Goal: Task Accomplishment & Management: Manage account settings

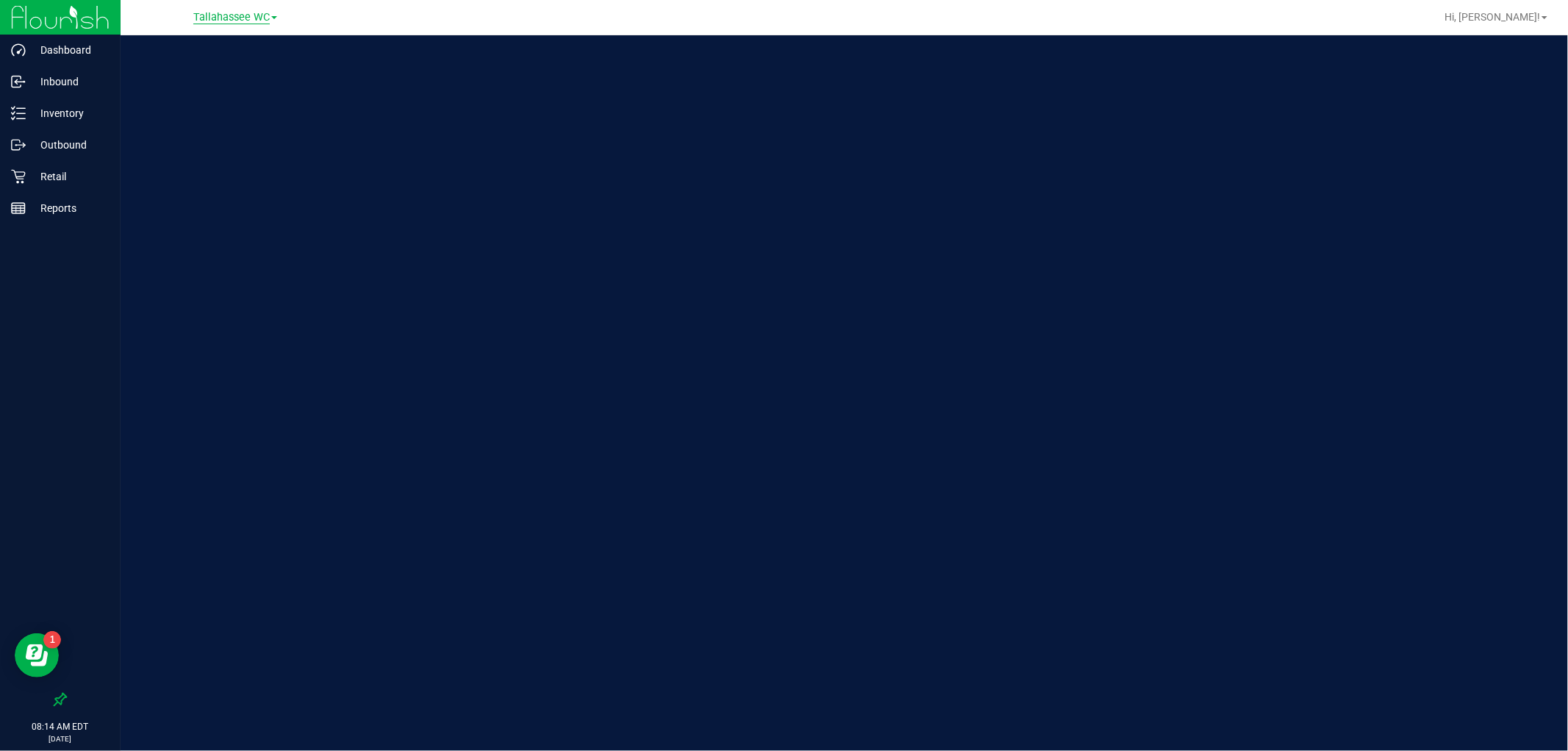
click at [244, 19] on span "Tallahassee WC" at bounding box center [232, 17] width 77 height 14
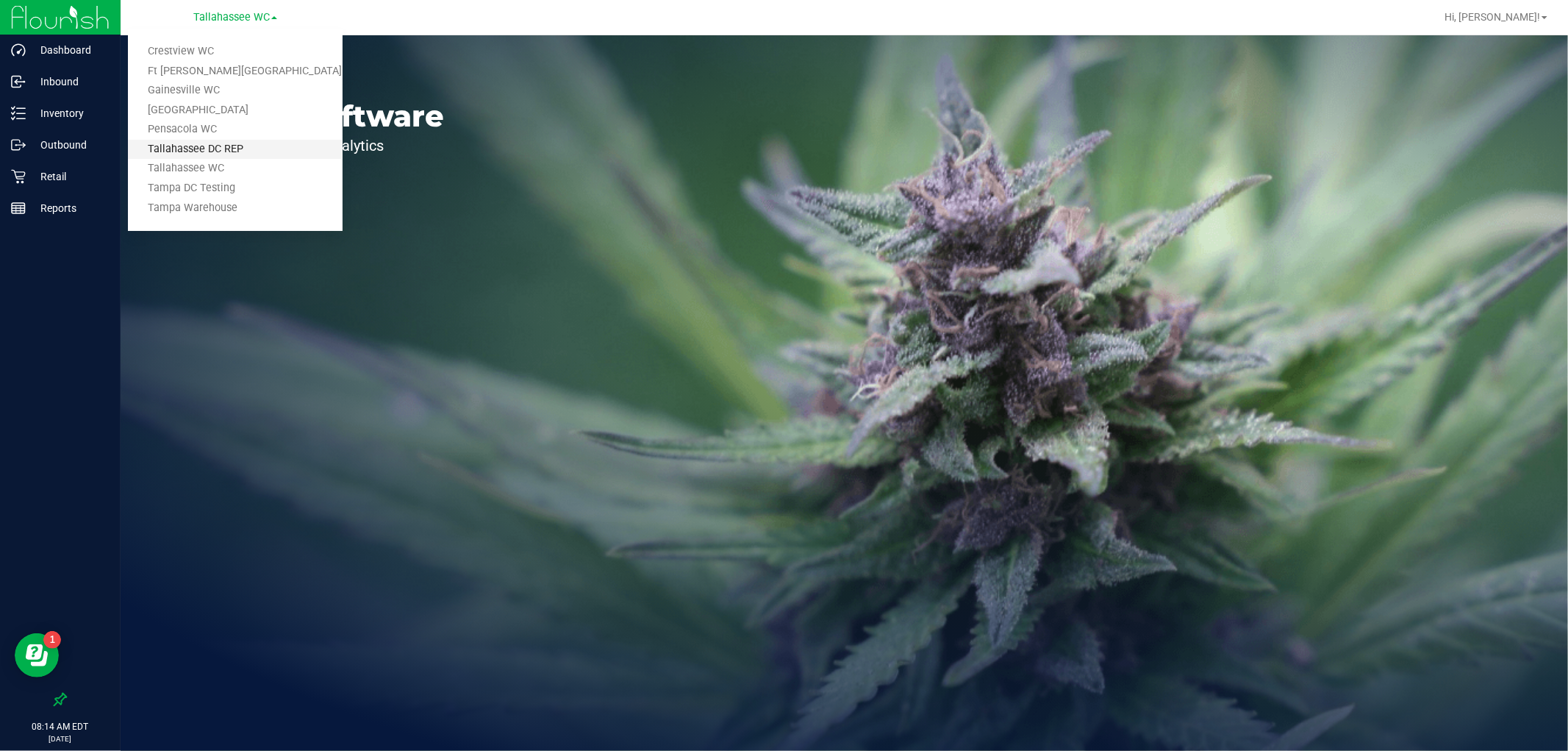
click at [248, 141] on link "Tallahassee DC REP" at bounding box center [234, 149] width 214 height 20
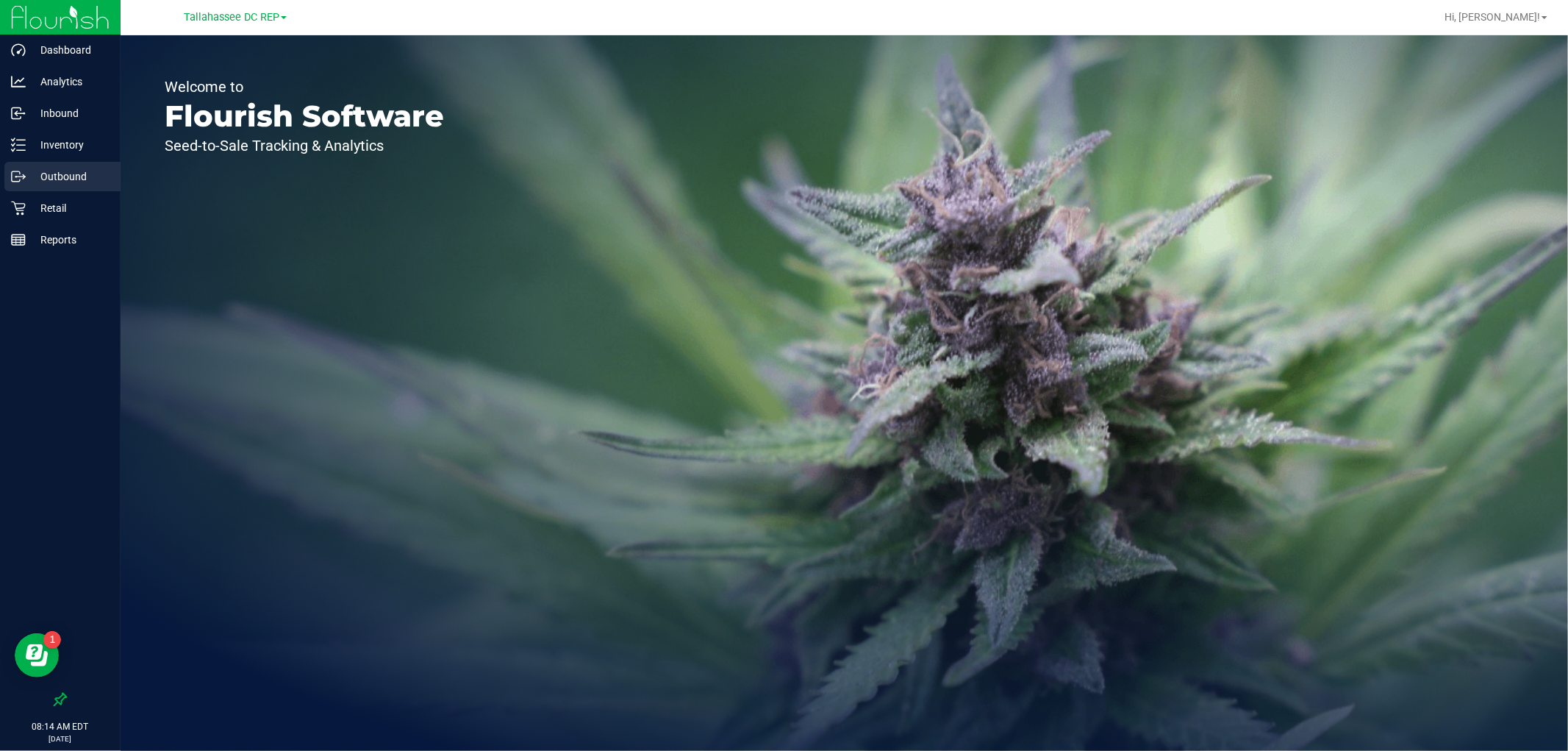
click at [65, 167] on p "Outbound" at bounding box center [70, 176] width 89 height 18
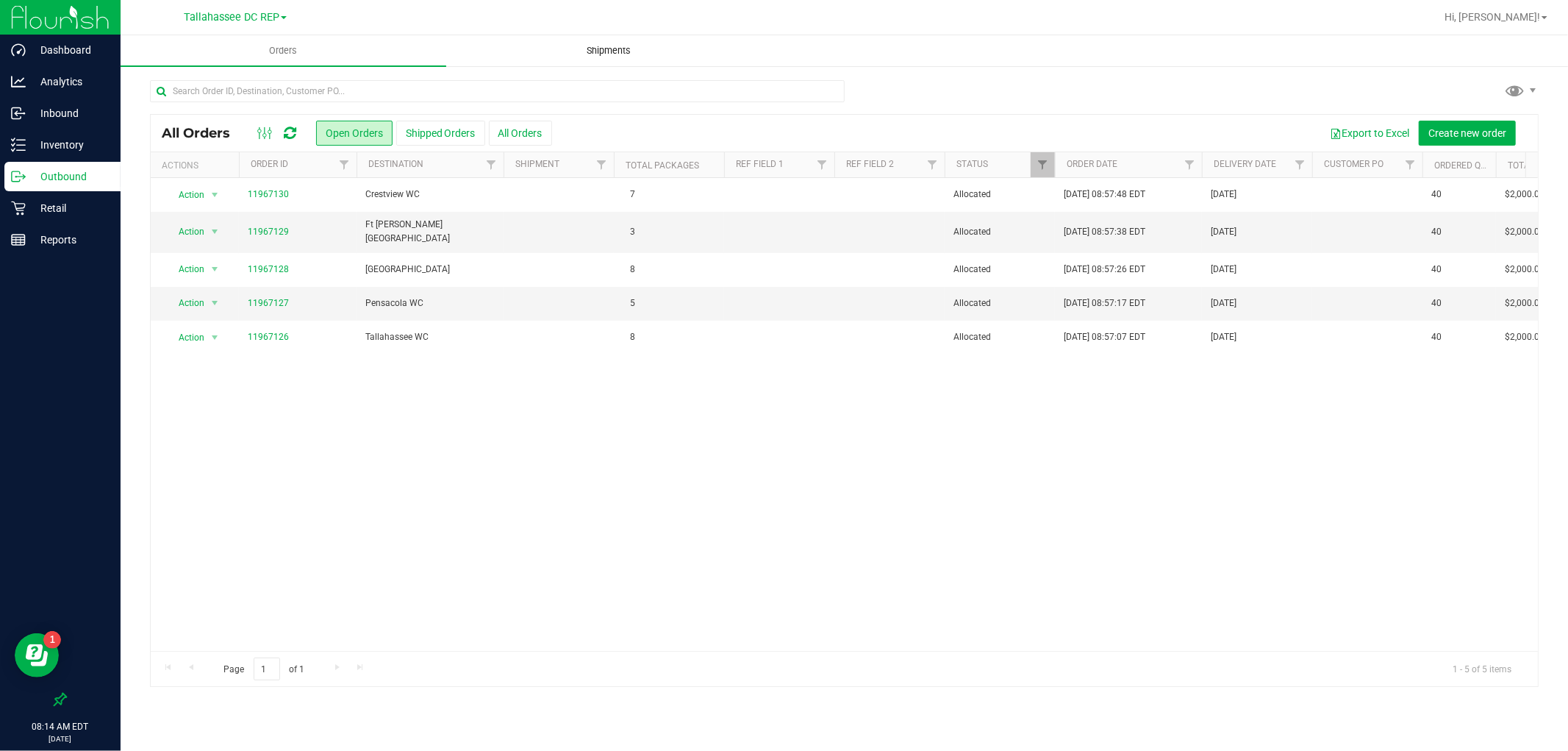
click at [613, 59] on uib-tab-heading "Shipments" at bounding box center [609, 51] width 324 height 30
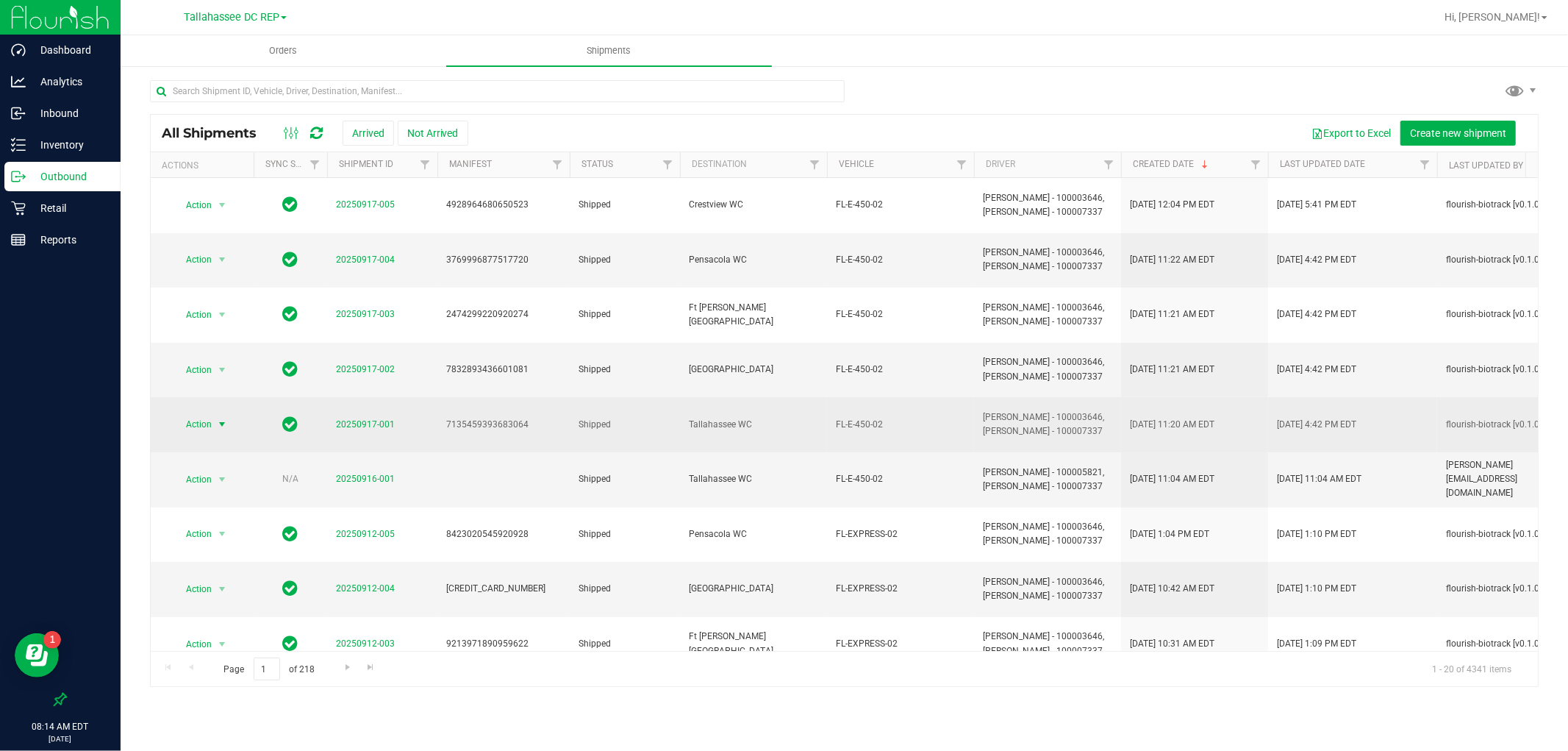
click at [204, 414] on span "Action" at bounding box center [193, 423] width 40 height 21
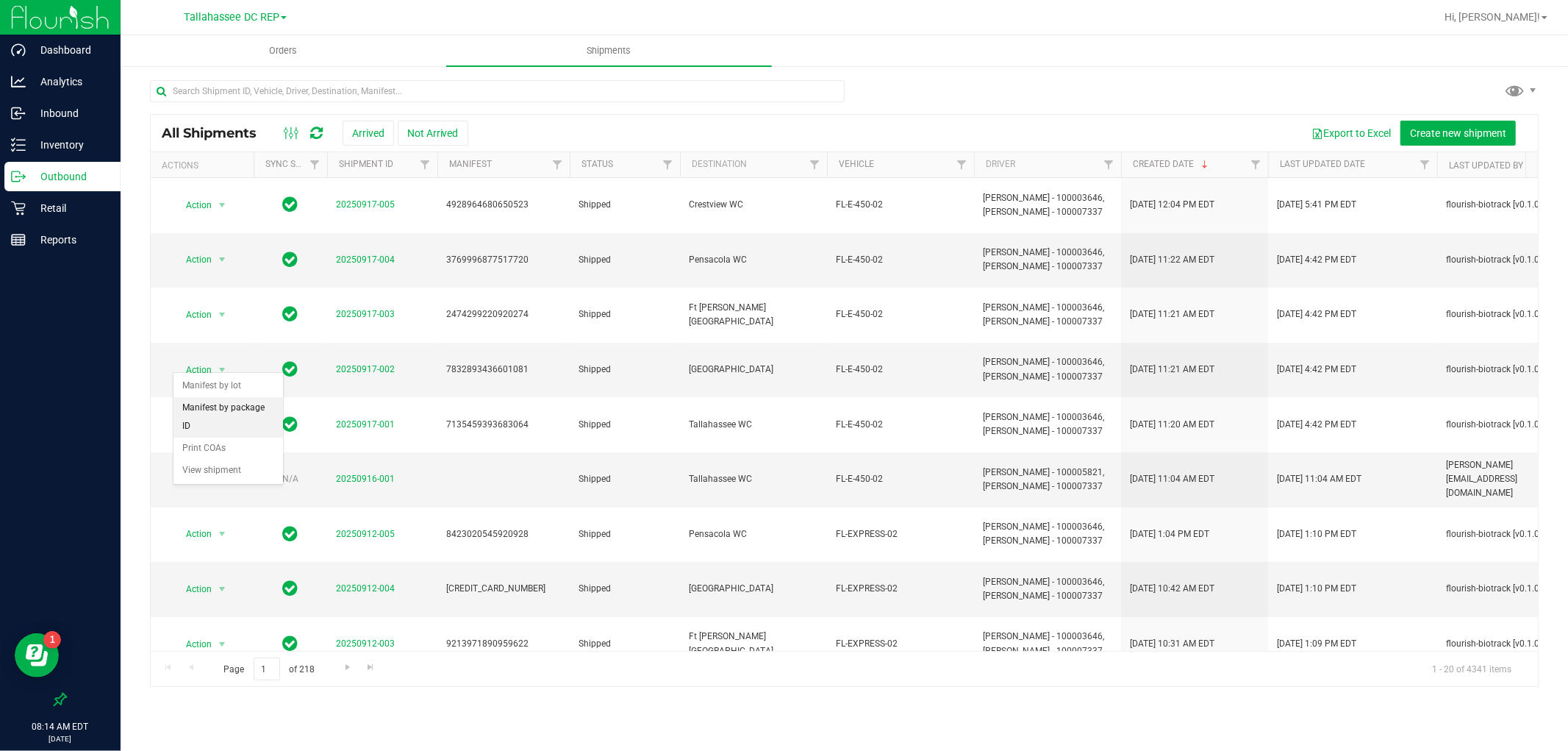
click at [214, 414] on li "Manifest by package ID" at bounding box center [228, 417] width 109 height 41
click at [229, 359] on span "select" at bounding box center [223, 369] width 18 height 21
click at [228, 385] on li "Manifest by package ID" at bounding box center [228, 376] width 109 height 41
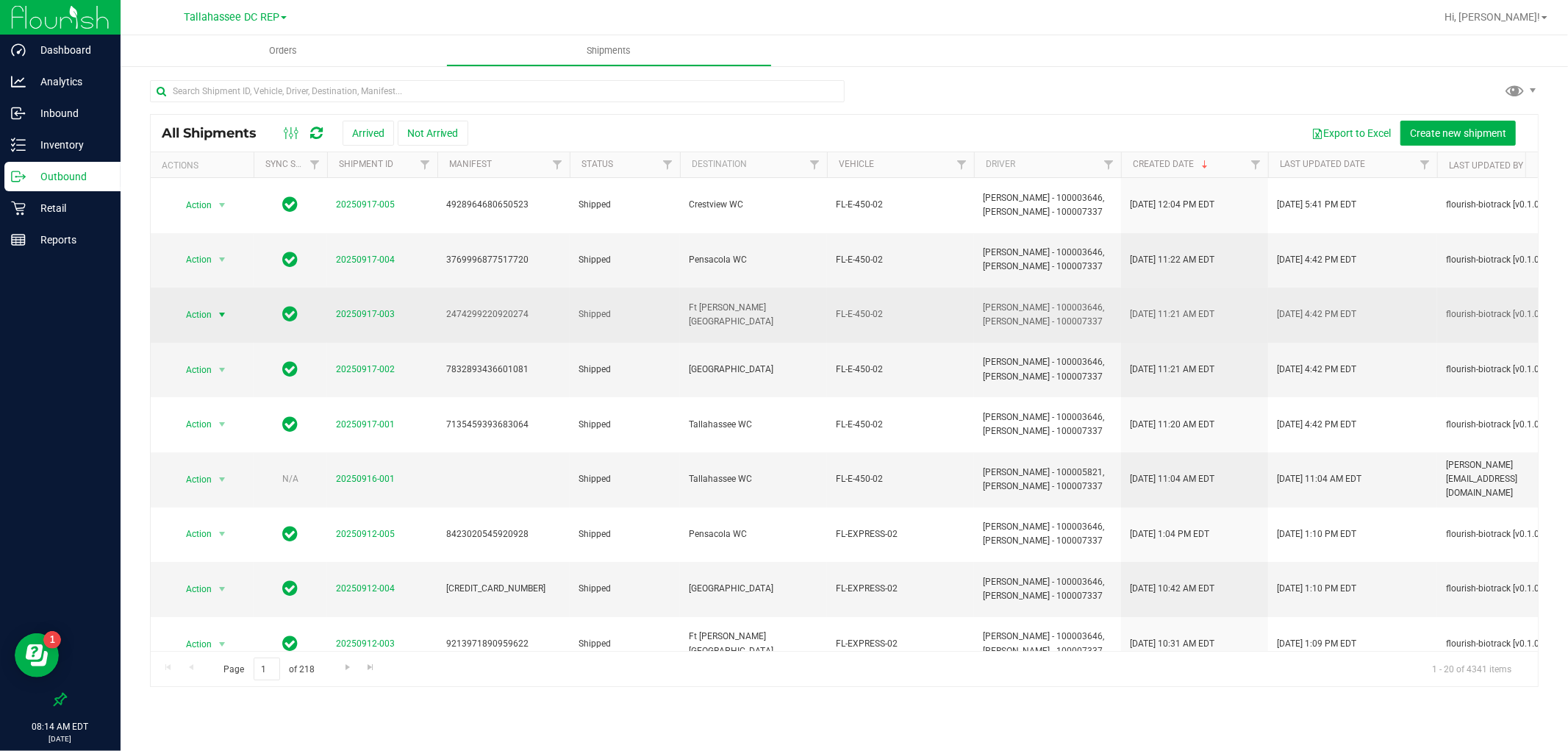
click at [214, 304] on span "select" at bounding box center [223, 314] width 18 height 21
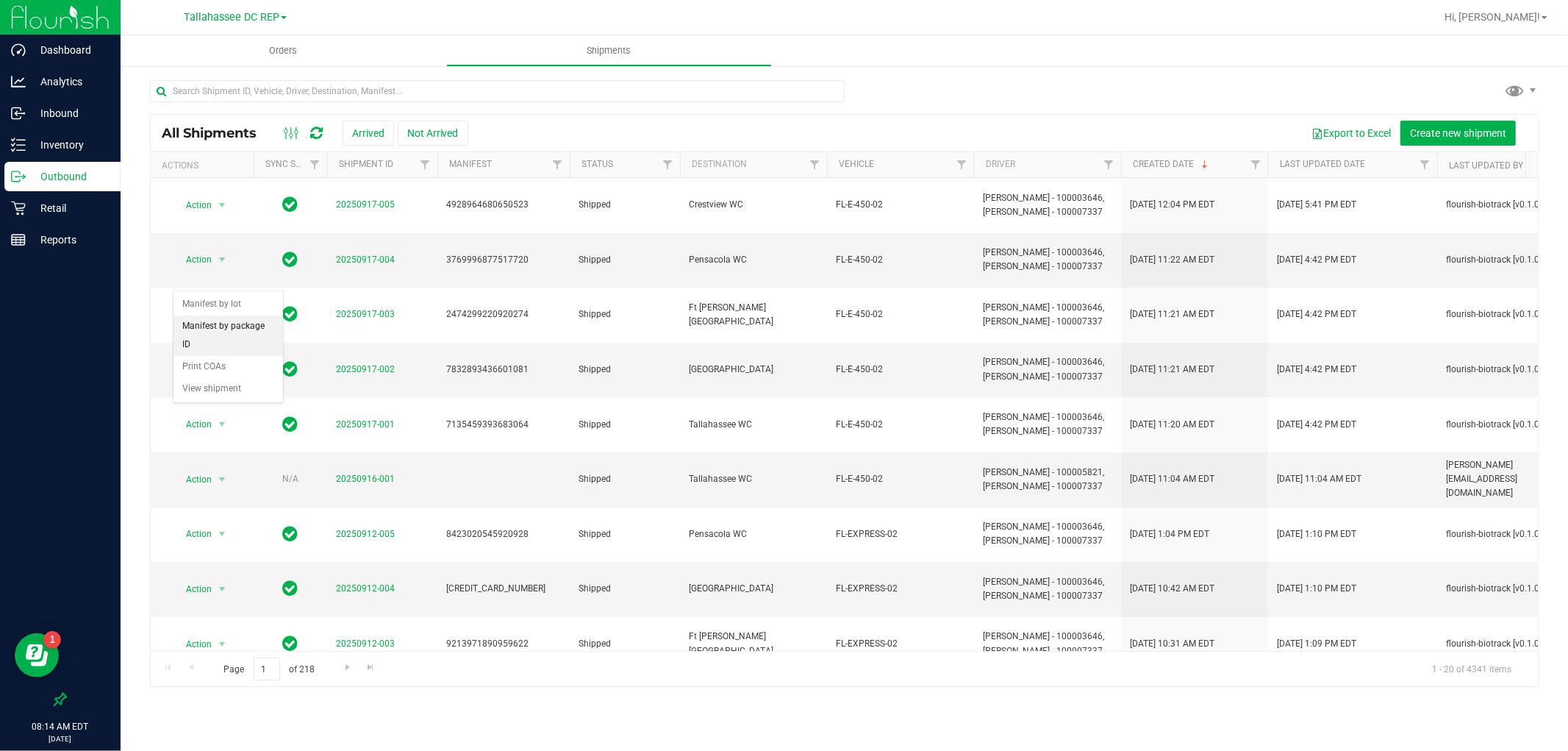
click at [244, 334] on li "Manifest by package ID" at bounding box center [228, 336] width 109 height 41
click at [214, 249] on span "select" at bounding box center [223, 259] width 18 height 21
click at [253, 304] on li "Manifest by package ID" at bounding box center [228, 294] width 109 height 41
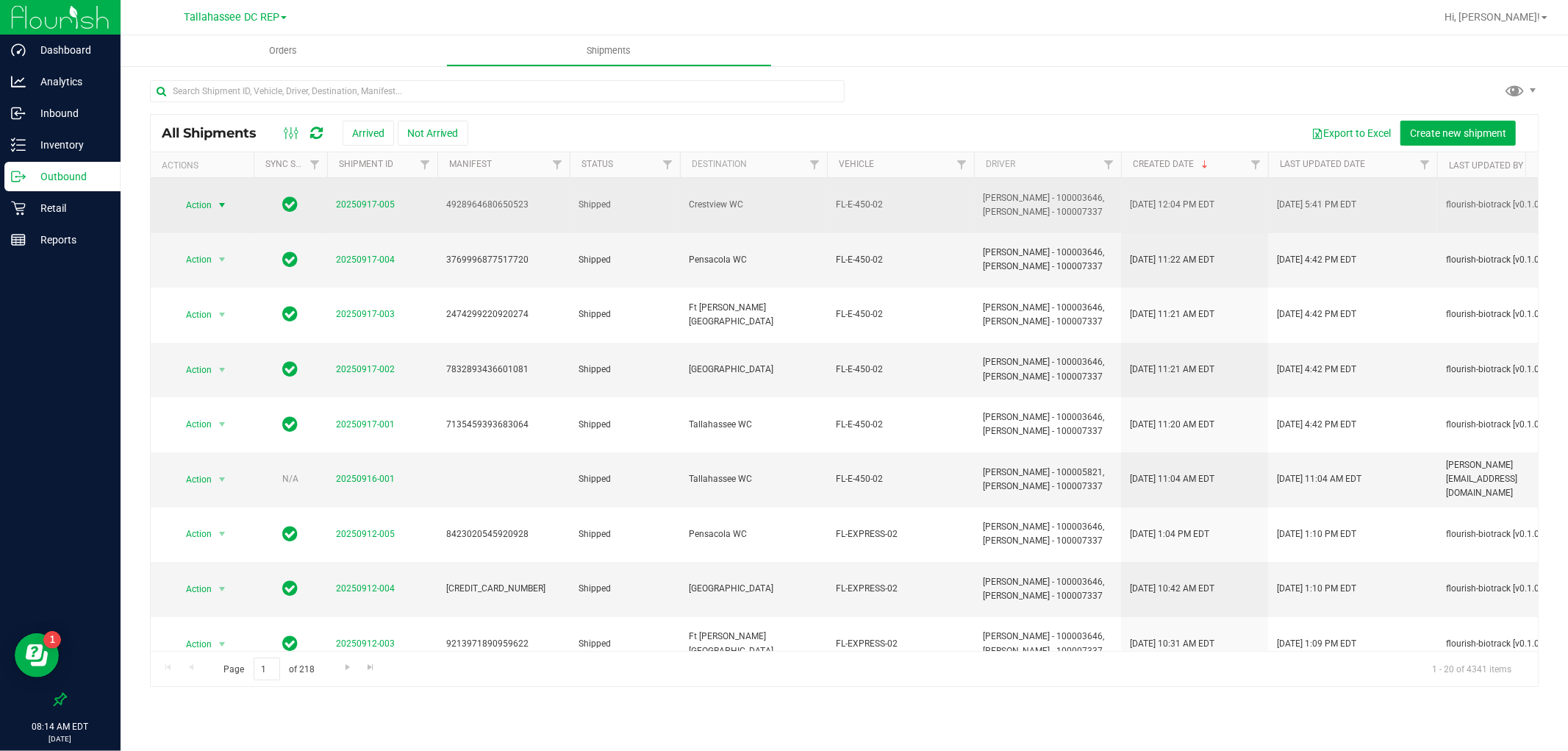
click at [223, 199] on span "select" at bounding box center [222, 204] width 12 height 12
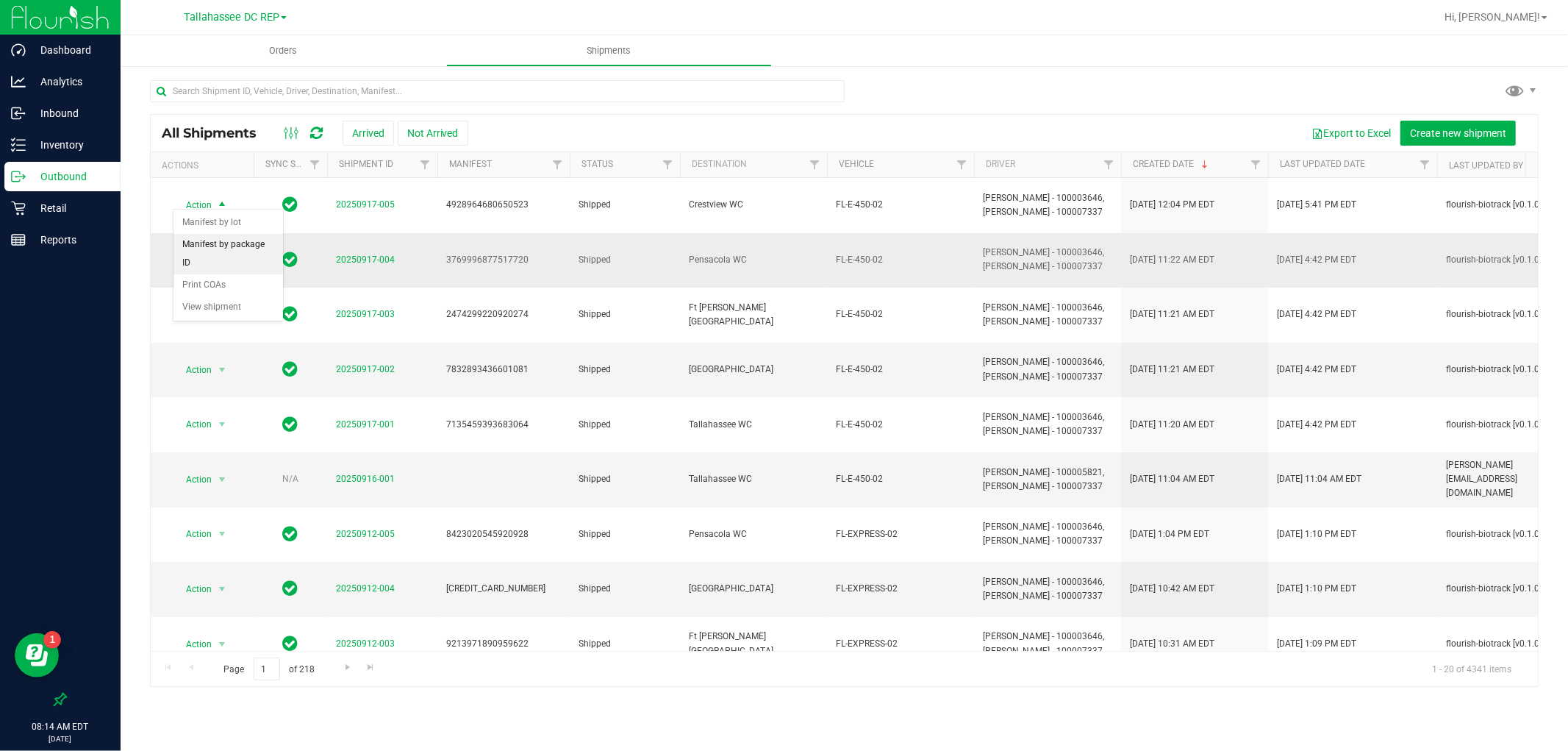
click at [237, 256] on li "Manifest by package ID" at bounding box center [228, 253] width 109 height 41
click at [290, 63] on uib-tab-heading "Orders" at bounding box center [283, 51] width 326 height 31
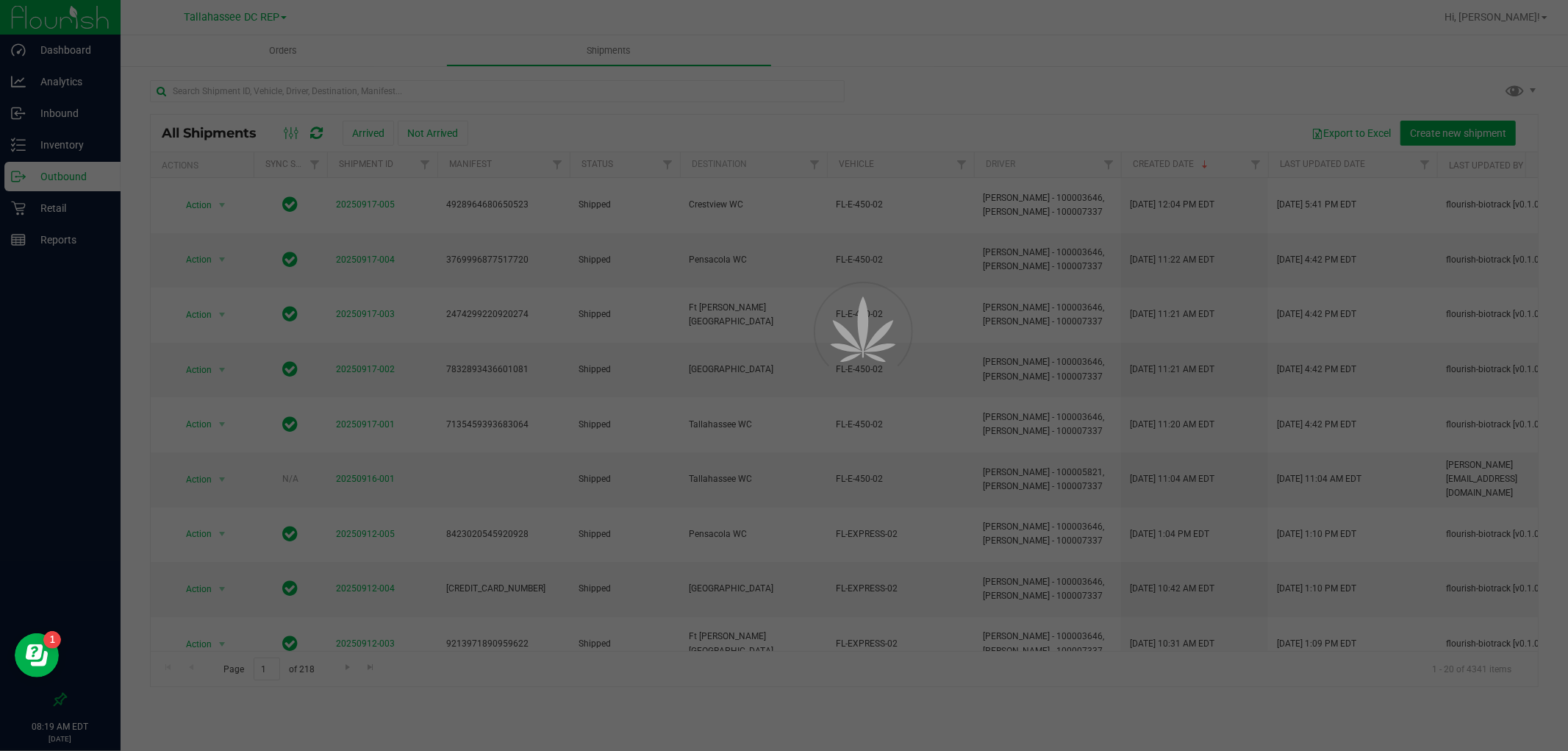
click at [290, 60] on div at bounding box center [784, 376] width 1568 height 751
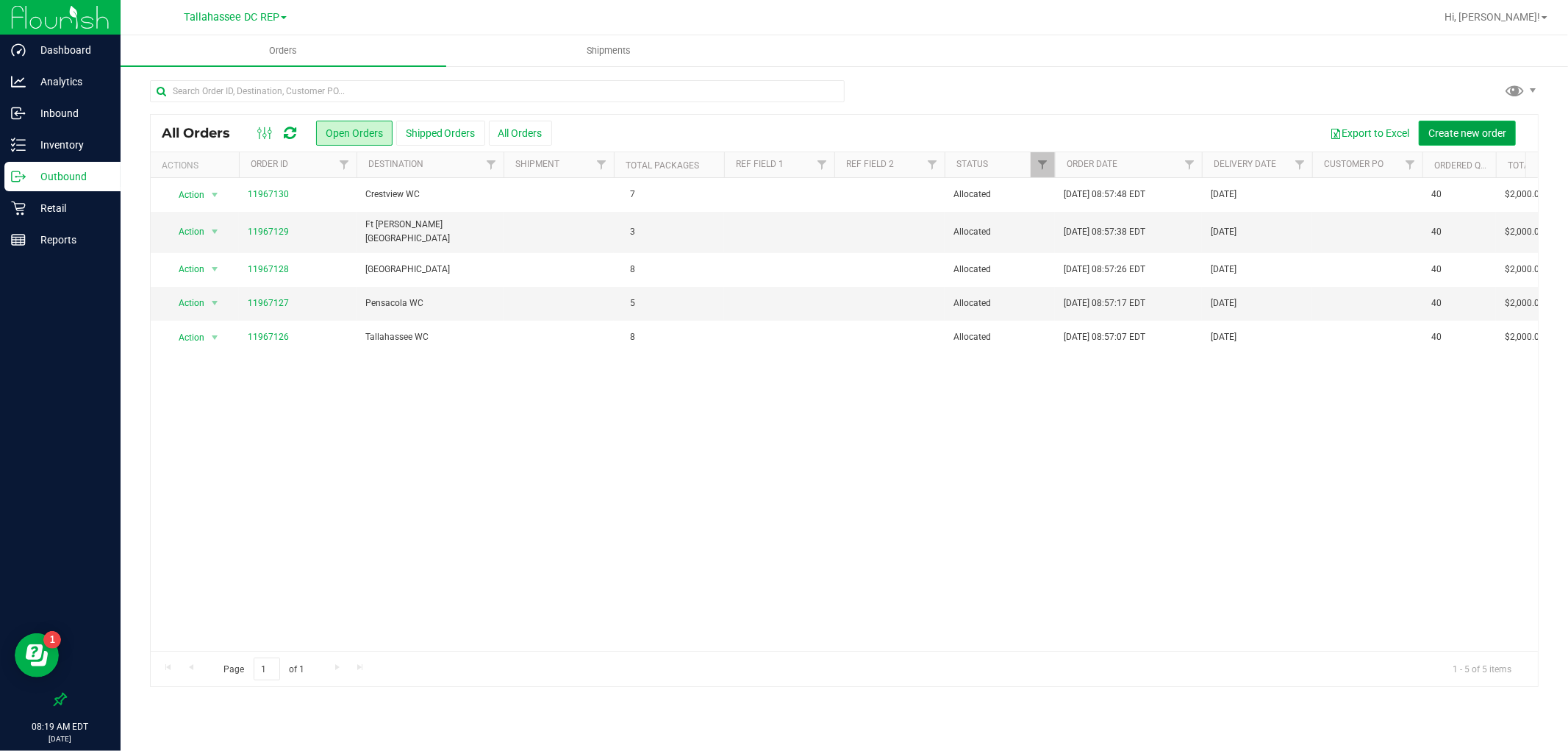
click at [1481, 124] on button "Create new order" at bounding box center [1467, 133] width 97 height 25
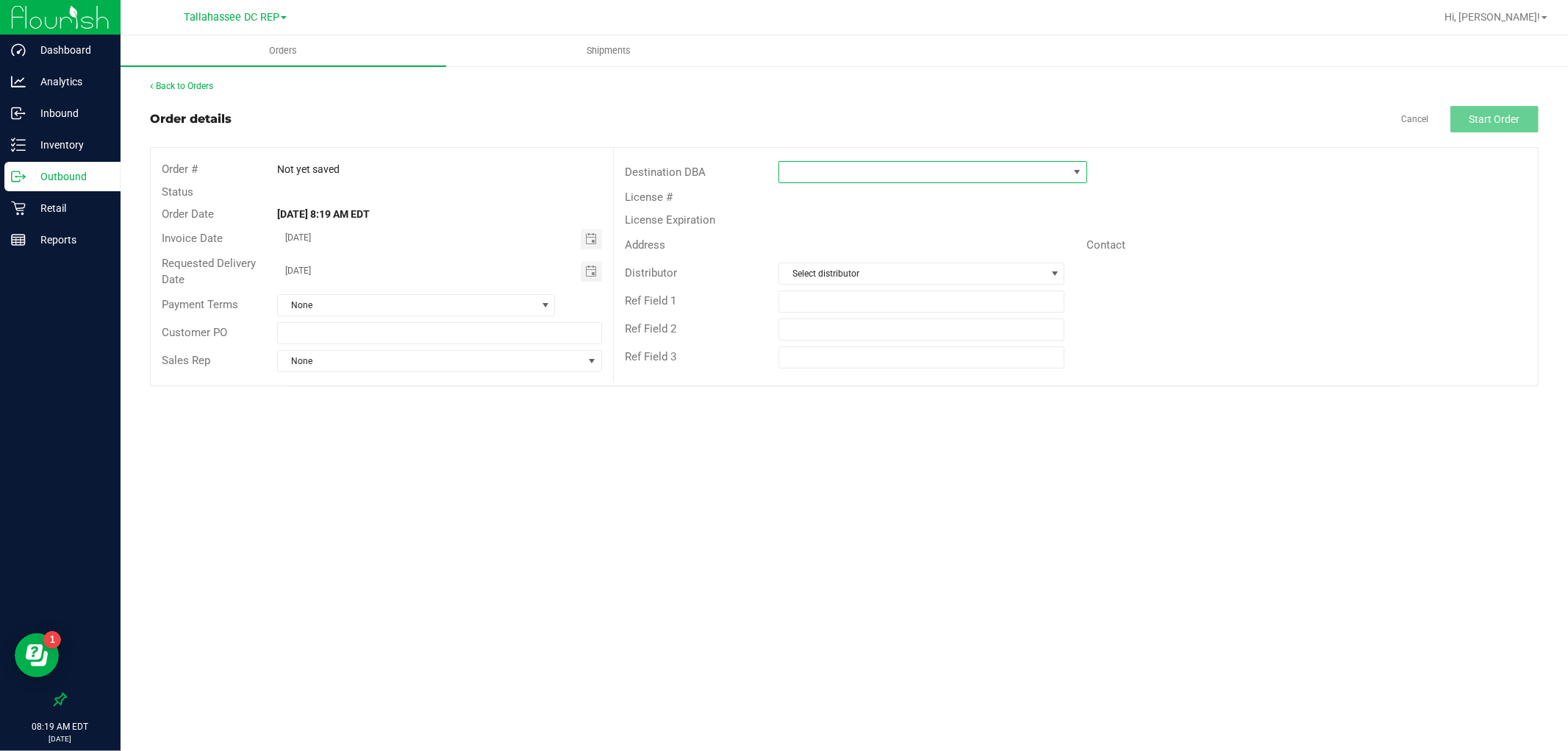
click at [886, 169] on span at bounding box center [923, 172] width 289 height 21
type input "talla"
click at [861, 255] on li "Tallahassee WC" at bounding box center [934, 261] width 308 height 25
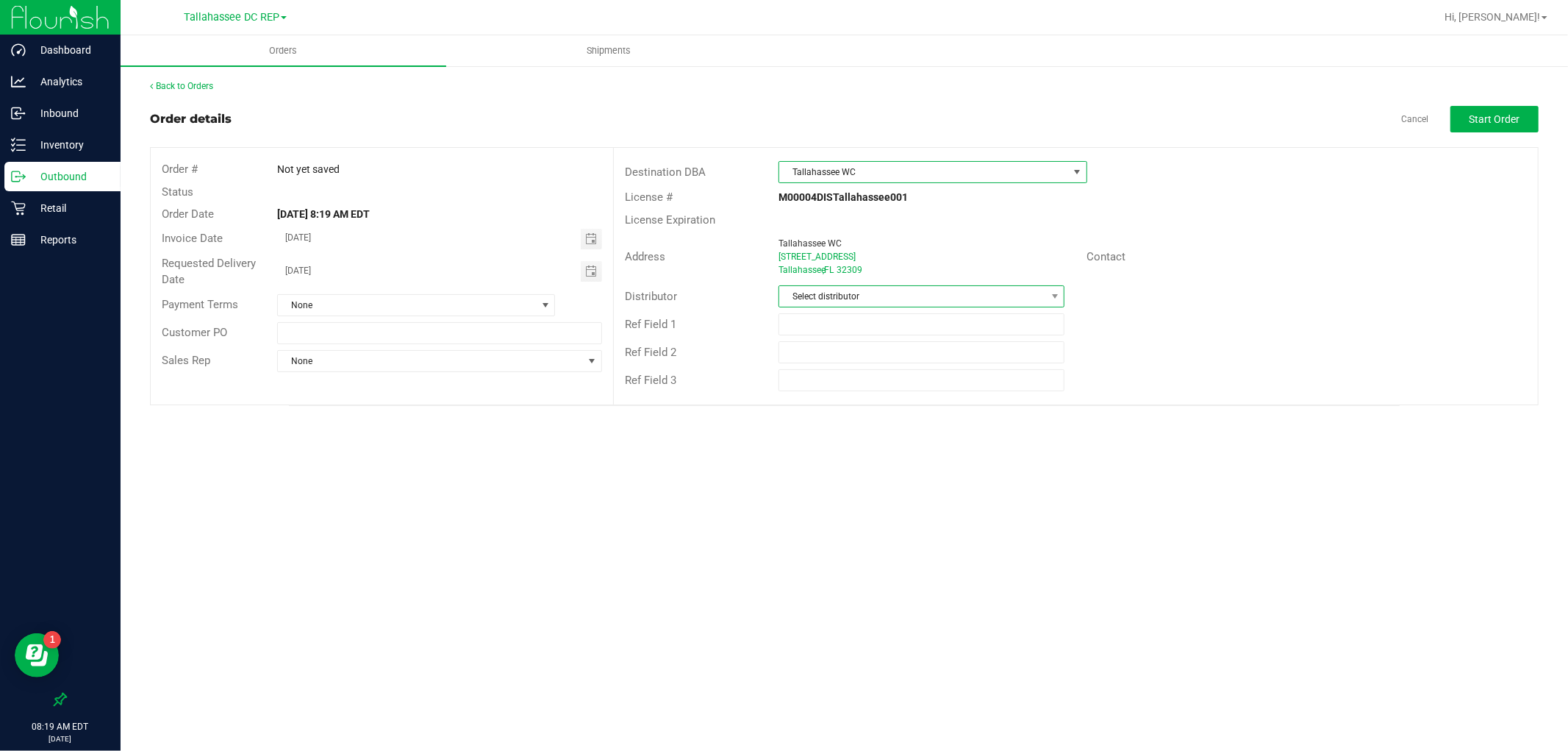
click at [865, 290] on span "Select distributor" at bounding box center [912, 296] width 266 height 21
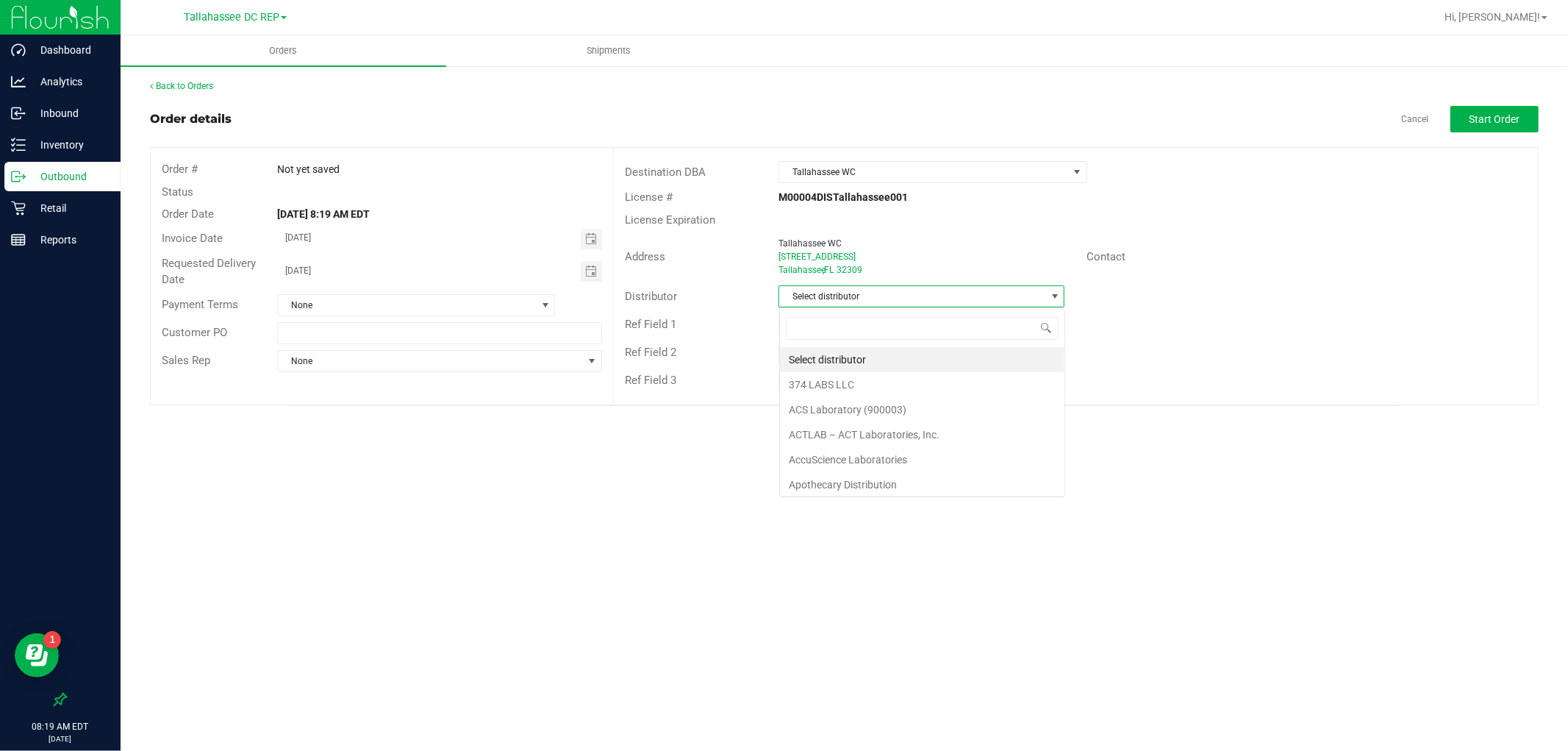
scroll to position [22, 285]
type input "talla"
click at [871, 354] on li "Tallahassee DC REP" at bounding box center [922, 360] width 284 height 25
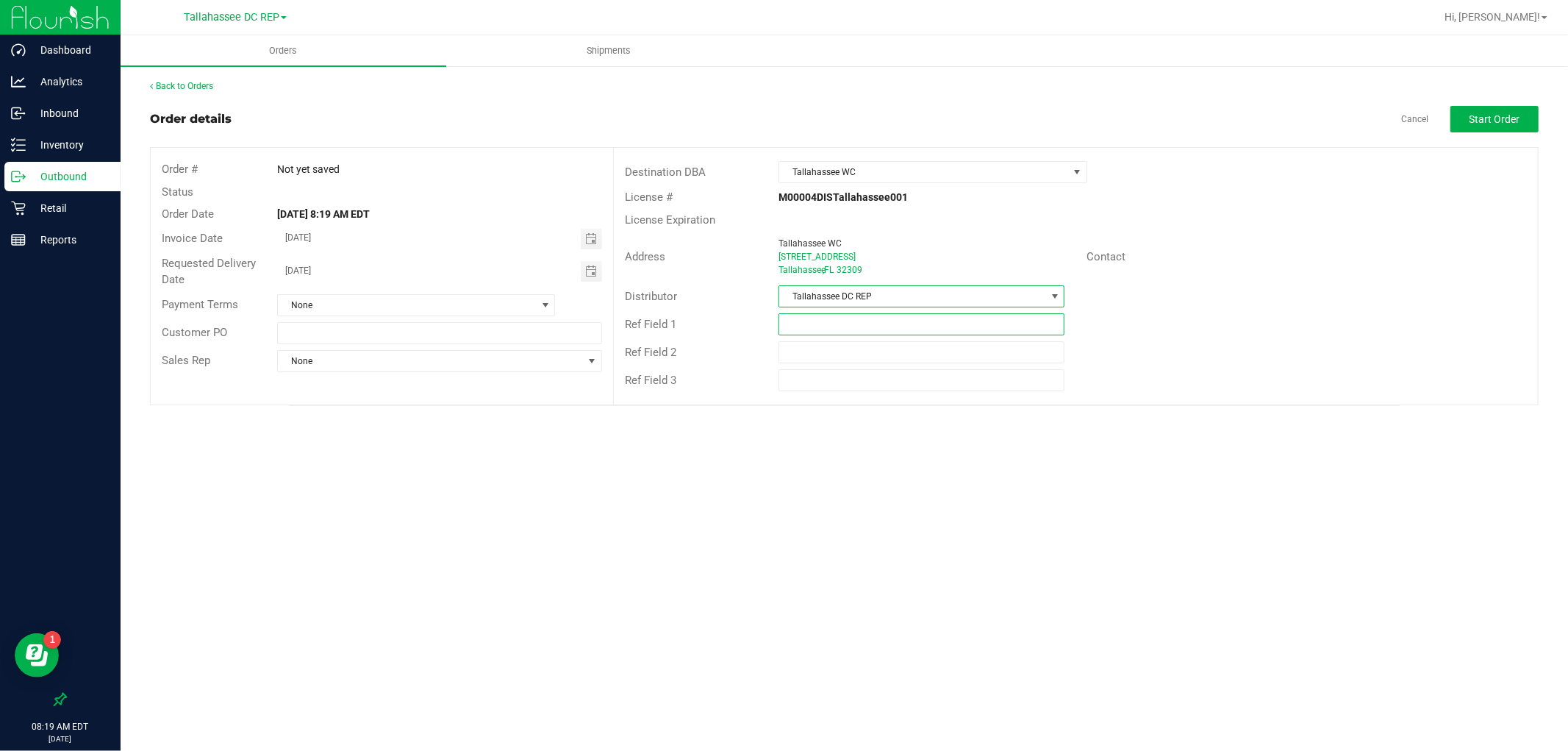
click at [818, 327] on input "text" at bounding box center [922, 324] width 286 height 22
type input "PBS Flower"
click at [1520, 100] on div "Back to Orders Order details Cancel Start Order Order # Not yet saved Status Or…" at bounding box center [844, 242] width 1389 height 327
click at [1511, 114] on span "Start Order" at bounding box center [1495, 119] width 51 height 12
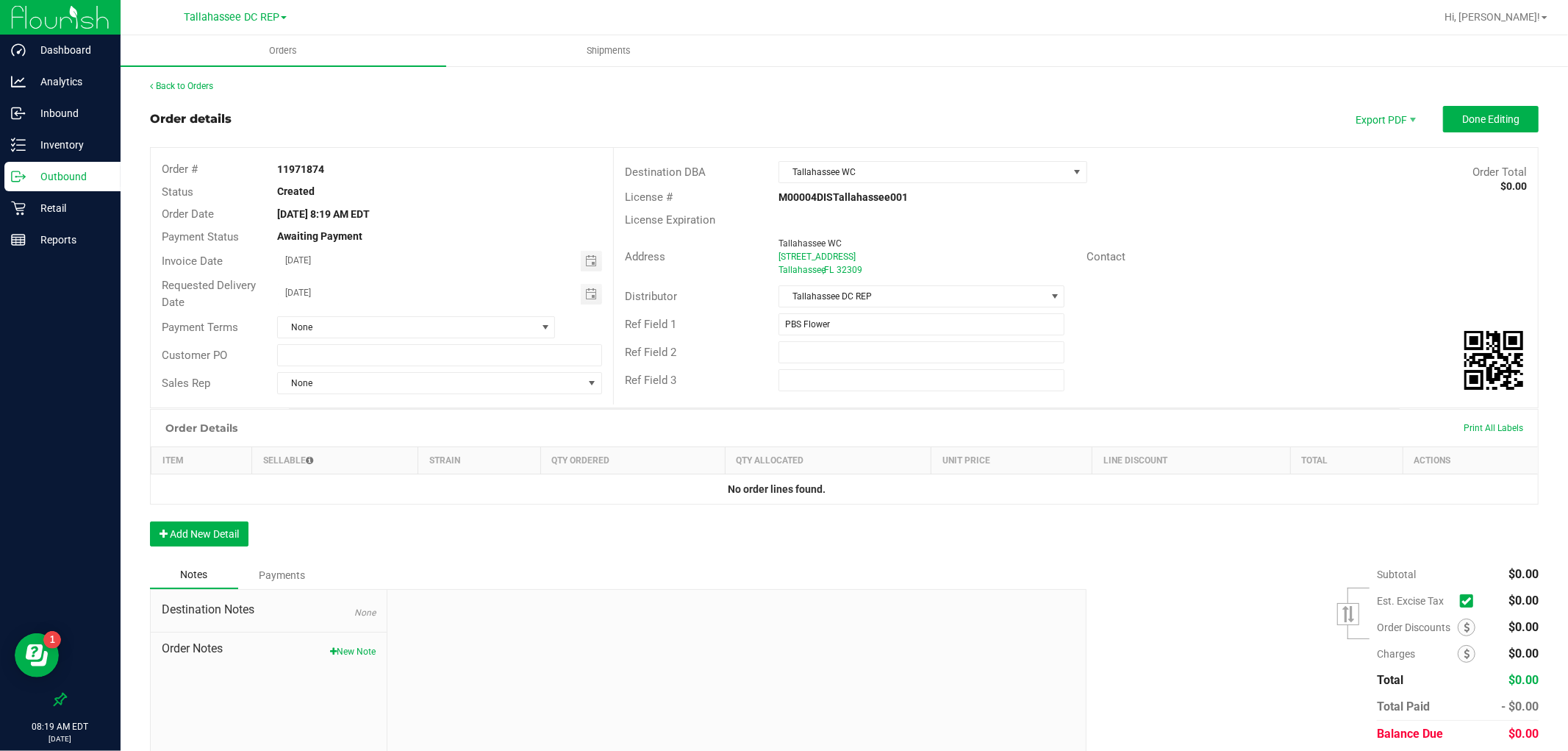
click at [34, 175] on p "Outbound" at bounding box center [70, 176] width 89 height 18
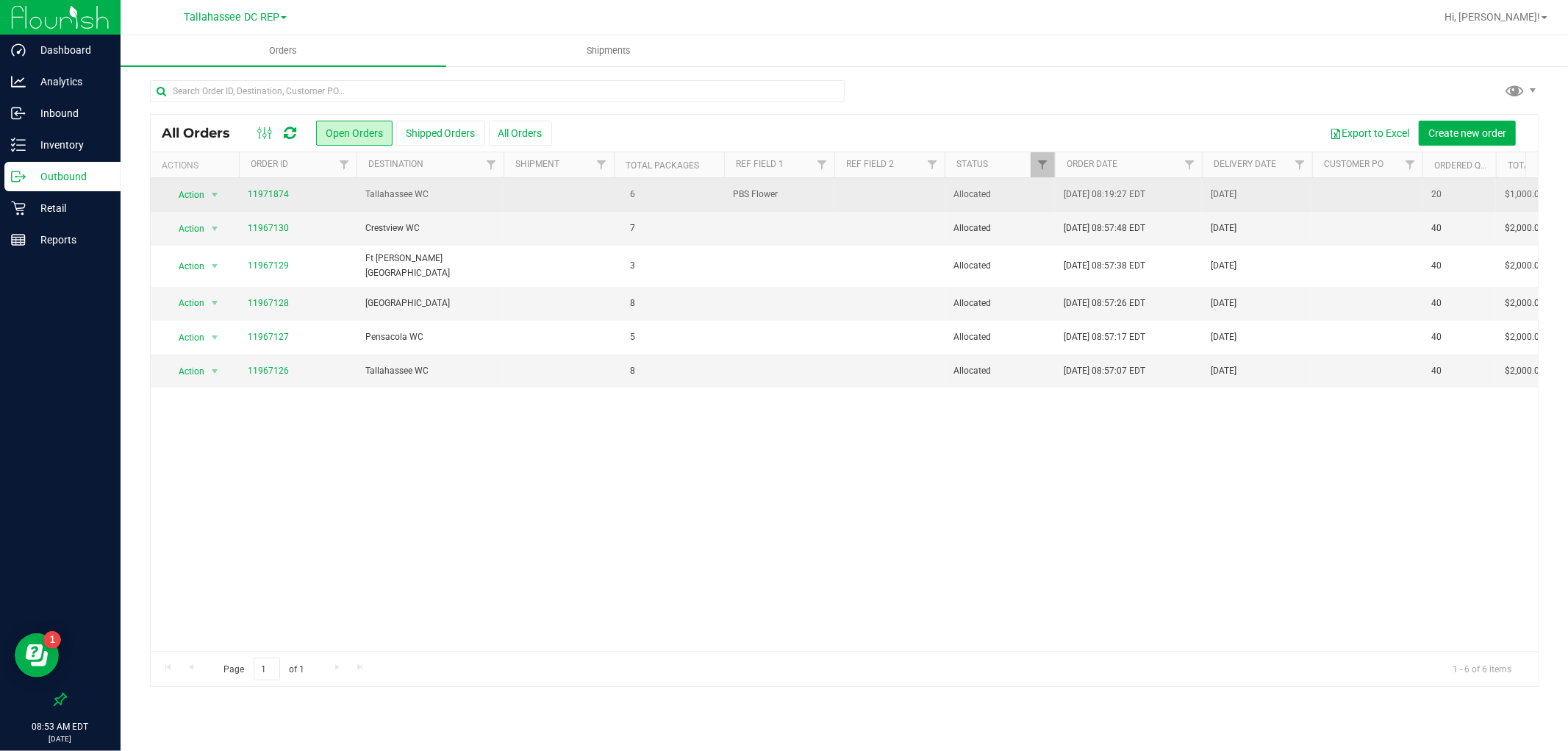
click at [359, 201] on td "Tallahassee WC" at bounding box center [430, 195] width 147 height 33
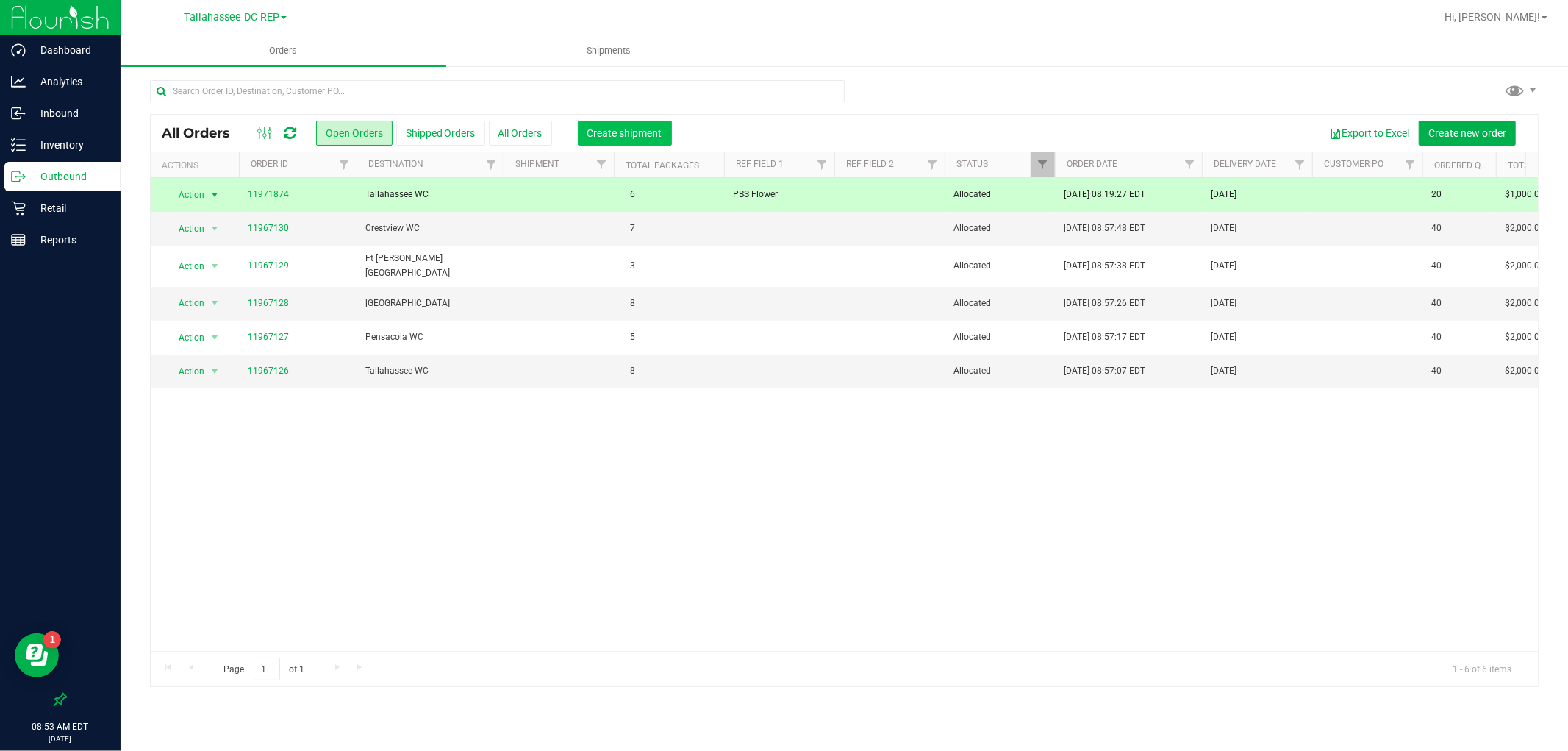
click at [596, 138] on span "Create shipment" at bounding box center [624, 133] width 75 height 12
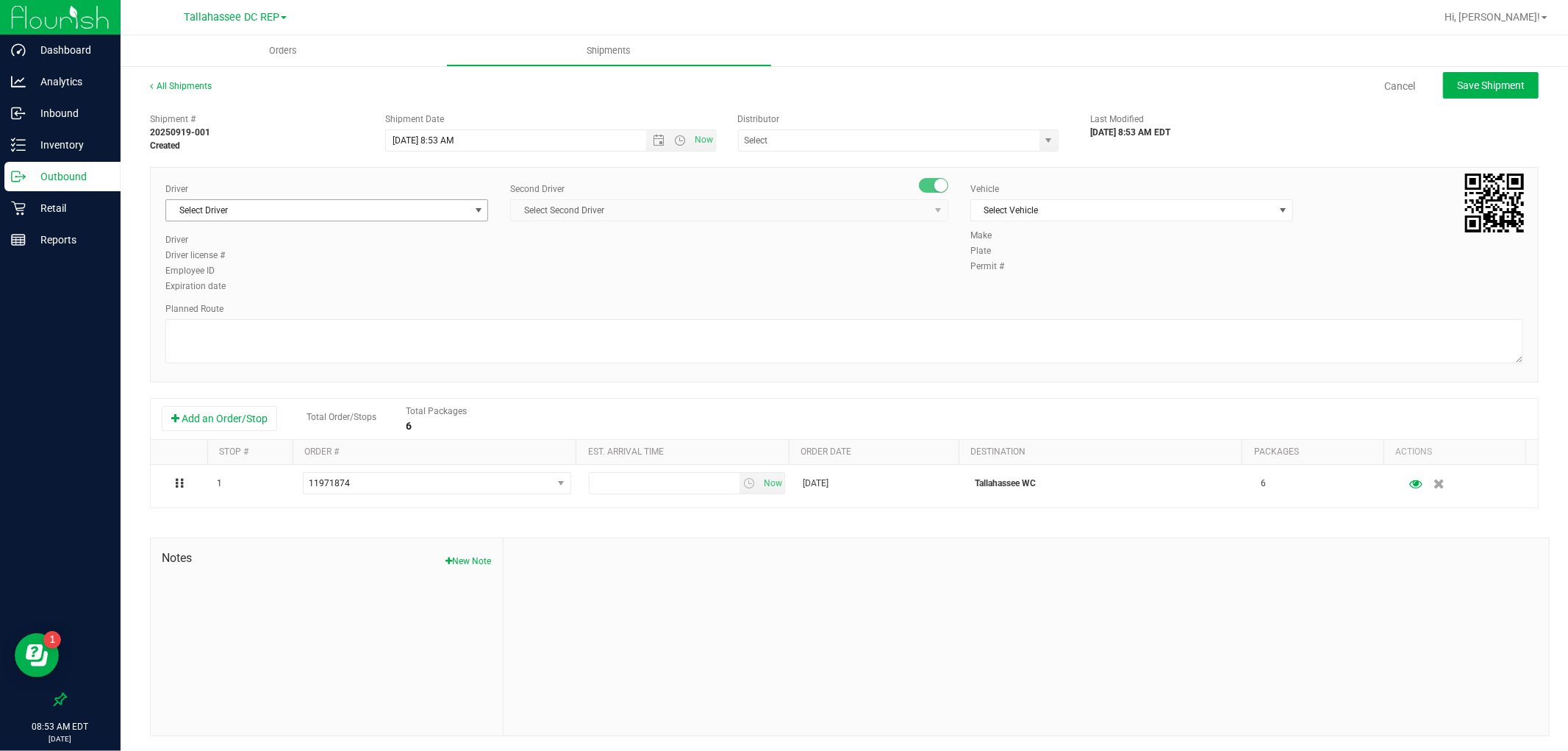
click at [403, 208] on span "Select Driver" at bounding box center [318, 210] width 303 height 21
click at [276, 271] on span "Philippe Andre - 100000387" at bounding box center [234, 271] width 119 height 19
type input "phili"
click at [774, 202] on span "Select Second Driver" at bounding box center [720, 210] width 418 height 21
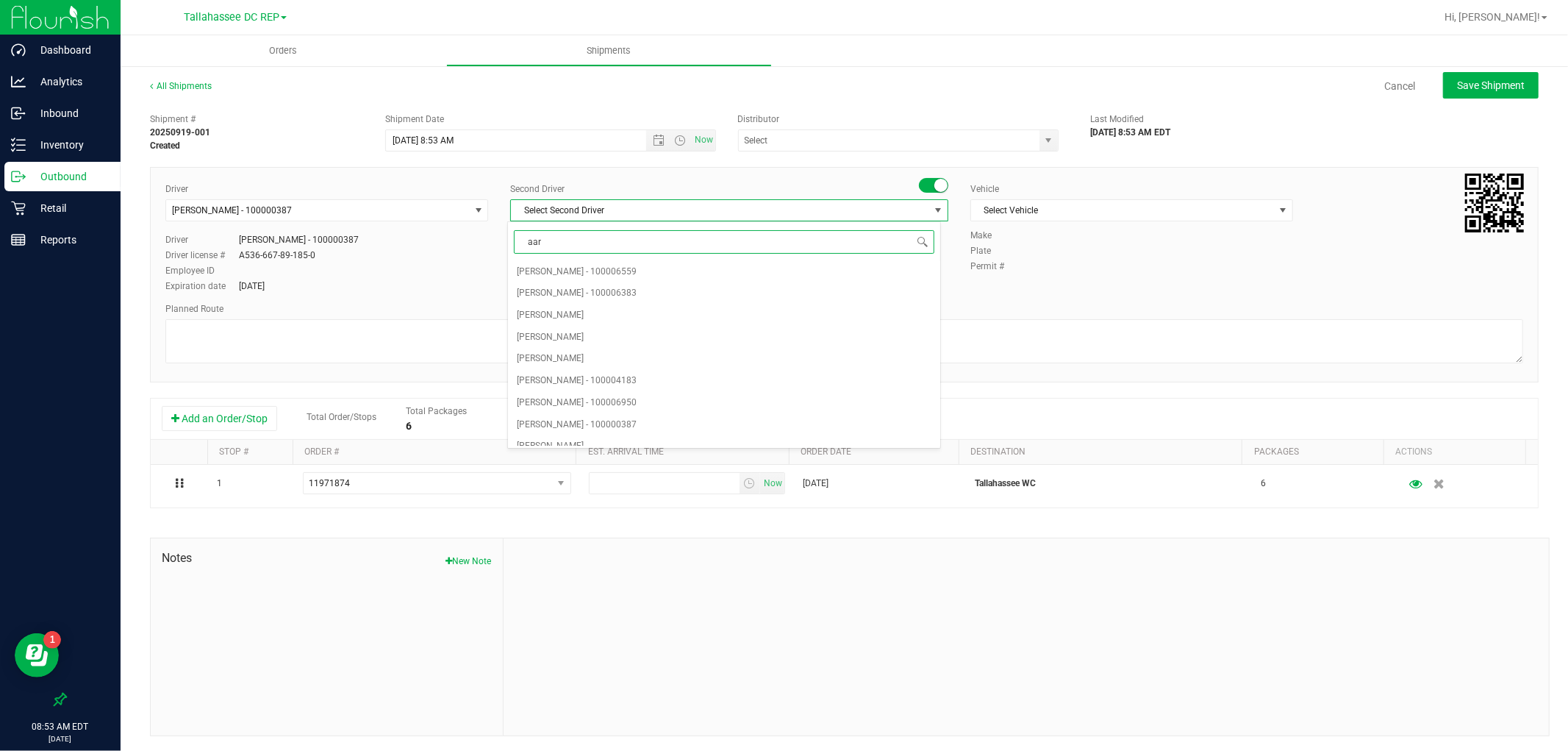
type input "aarr"
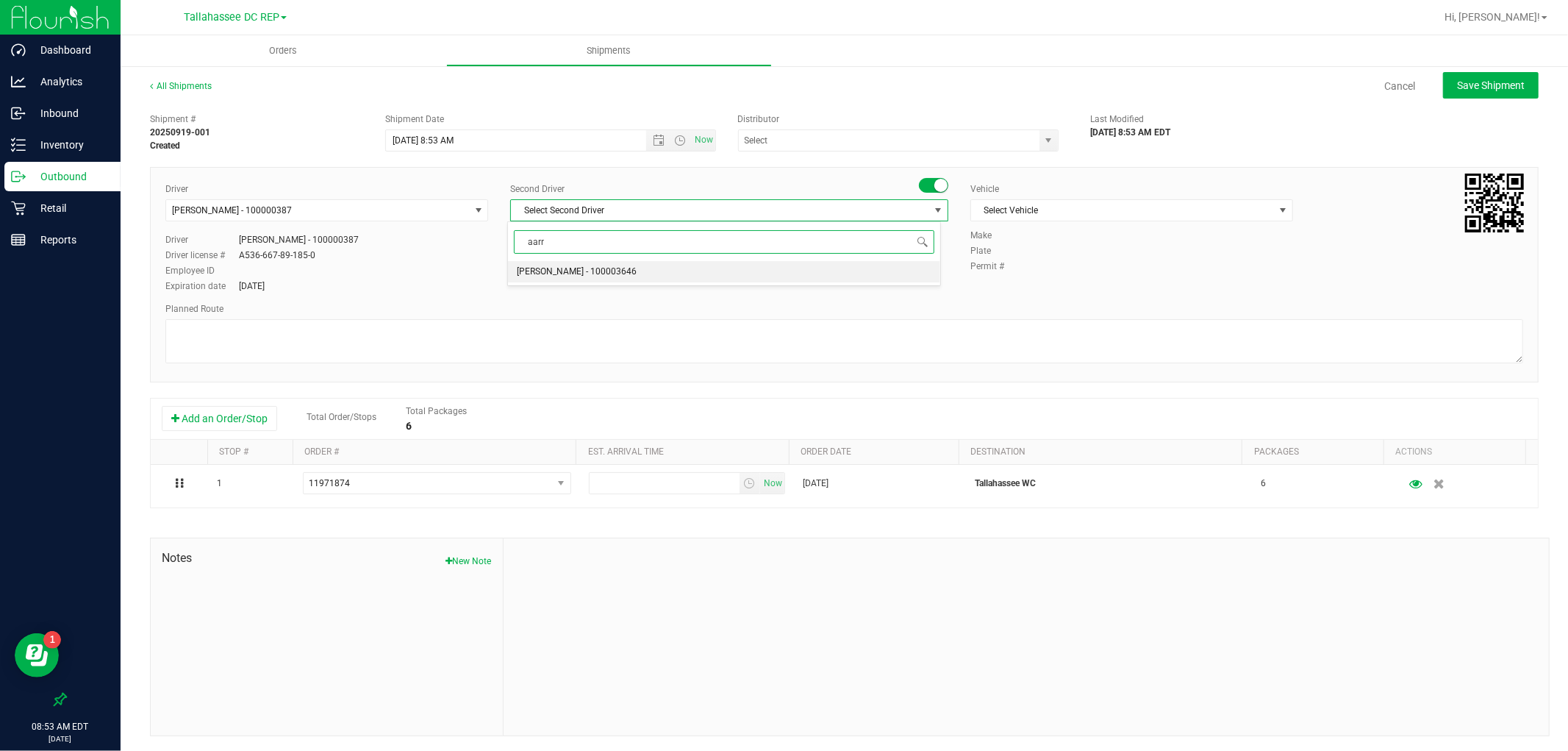
click at [736, 268] on li "Aarron Mosley - 100003646" at bounding box center [724, 271] width 432 height 22
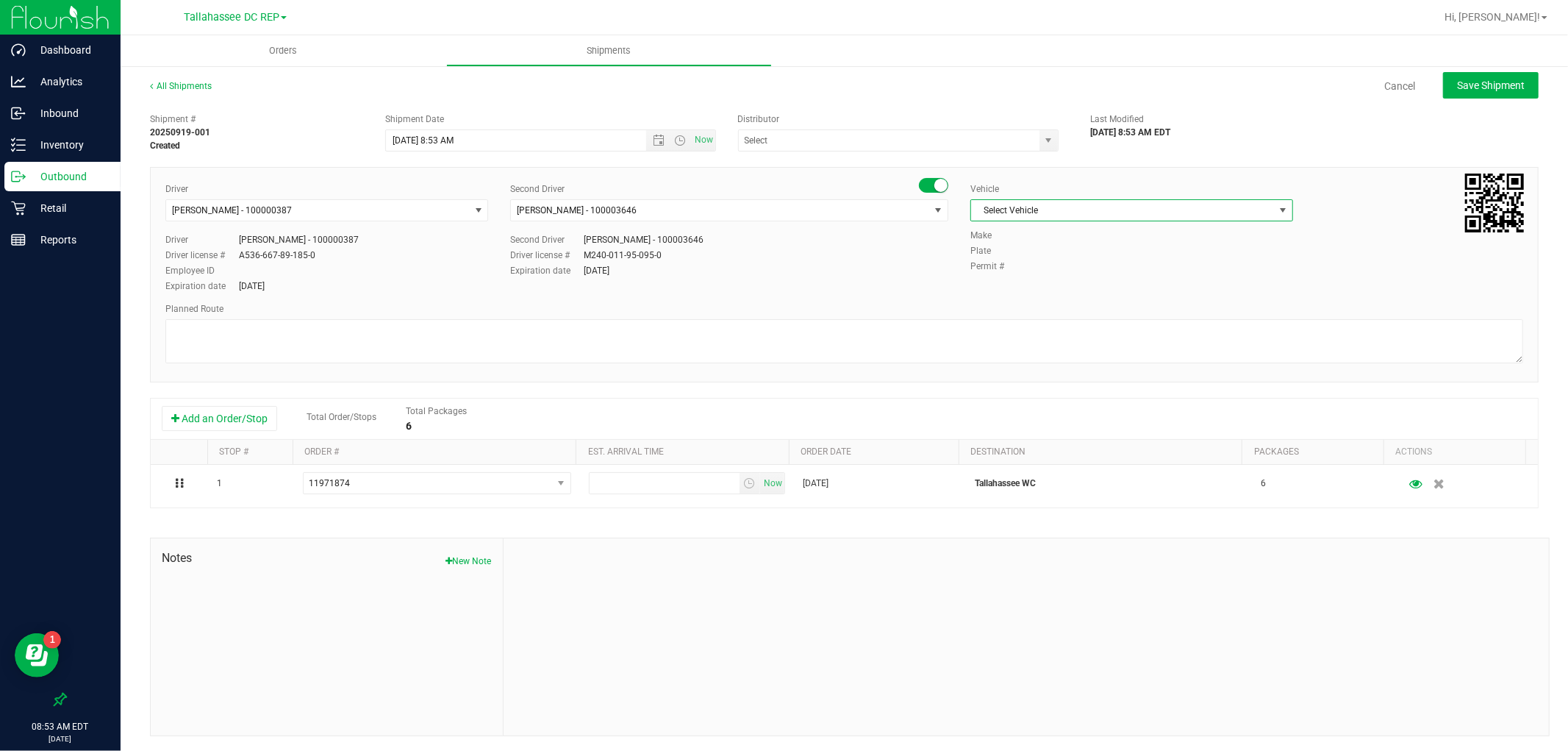
click at [1041, 207] on span "Select Vehicle" at bounding box center [1122, 210] width 303 height 21
click at [1037, 304] on li "FL-E-450-02" at bounding box center [1123, 301] width 318 height 22
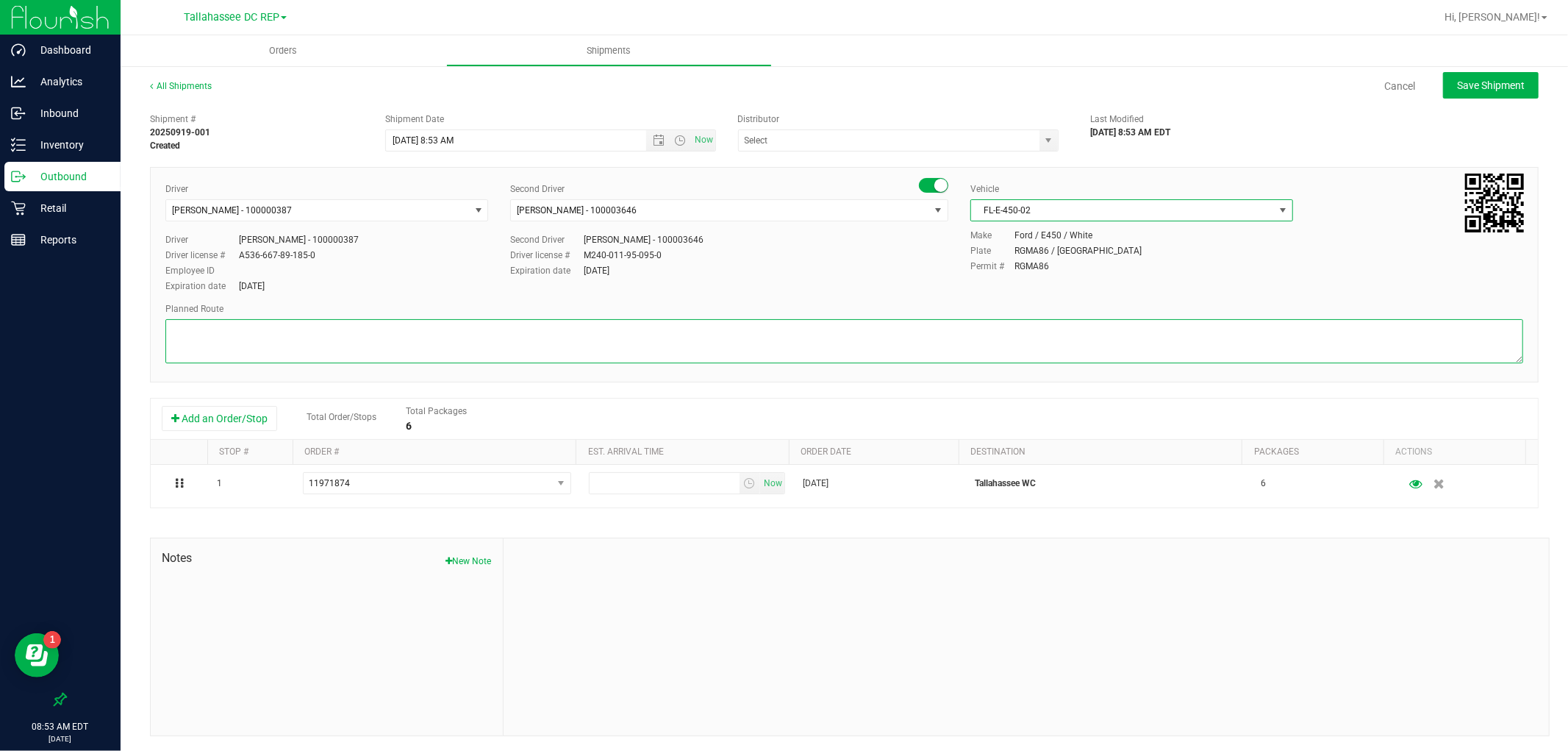
click at [616, 339] on textarea at bounding box center [844, 341] width 1358 height 44
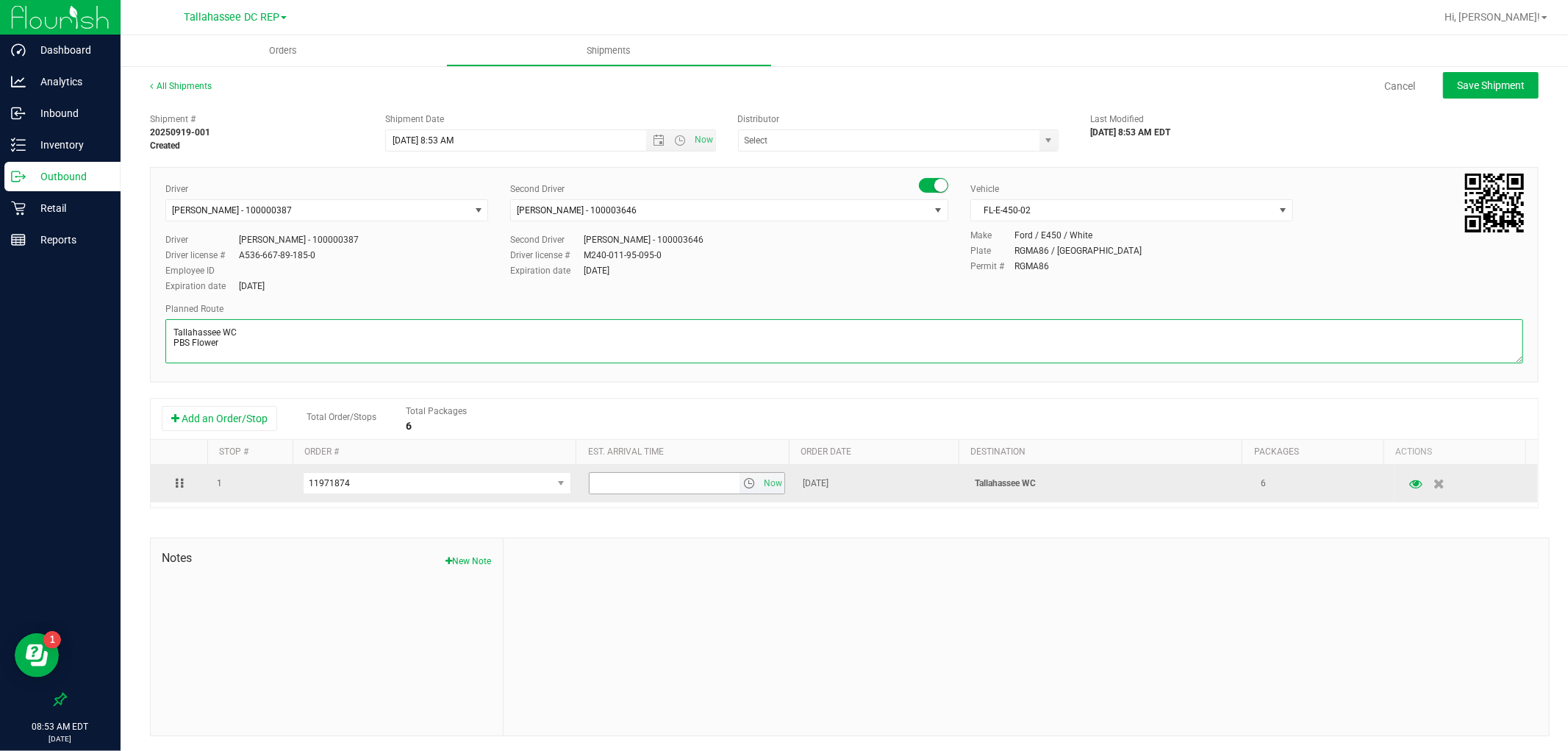
click at [743, 485] on span "select" at bounding box center [748, 482] width 12 height 12
type textarea "Tallahassee WC PBS Flower"
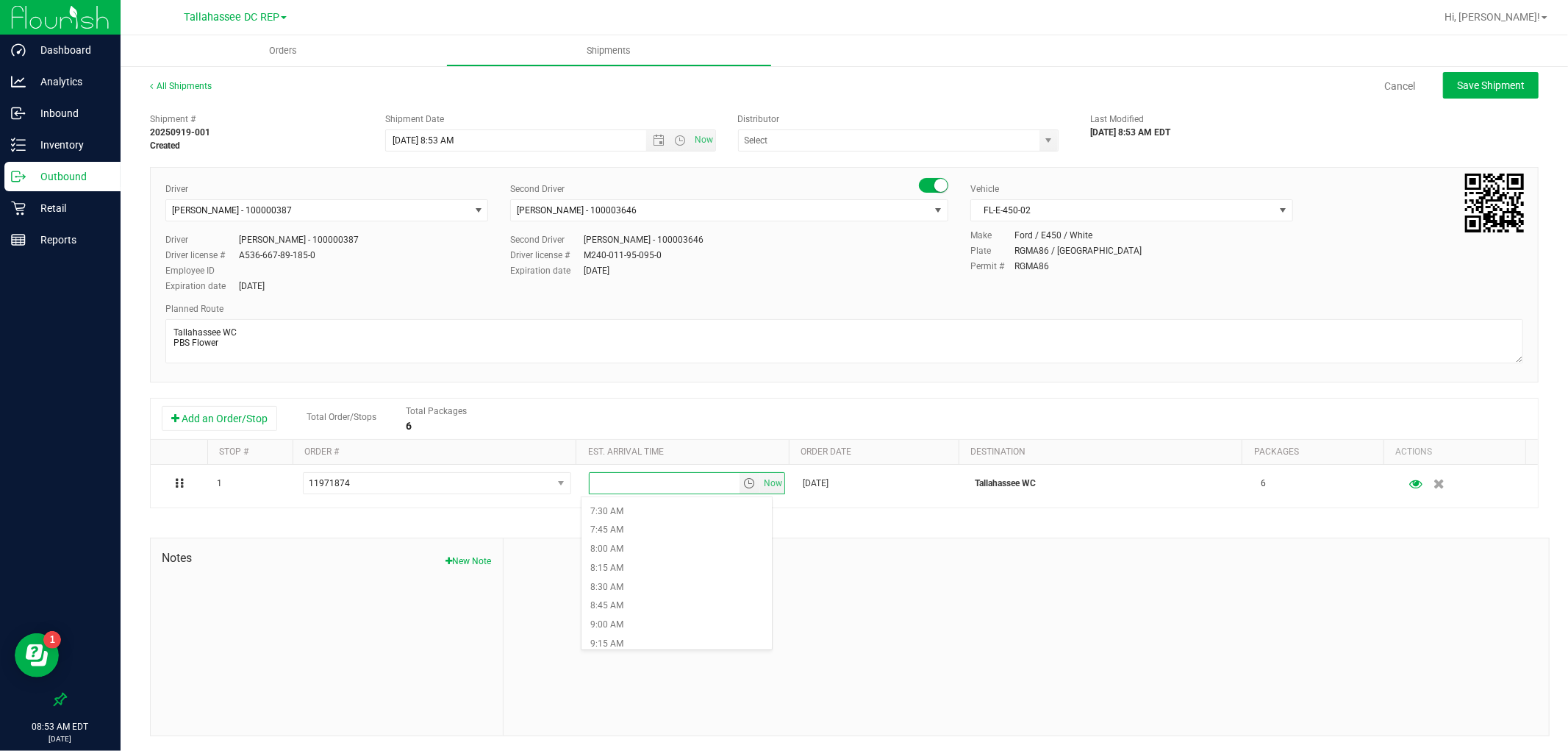
scroll to position [571, 0]
click at [665, 620] on li "9:00 AM" at bounding box center [677, 618] width 190 height 19
click at [1457, 85] on span "Save Shipment" at bounding box center [1490, 85] width 68 height 12
type input "9/19/2025 12:53 PM"
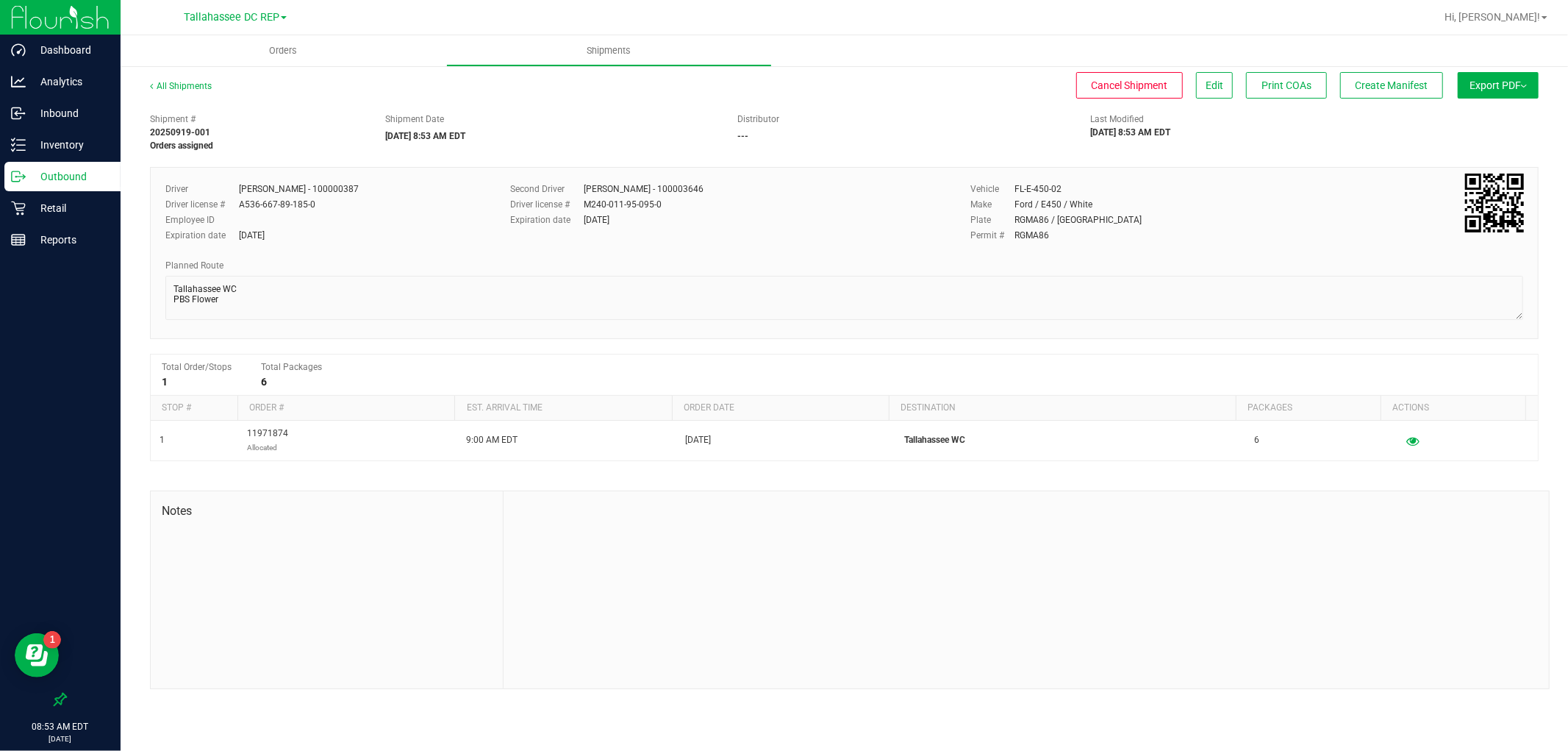
click at [1231, 90] on ng-container "Edit" at bounding box center [1210, 85] width 50 height 10
click at [1226, 84] on button "Edit" at bounding box center [1214, 85] width 37 height 26
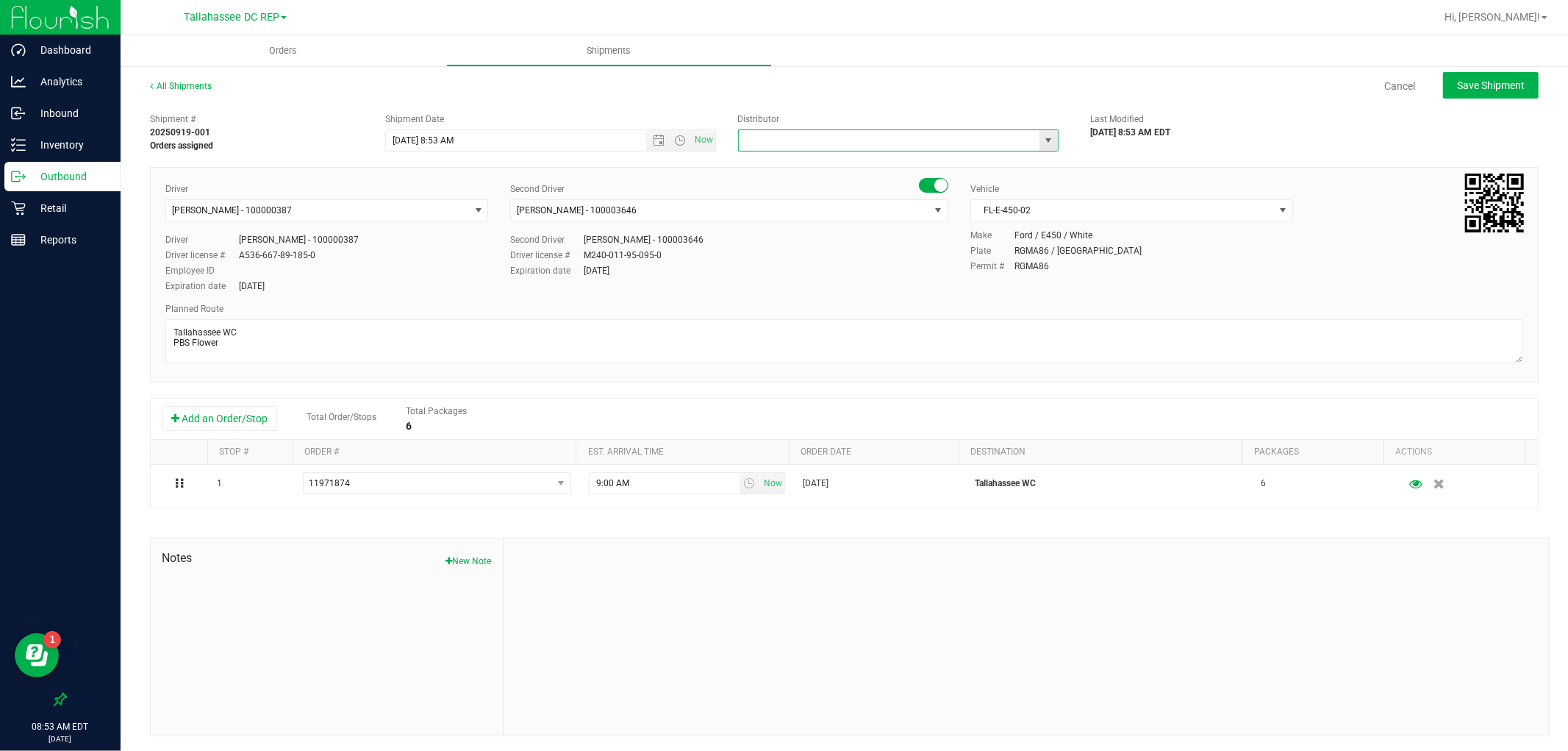
click at [833, 141] on input "text" at bounding box center [885, 140] width 292 height 21
click at [791, 169] on li "Tallahassee DC REP" at bounding box center [891, 166] width 316 height 22
type input "Tallahassee DC REP"
click at [1443, 92] on button "Save Shipment" at bounding box center [1491, 85] width 96 height 26
type input "9/19/2025 12:53 PM"
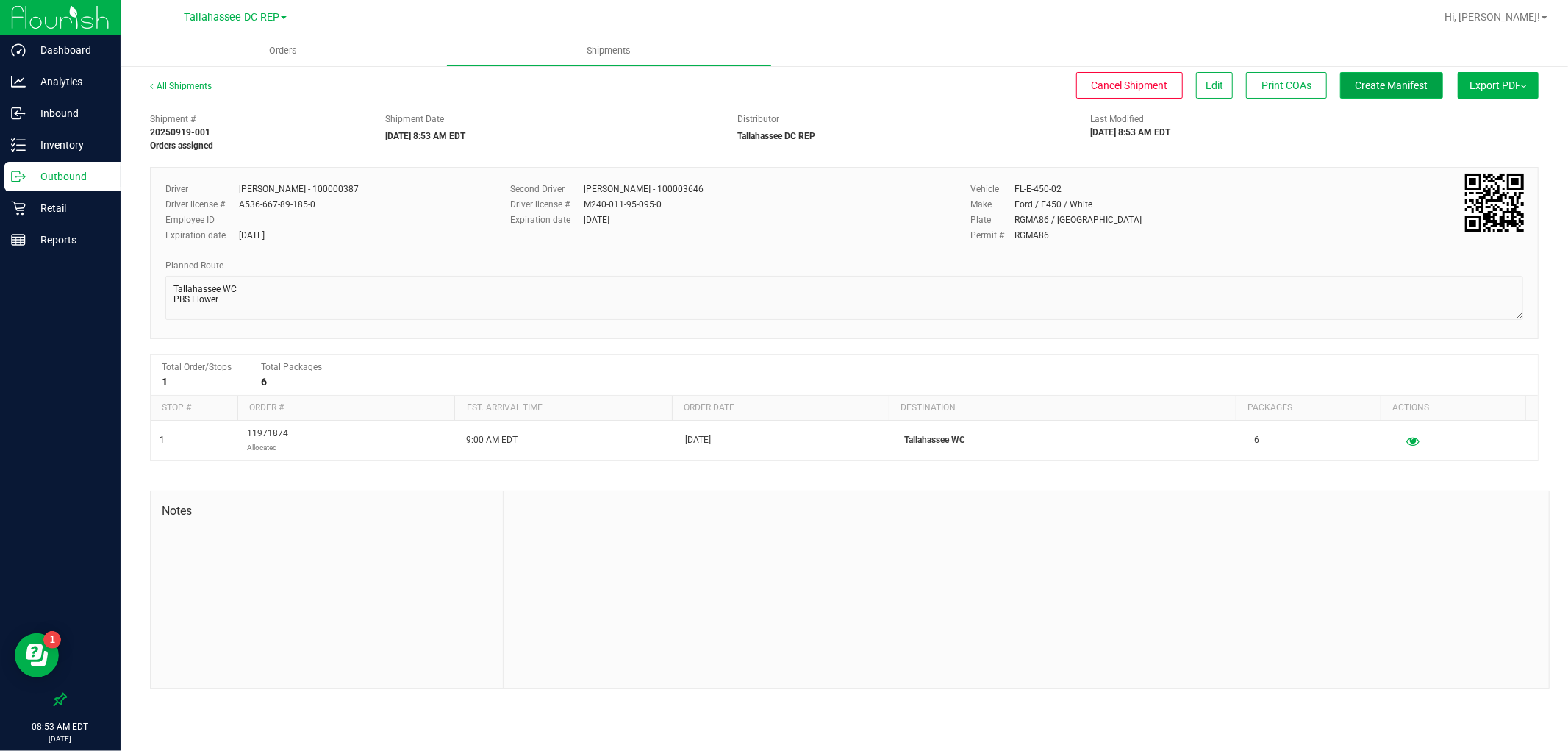
click at [1431, 96] on button "Create Manifest" at bounding box center [1392, 85] width 103 height 26
click at [1210, 91] on button "Edit" at bounding box center [1214, 85] width 37 height 26
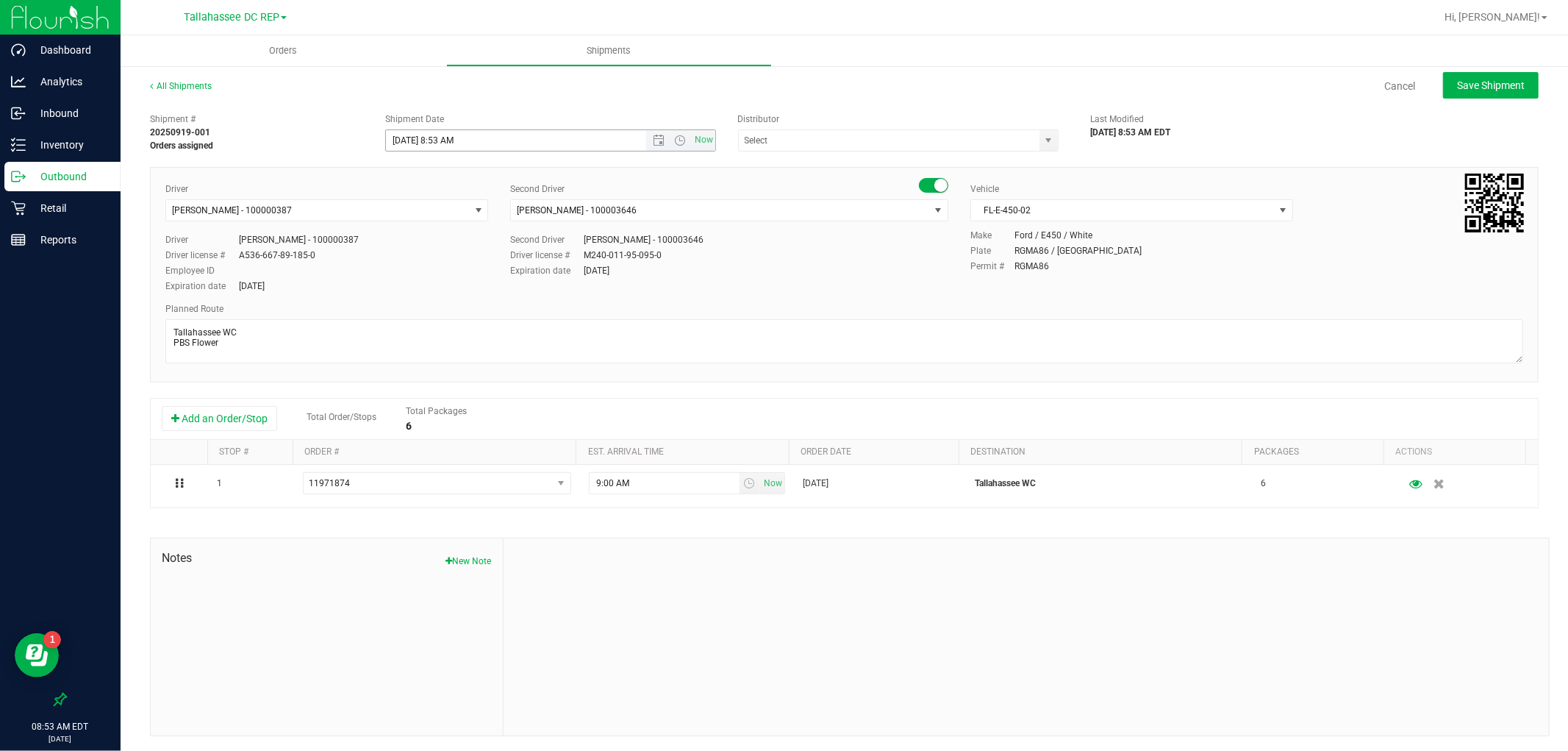
type input "Tallahassee DC REP"
click at [646, 142] on span "Open the date view" at bounding box center [659, 140] width 25 height 12
click at [675, 144] on span "Open the time view" at bounding box center [680, 140] width 12 height 12
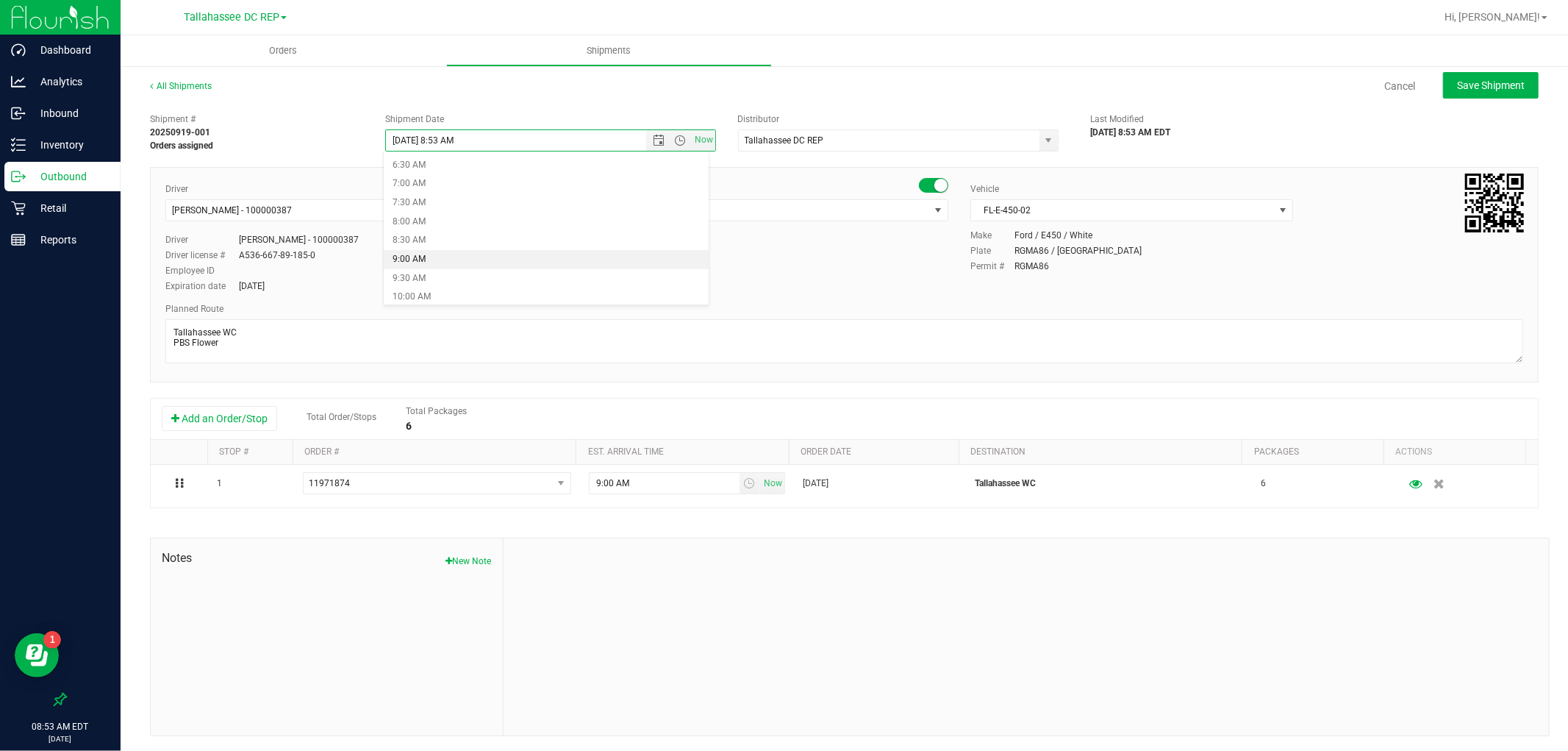
click at [489, 258] on li "9:00 AM" at bounding box center [546, 259] width 324 height 19
type input "9/19/2025 9:00 AM"
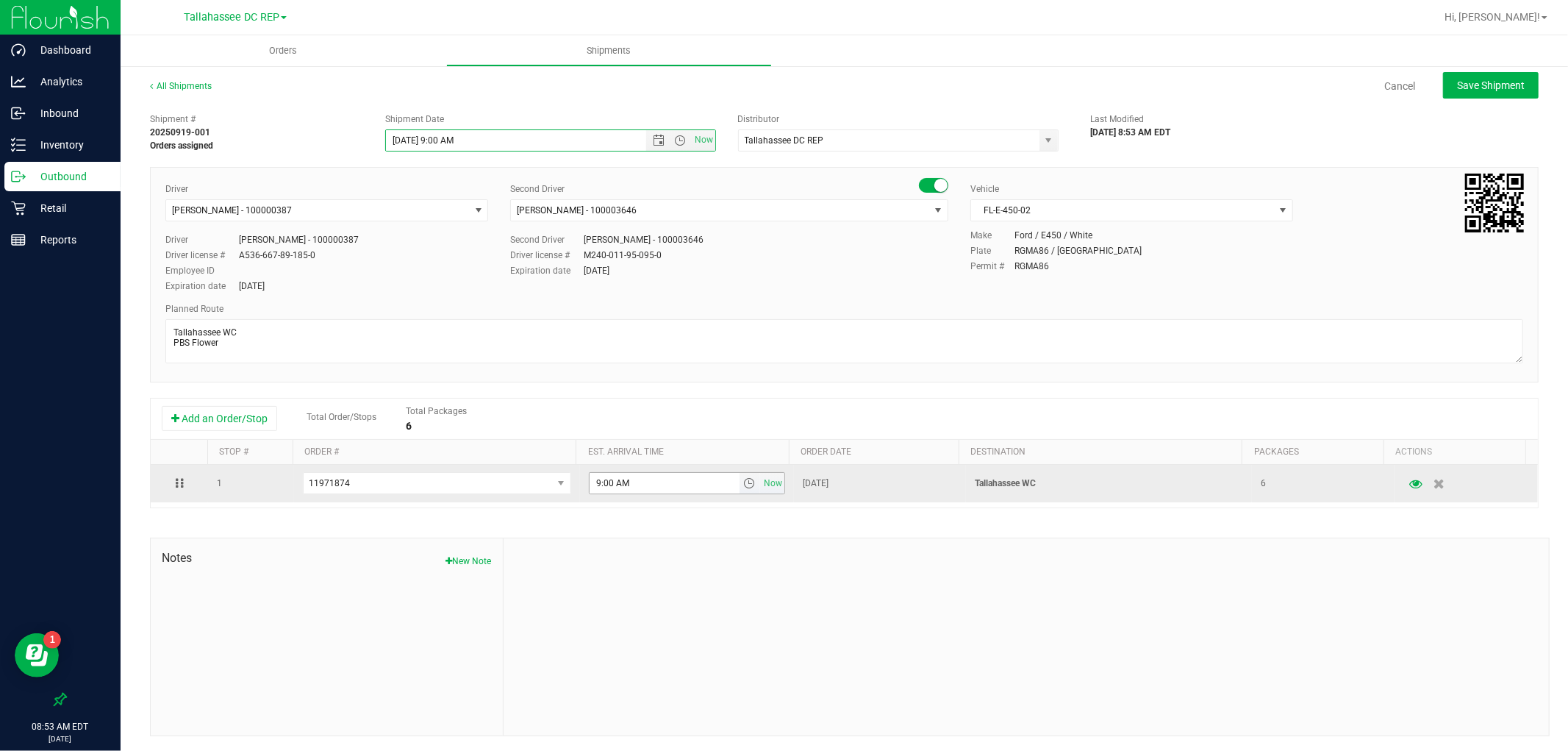
click at [743, 487] on span "select" at bounding box center [748, 482] width 12 height 12
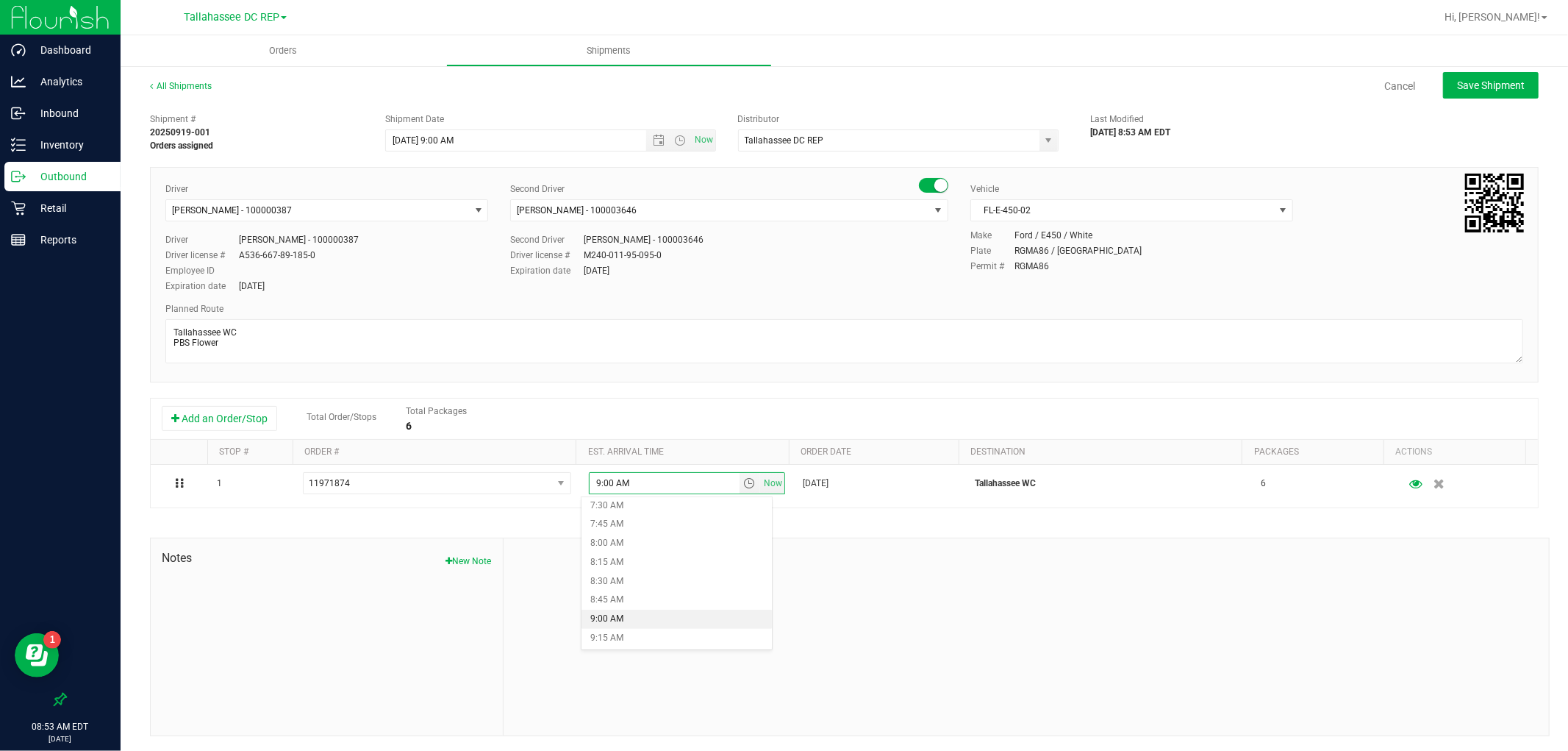
scroll to position [571, 0]
click at [641, 635] on li "9:15 AM" at bounding box center [677, 637] width 190 height 19
type input "9:15 AM"
click at [1507, 84] on span "Save Shipment" at bounding box center [1490, 85] width 68 height 12
type input "9/19/2025 1:00 PM"
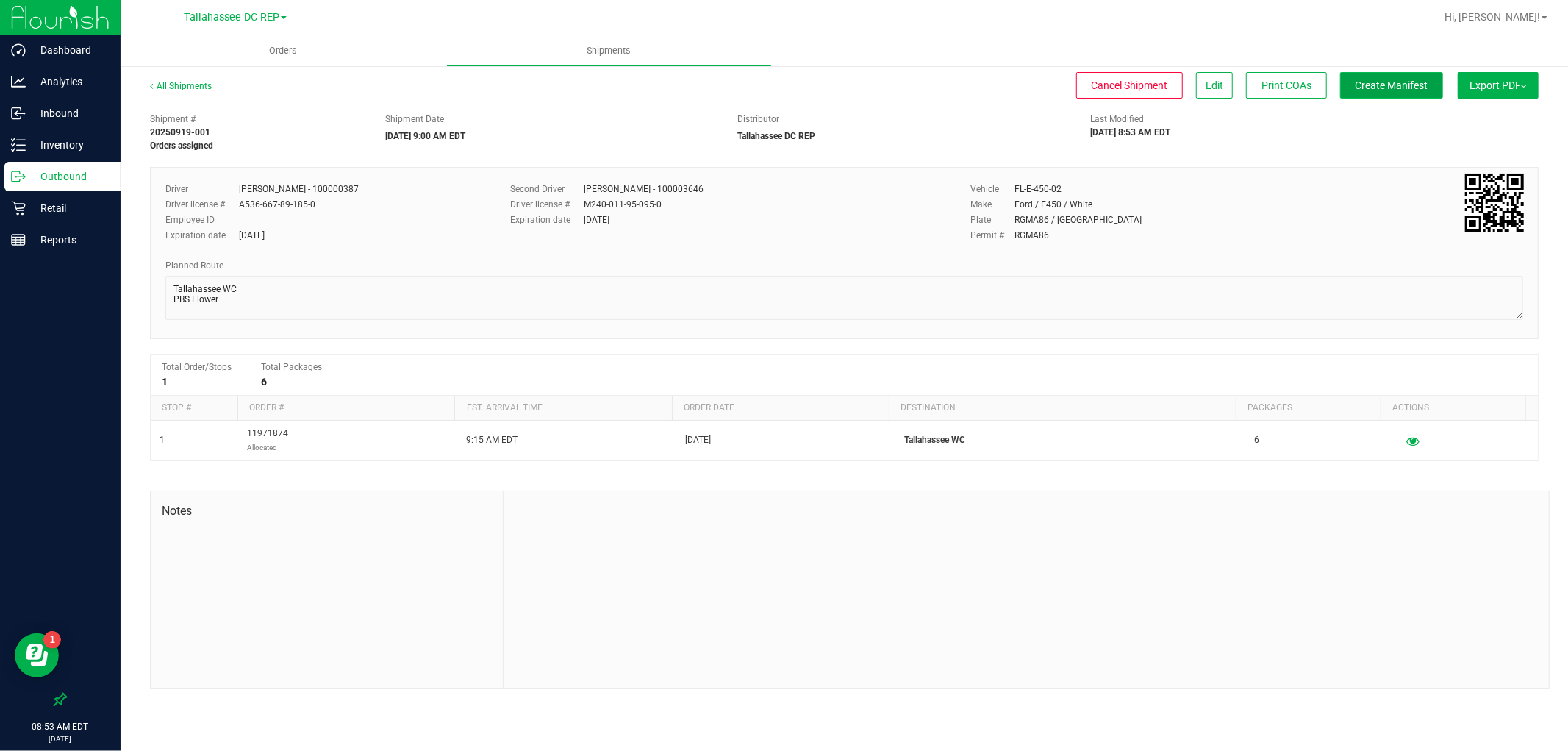
click at [1376, 92] on button "Create Manifest" at bounding box center [1392, 85] width 103 height 26
click at [1468, 90] on button "Export PDF" at bounding box center [1497, 85] width 81 height 26
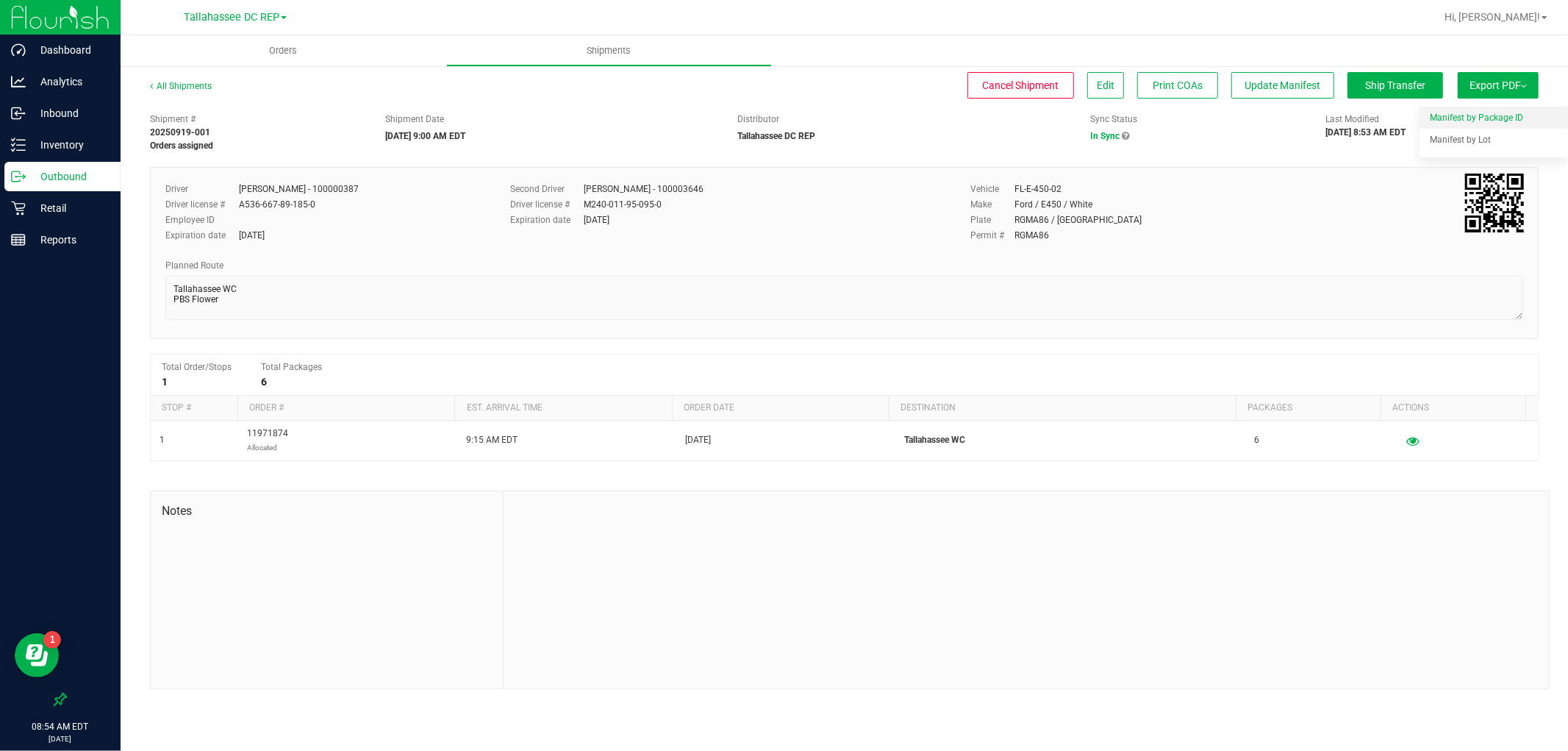
click at [1472, 108] on li "Manifest by Package ID" at bounding box center [1494, 118] width 148 height 22
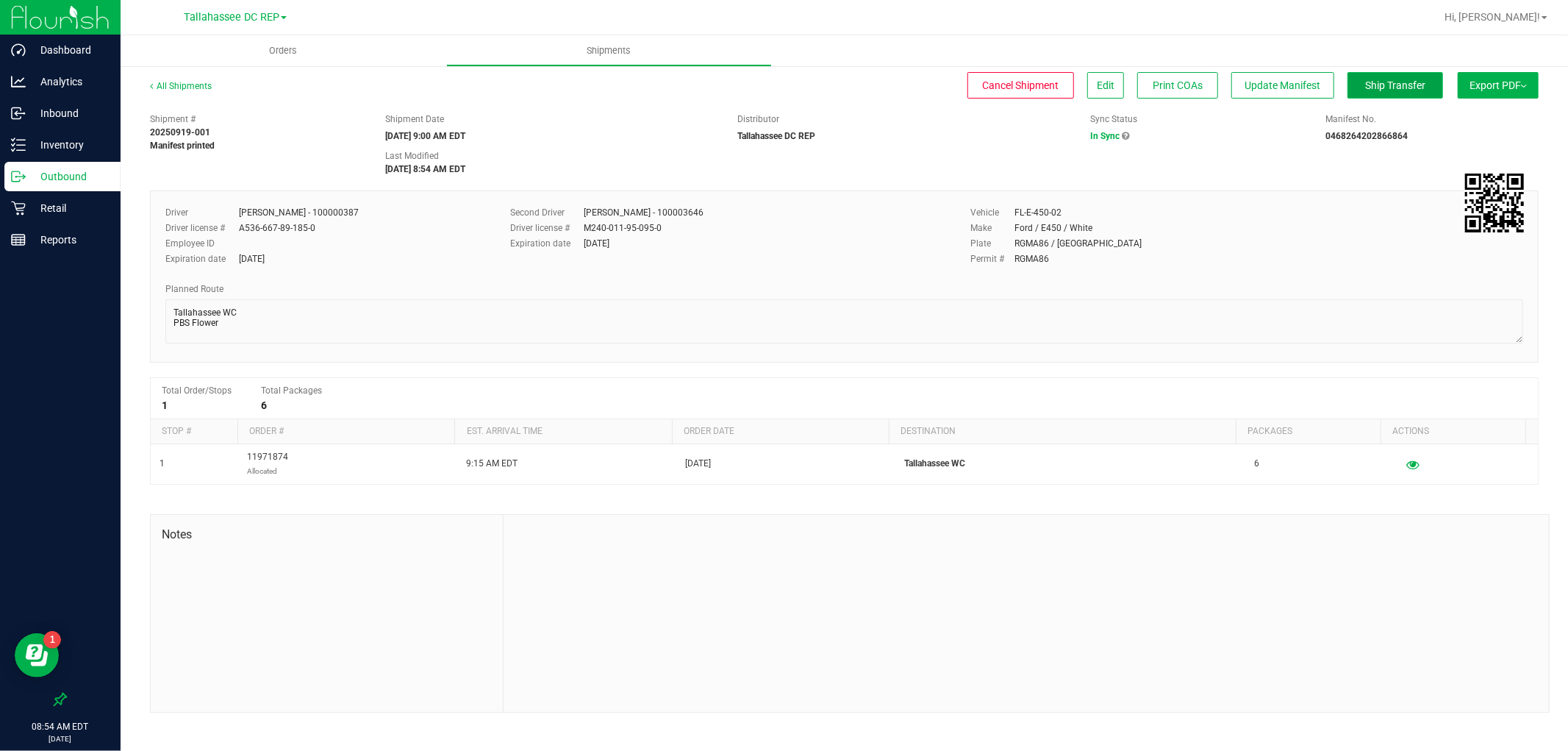
click at [1351, 81] on button "Ship Transfer" at bounding box center [1395, 85] width 96 height 26
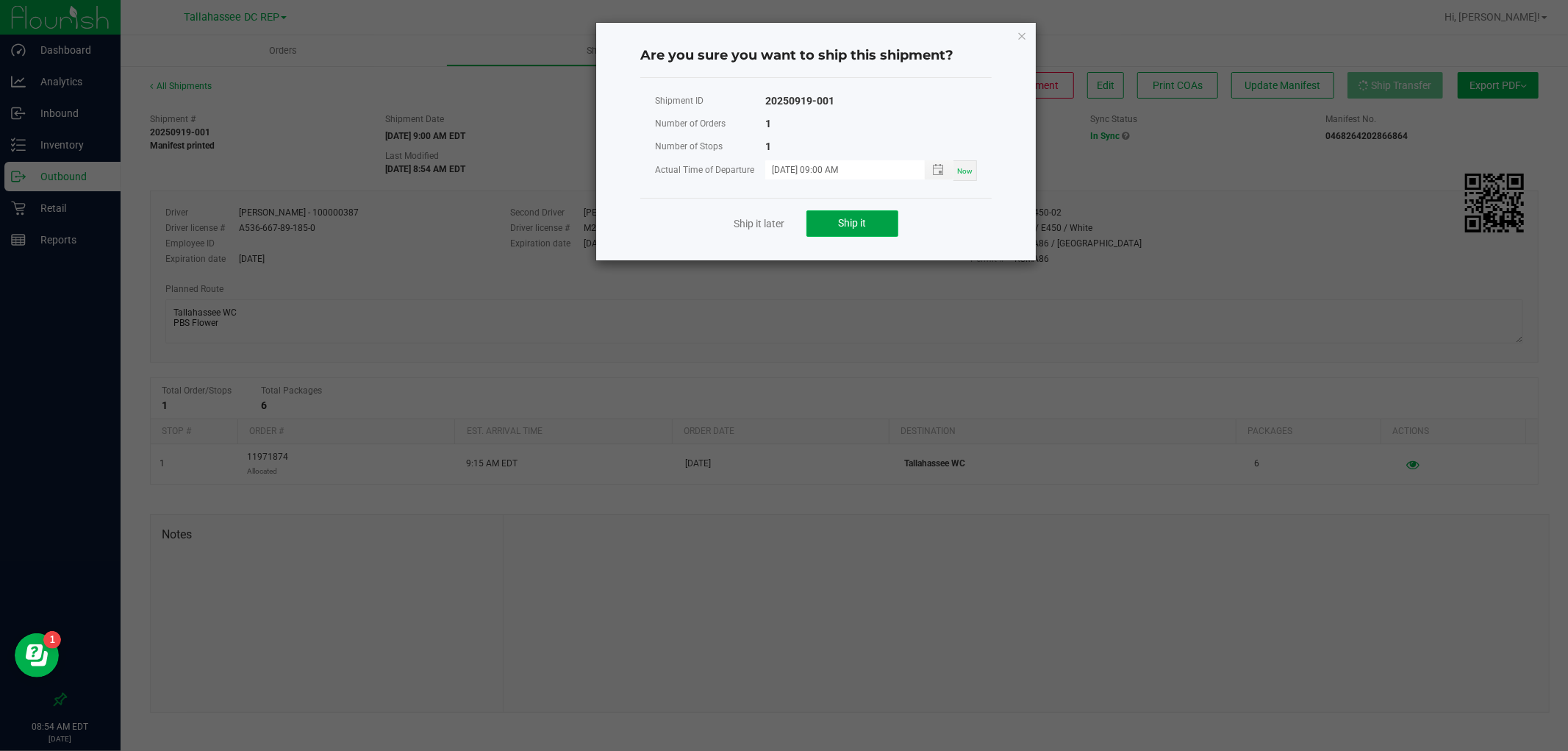
click at [895, 222] on button "Ship it" at bounding box center [852, 223] width 92 height 26
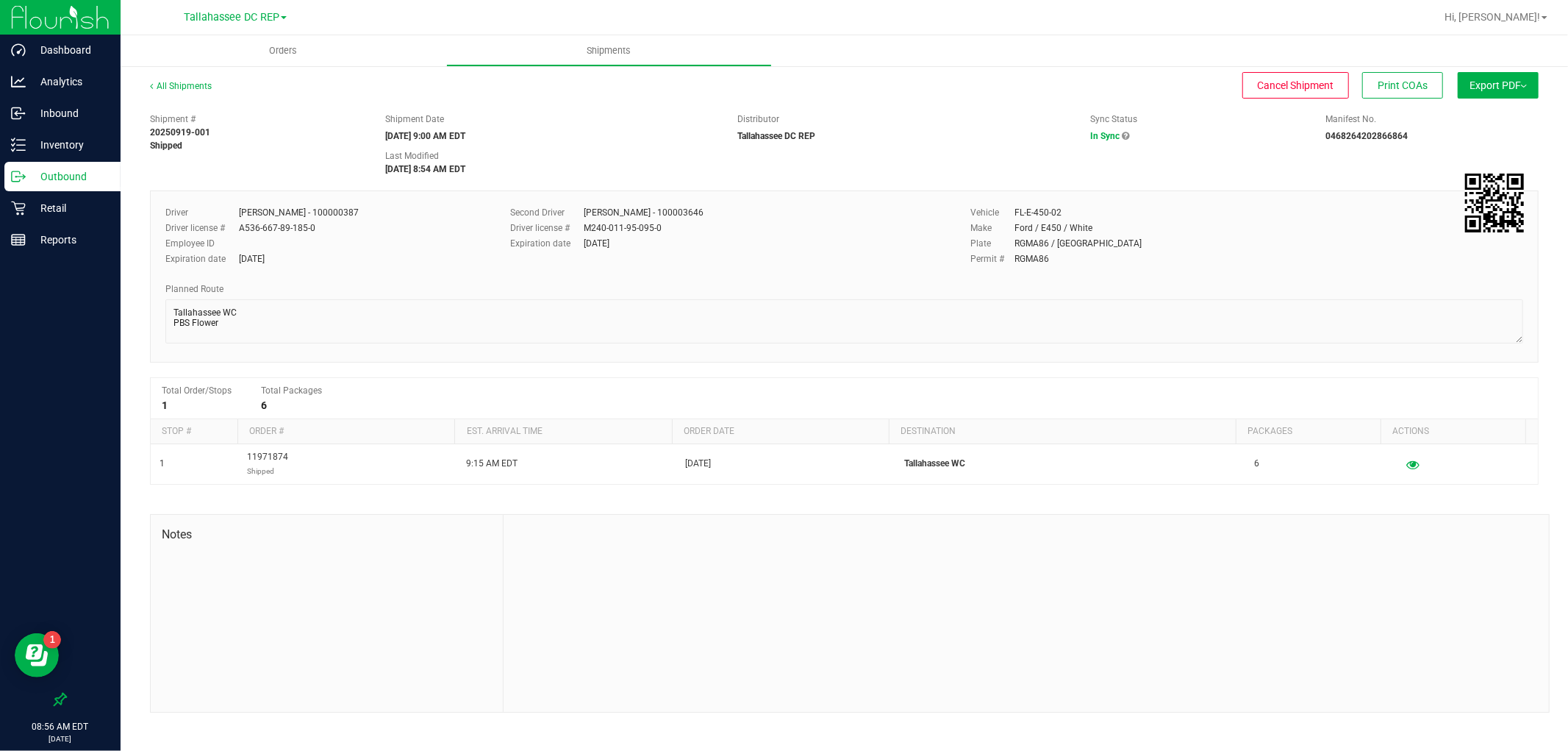
click at [91, 173] on p "Outbound" at bounding box center [70, 176] width 89 height 18
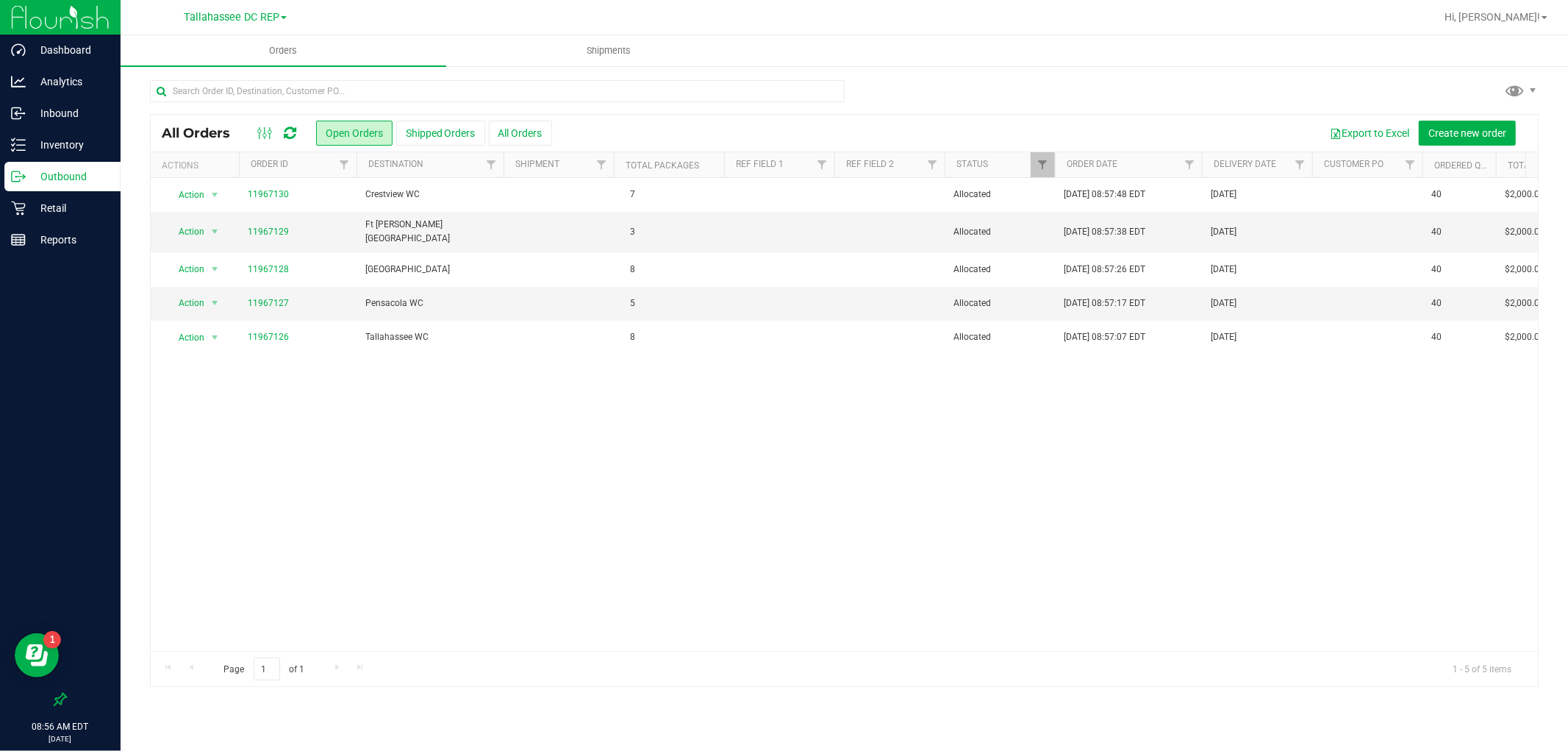
click at [672, 373] on div "Action Action Cancel order Clone order Edit order Mark as fully paid Order audi…" at bounding box center [844, 414] width 1387 height 472
click at [55, 145] on p "Inventory" at bounding box center [70, 145] width 89 height 18
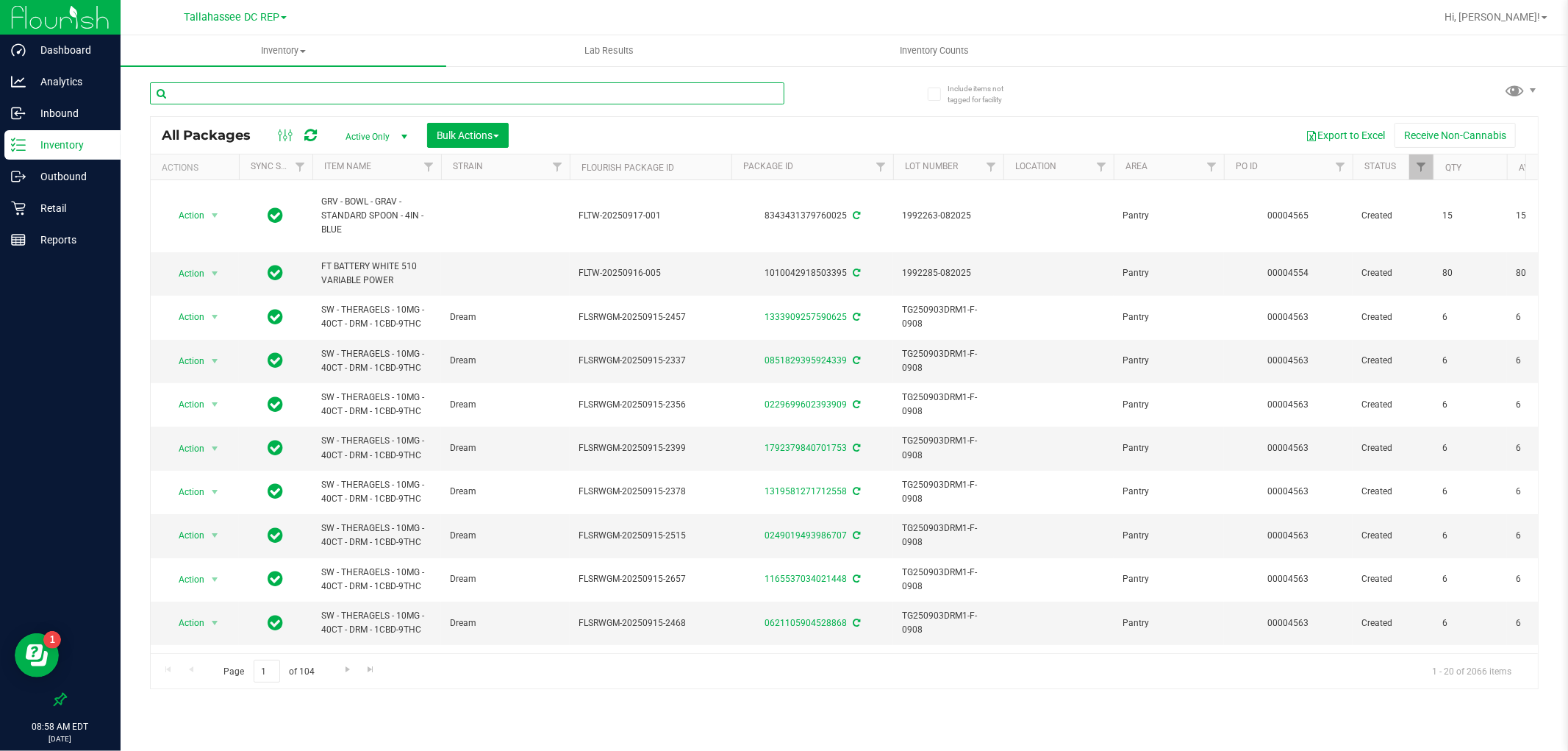
click at [197, 84] on input "text" at bounding box center [467, 93] width 634 height 22
paste input "RAW - ROLLING PAPER - RAW - CLASSIC - 1.25""
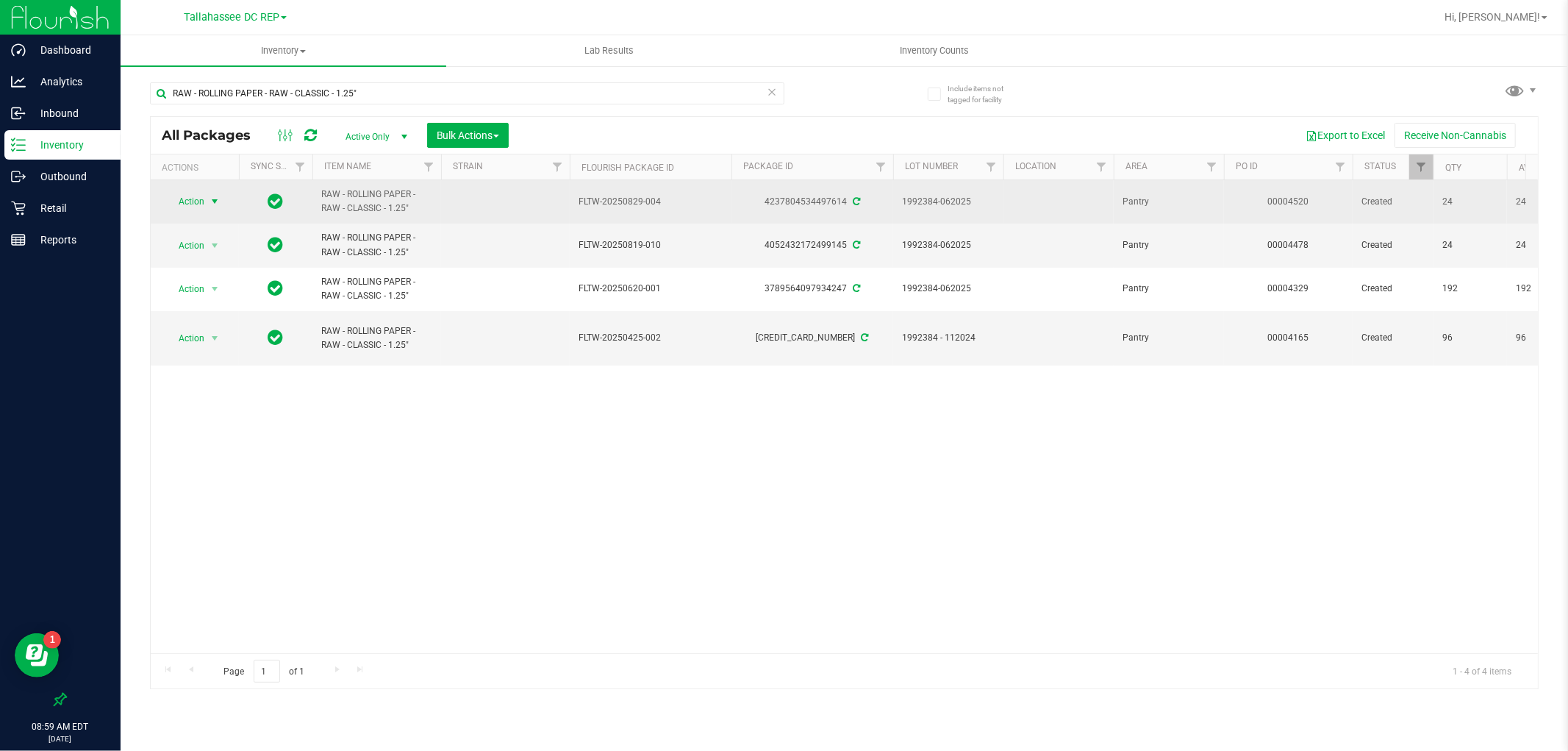
click at [195, 195] on span "Action" at bounding box center [185, 201] width 40 height 21
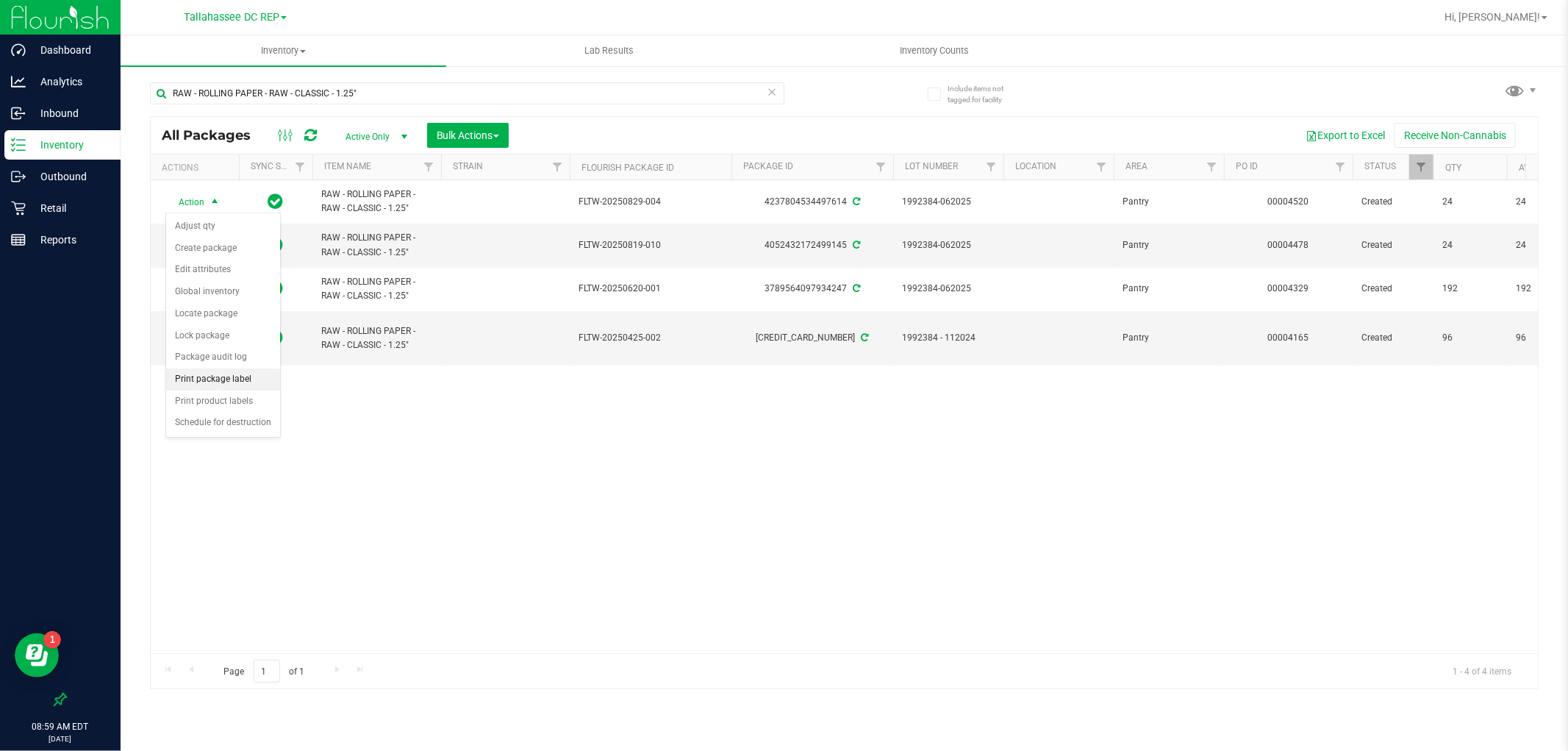
click at [261, 375] on li "Print package label" at bounding box center [223, 379] width 114 height 22
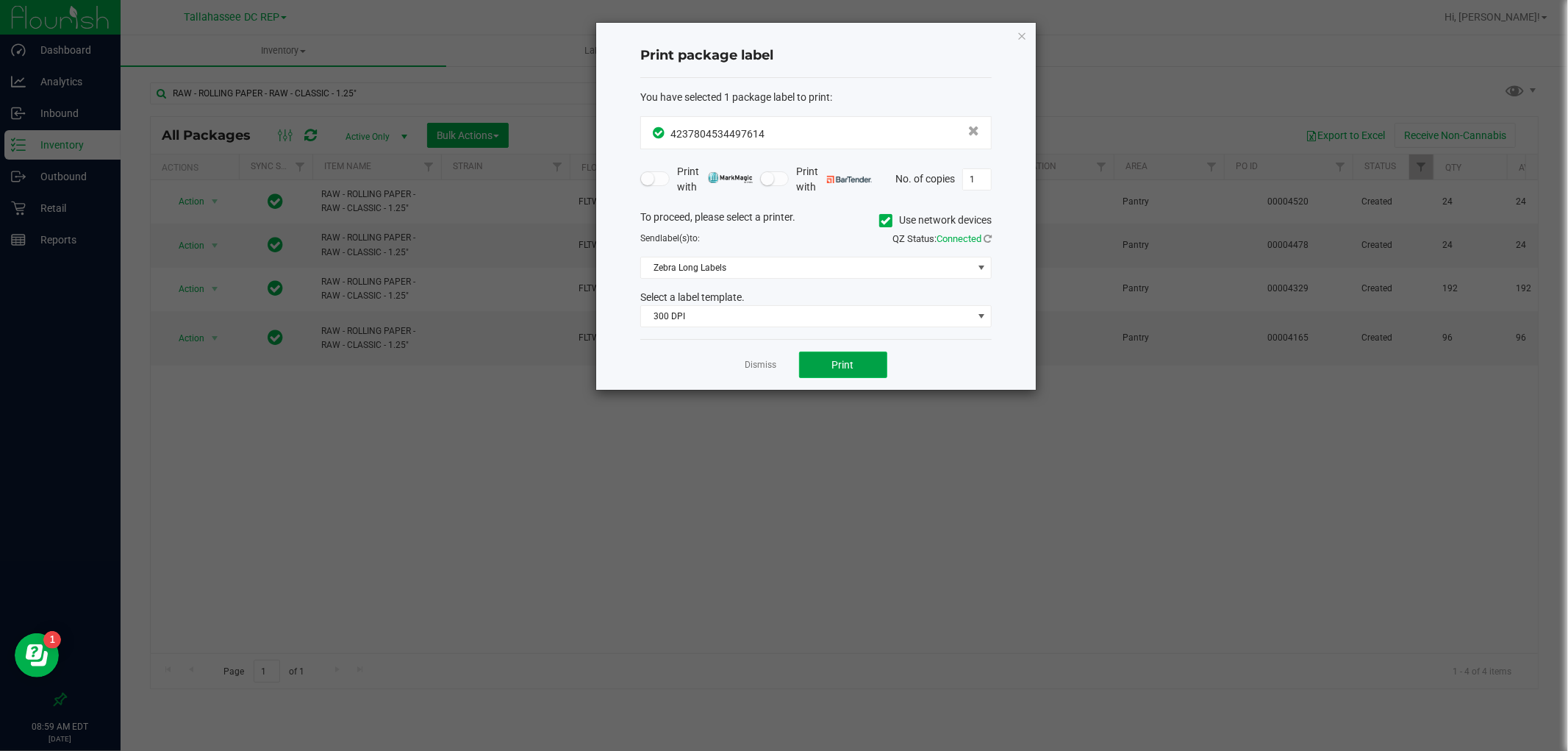
click at [864, 362] on button "Print" at bounding box center [843, 364] width 89 height 26
click at [1018, 33] on icon "button" at bounding box center [1022, 35] width 10 height 18
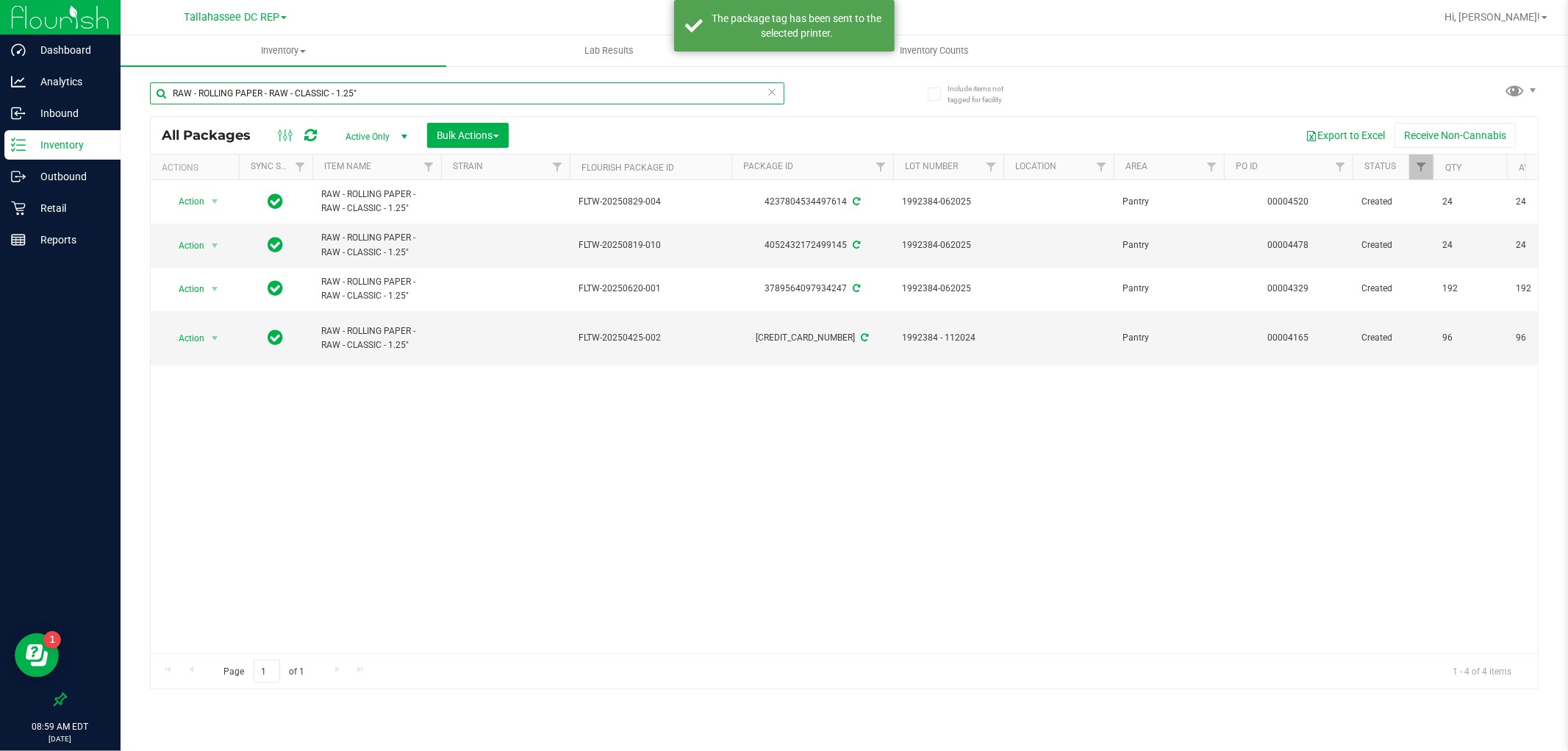
click at [355, 84] on input "RAW - ROLLING PAPER - RAW - CLASSIC - 1.25"" at bounding box center [467, 93] width 634 height 22
paste input "SW - LIGHTER - BIC - MAXI - BLACK"
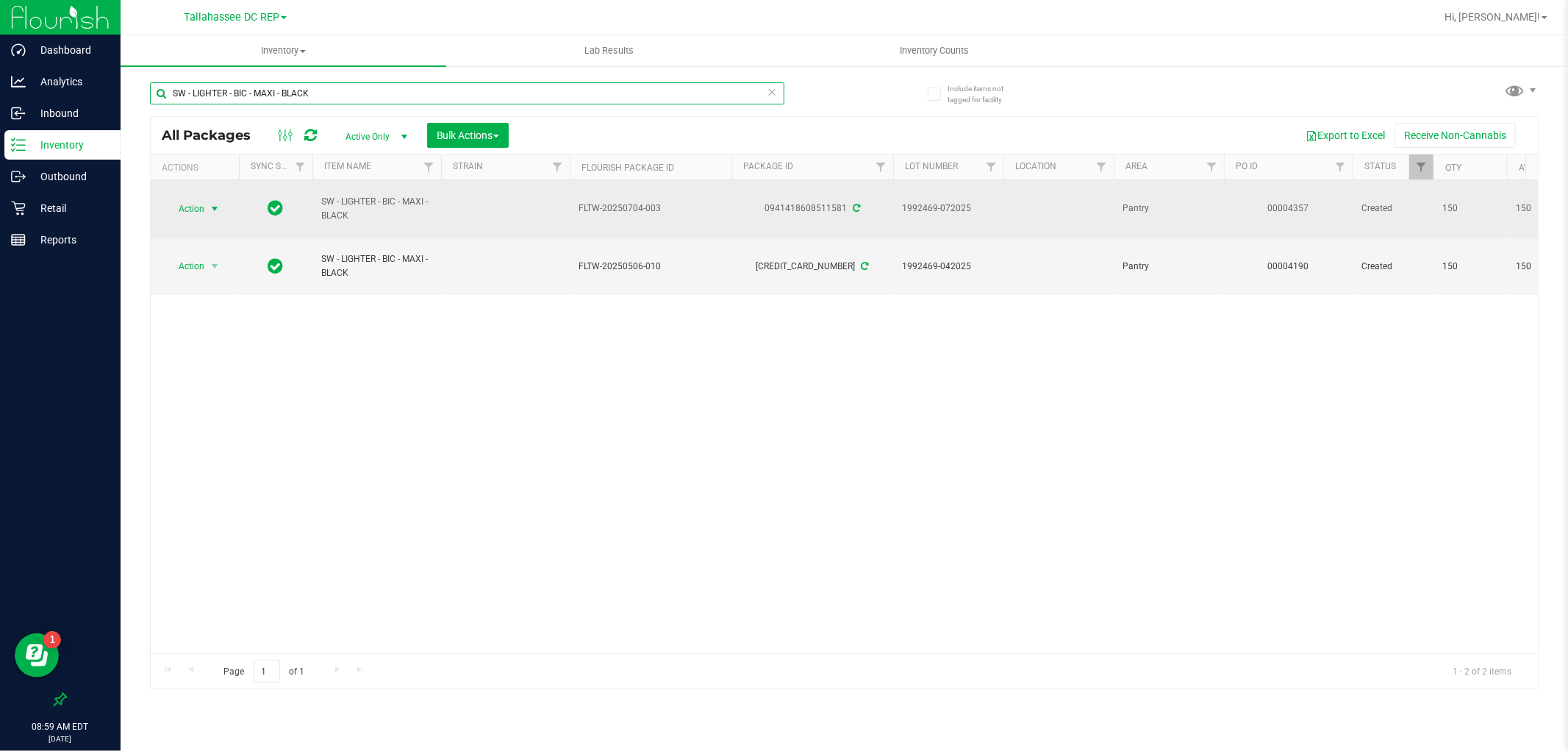
type input "SW - LIGHTER - BIC - MAXI - BLACK"
click at [214, 208] on span "select" at bounding box center [214, 208] width 12 height 12
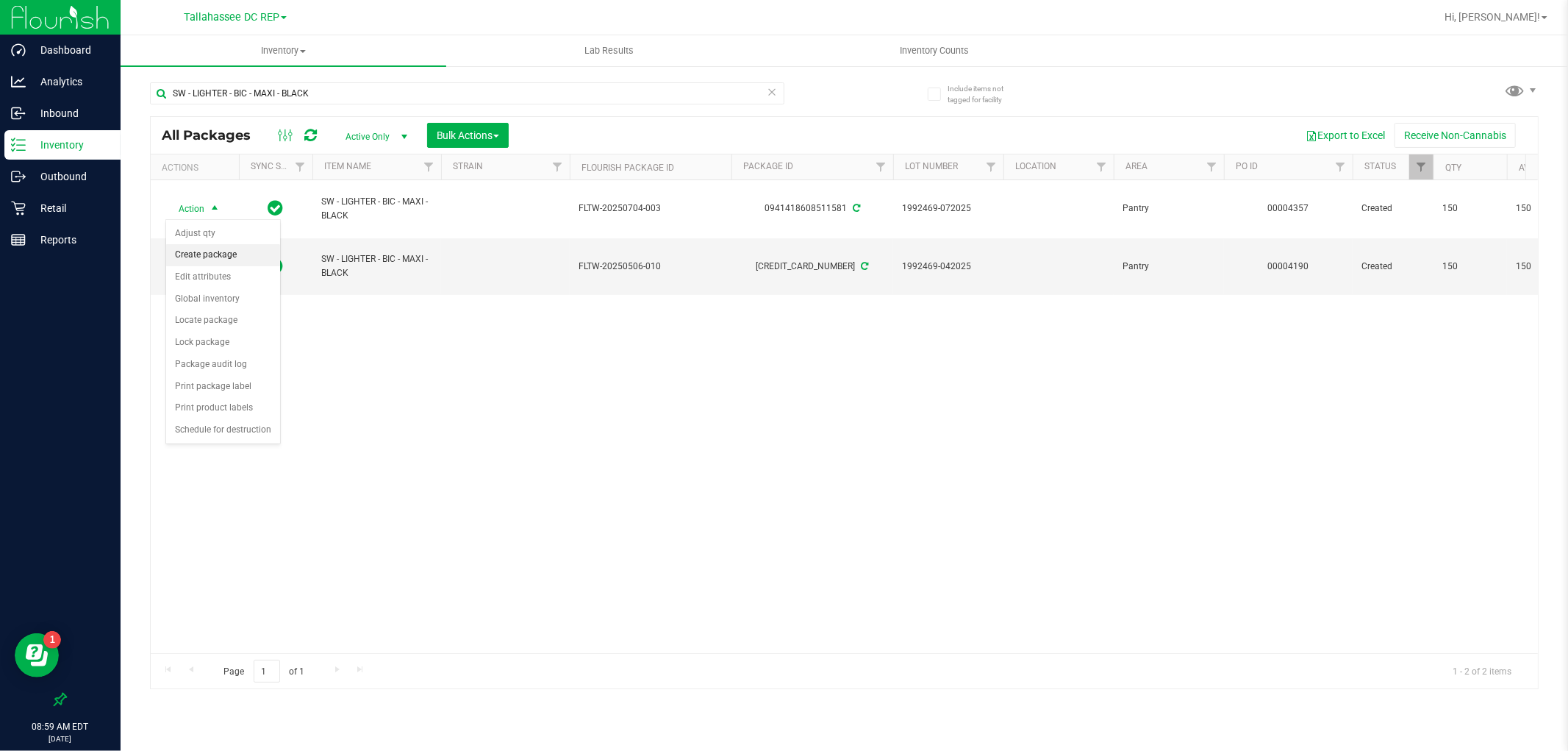
click at [245, 257] on li "Create package" at bounding box center [223, 255] width 114 height 22
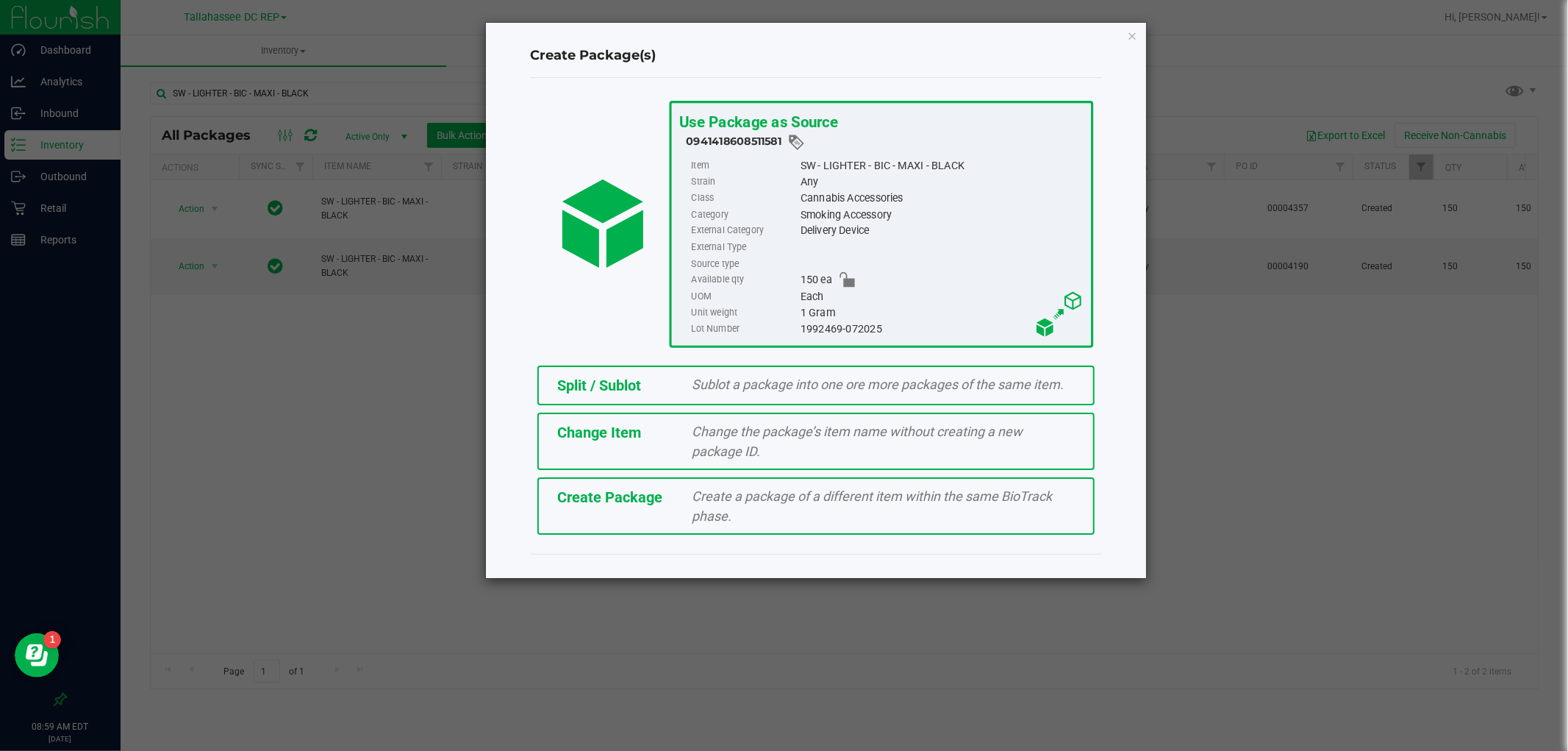
click at [765, 398] on div "Split / Sublot Sublot a package into one ore more packages of the same item." at bounding box center [816, 385] width 557 height 40
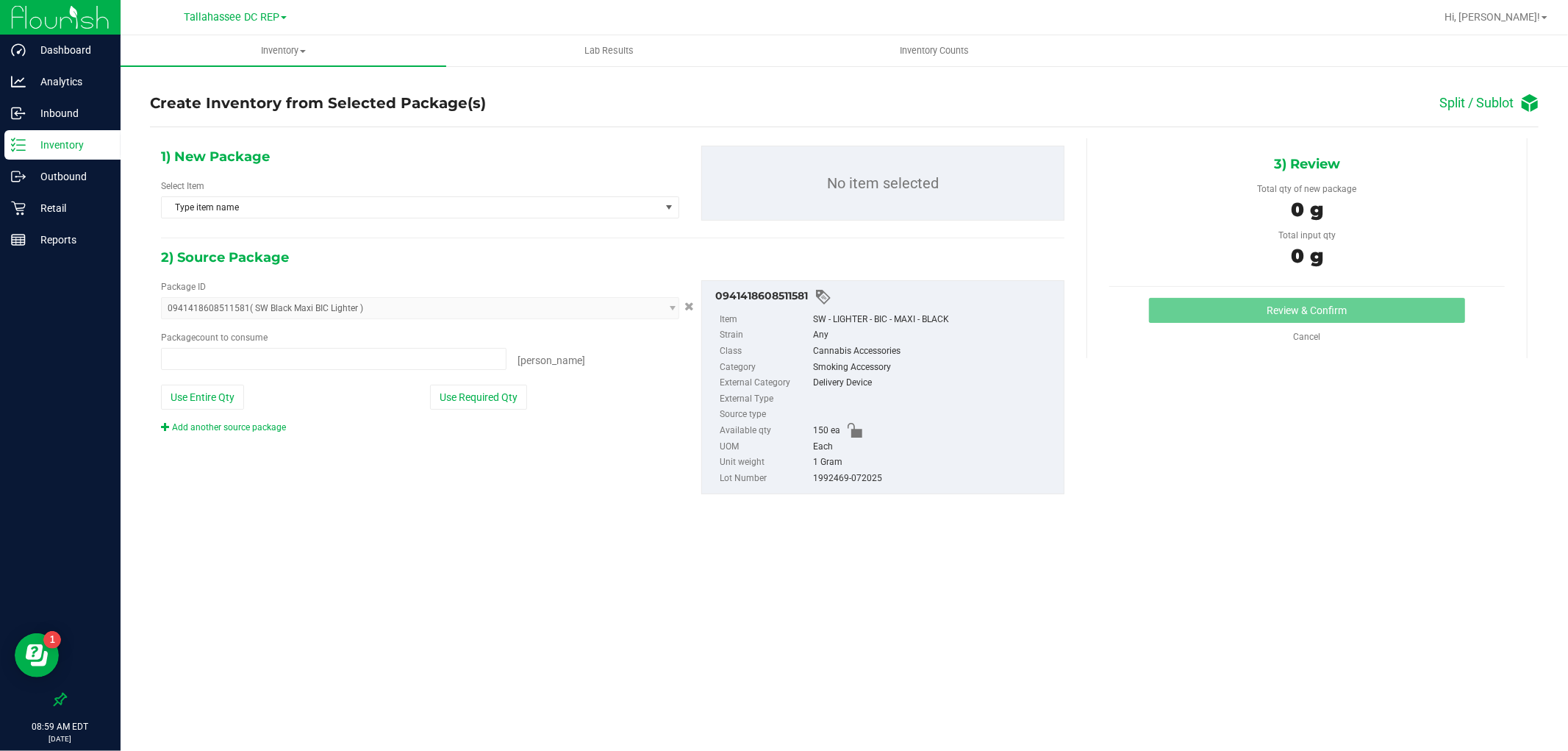
type input "0 ea"
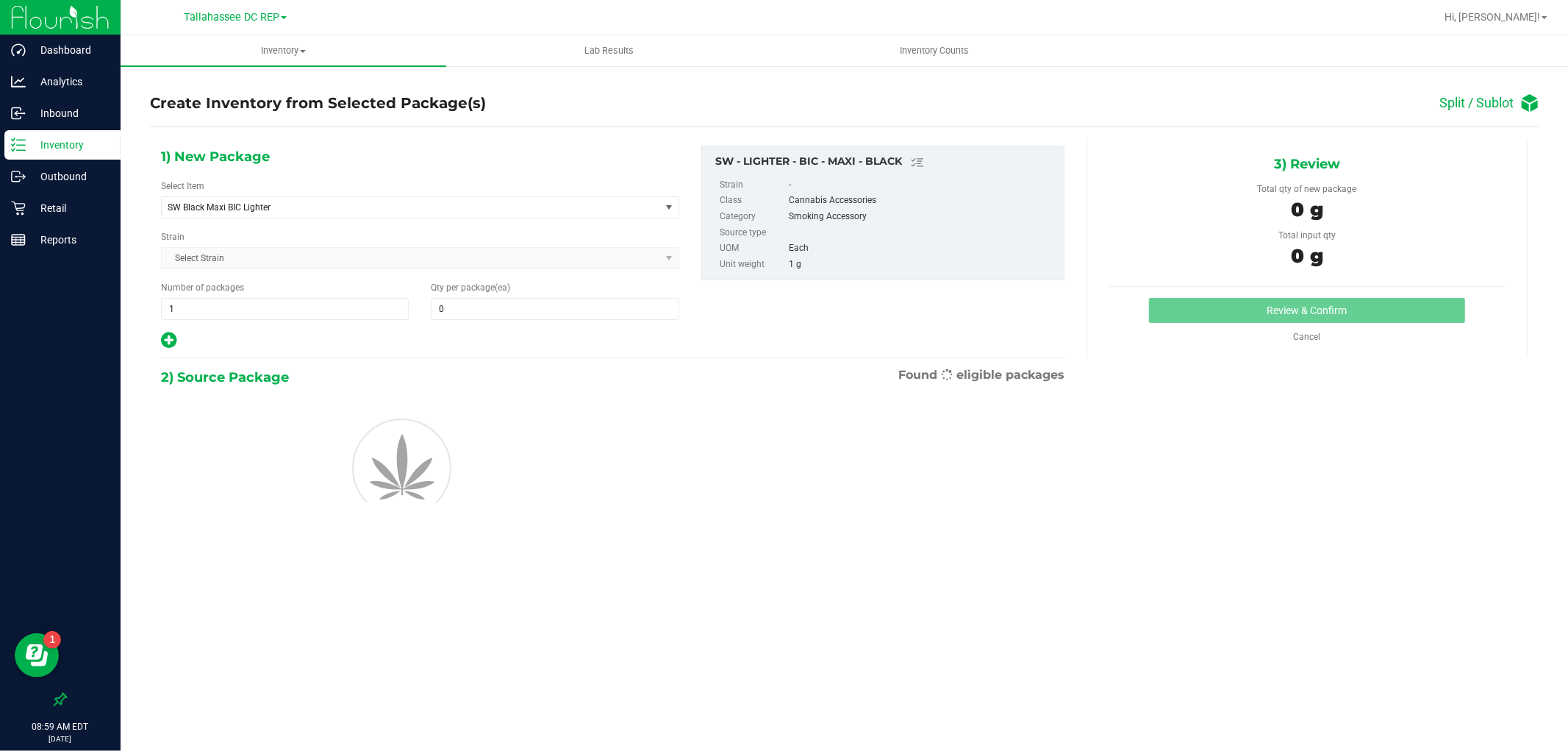
type input "0"
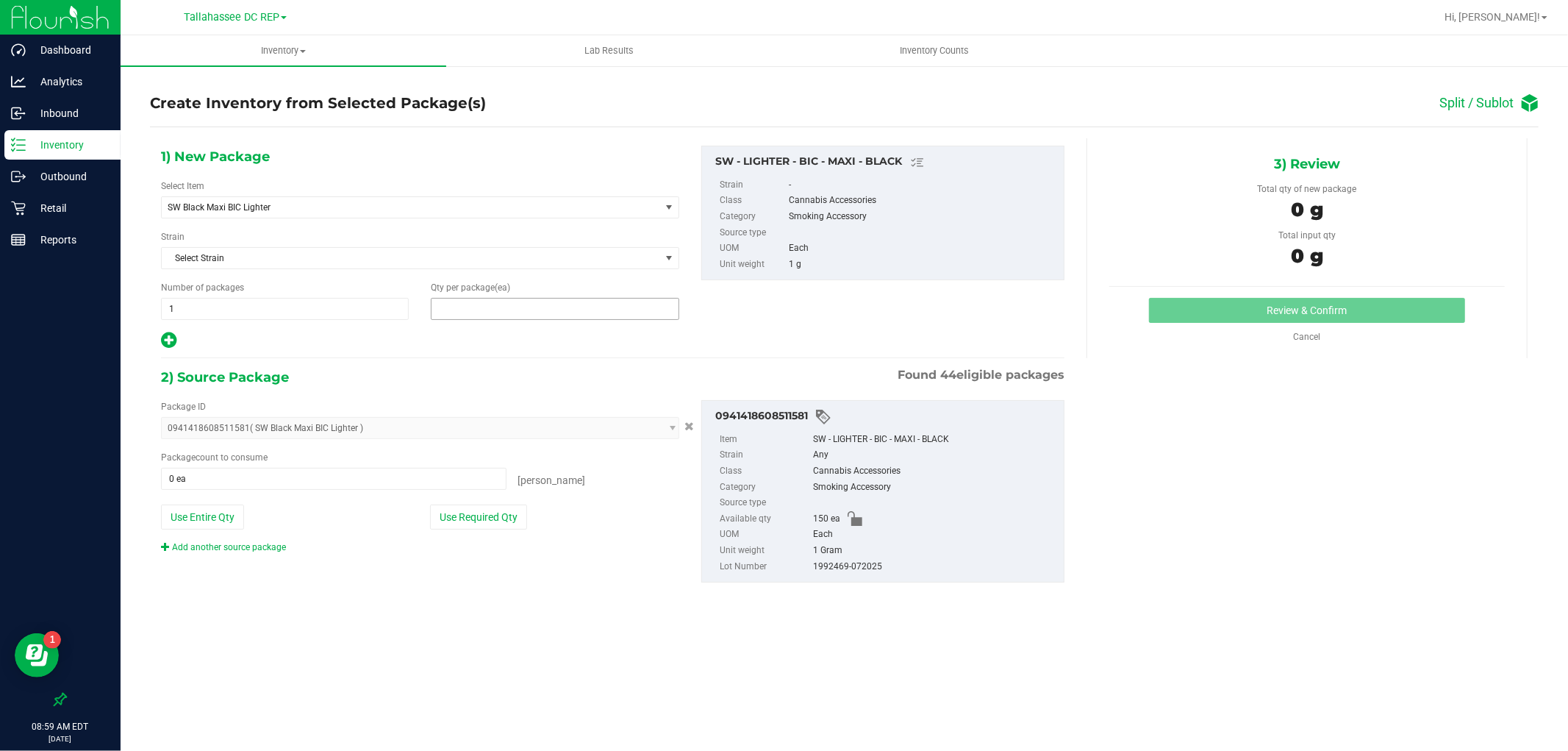
click at [476, 305] on span at bounding box center [555, 309] width 248 height 22
click at [476, 305] on input "text" at bounding box center [555, 309] width 246 height 21
type input "50"
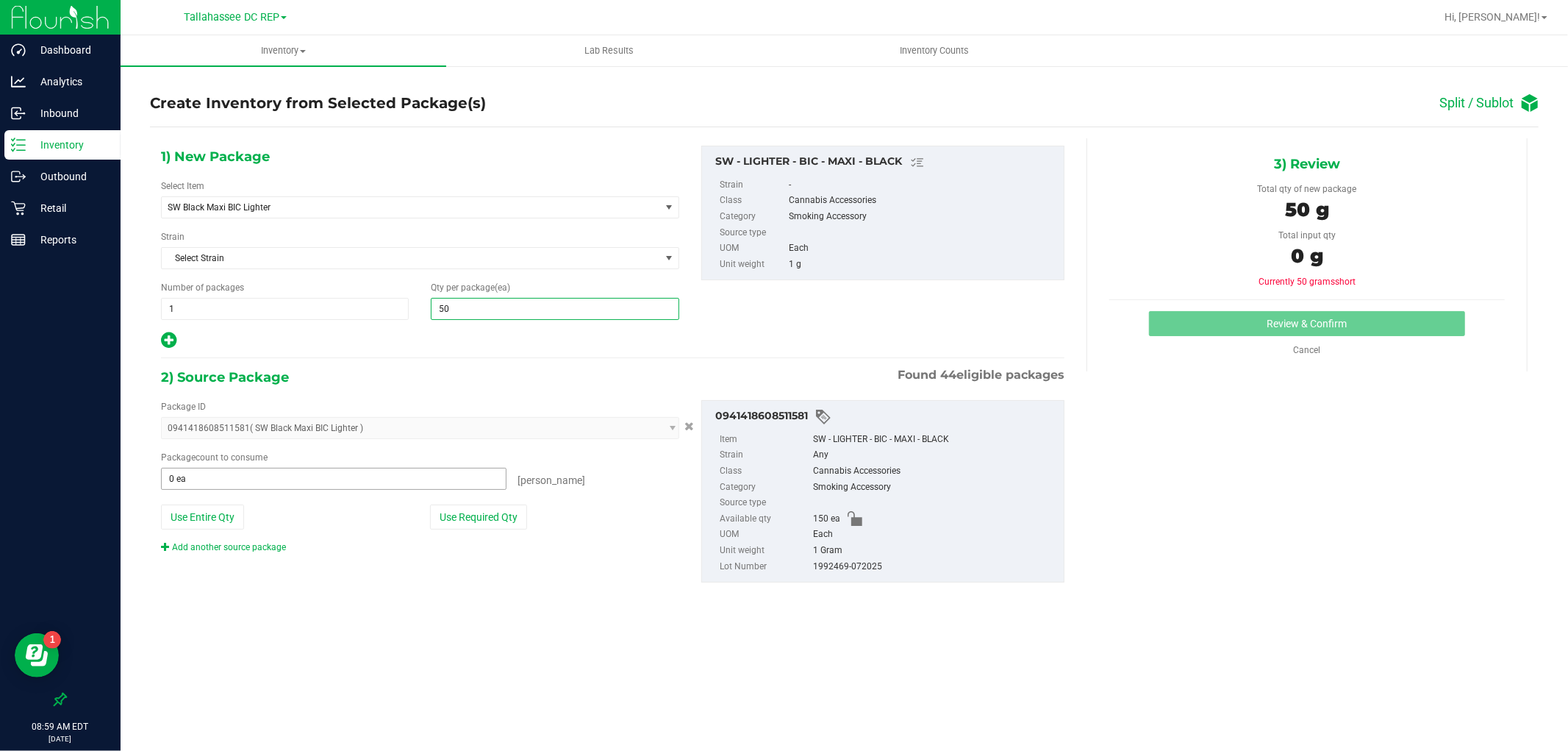
type input "50"
click at [270, 473] on span "0 ea 0" at bounding box center [334, 479] width 346 height 22
click at [270, 473] on input "text" at bounding box center [334, 479] width 344 height 21
type input "50"
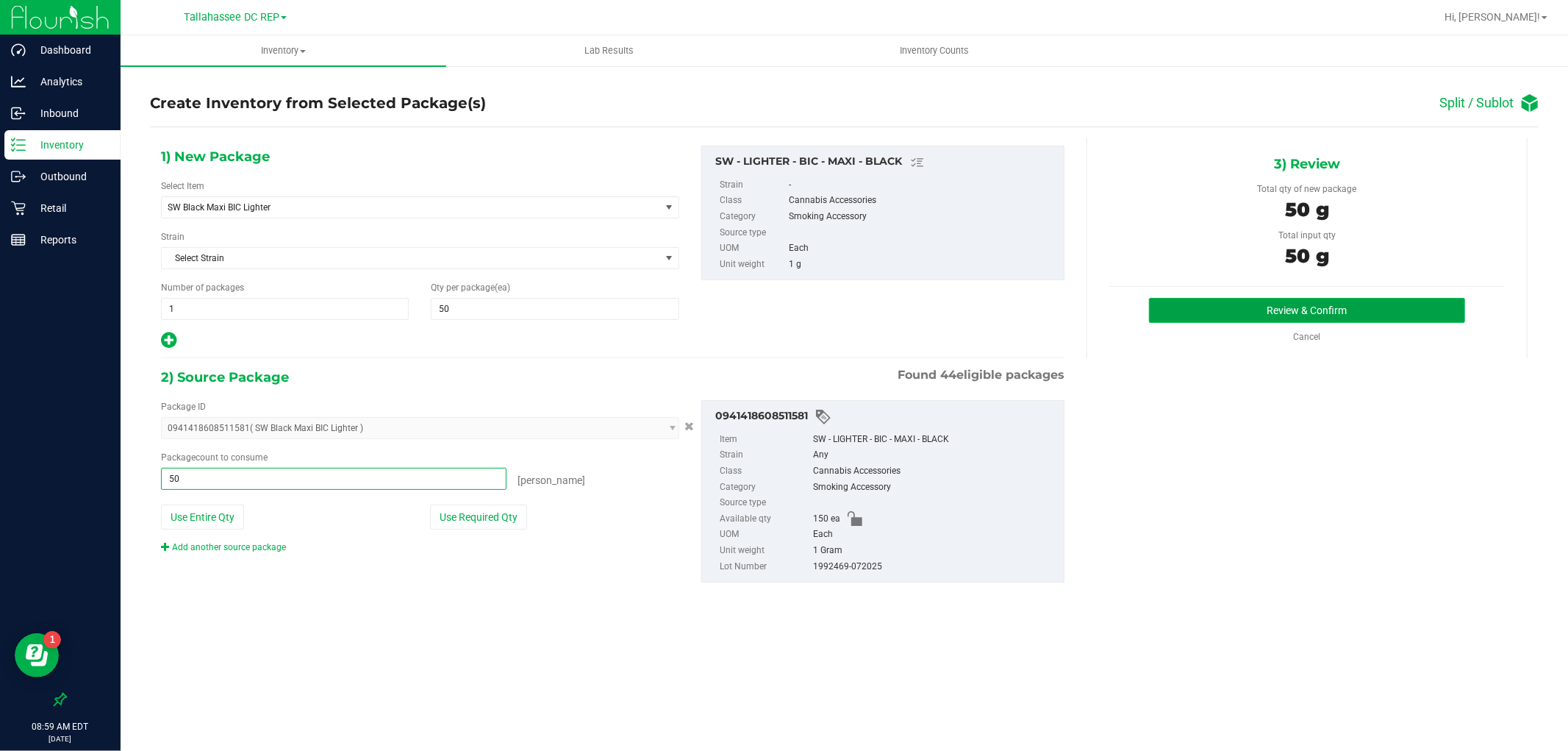
type input "50 ea"
click at [1231, 321] on button "Review & Confirm" at bounding box center [1307, 310] width 316 height 25
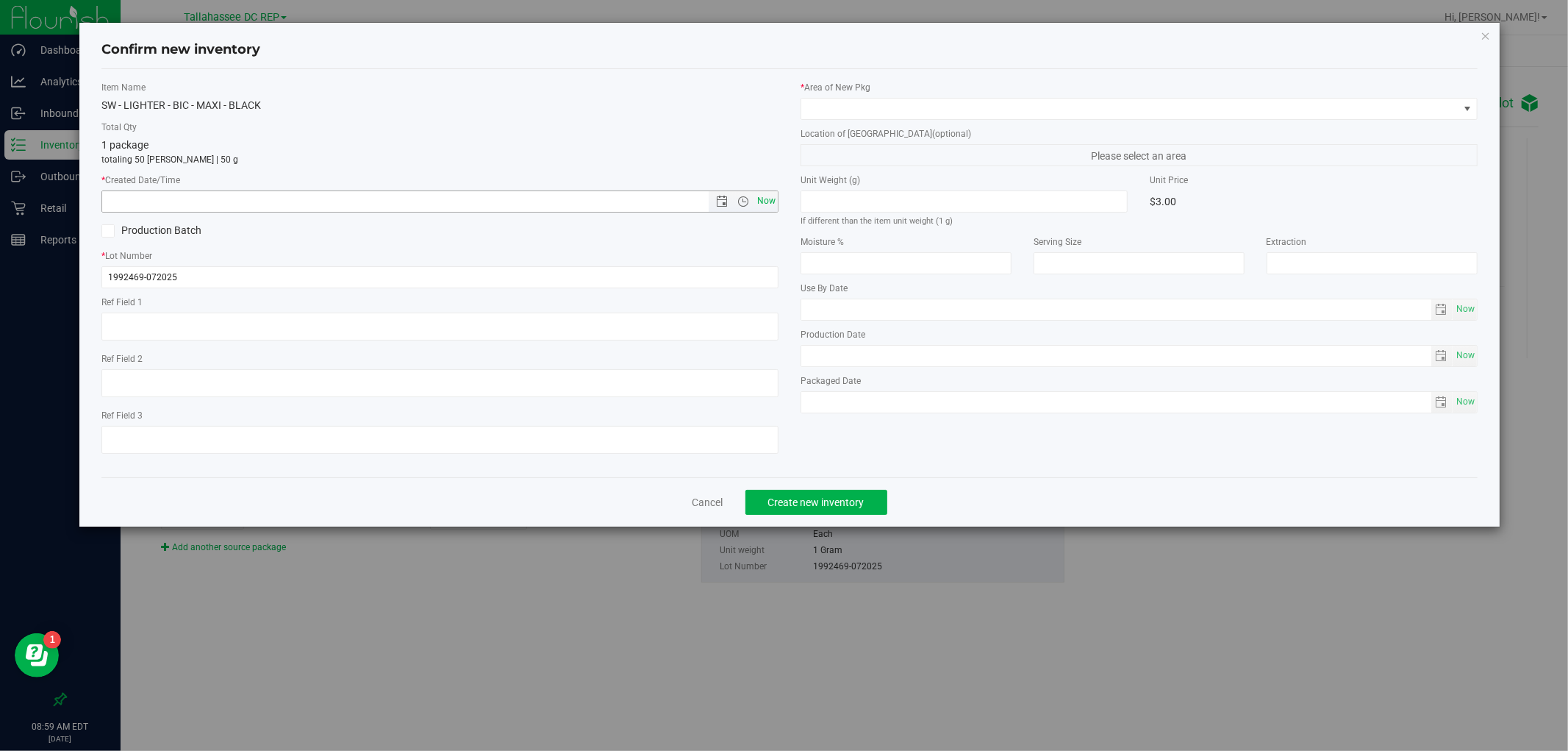
click at [774, 201] on span "Now" at bounding box center [767, 201] width 25 height 22
type input "9/19/2025 8:59 AM"
click at [848, 113] on span at bounding box center [1130, 109] width 657 height 21
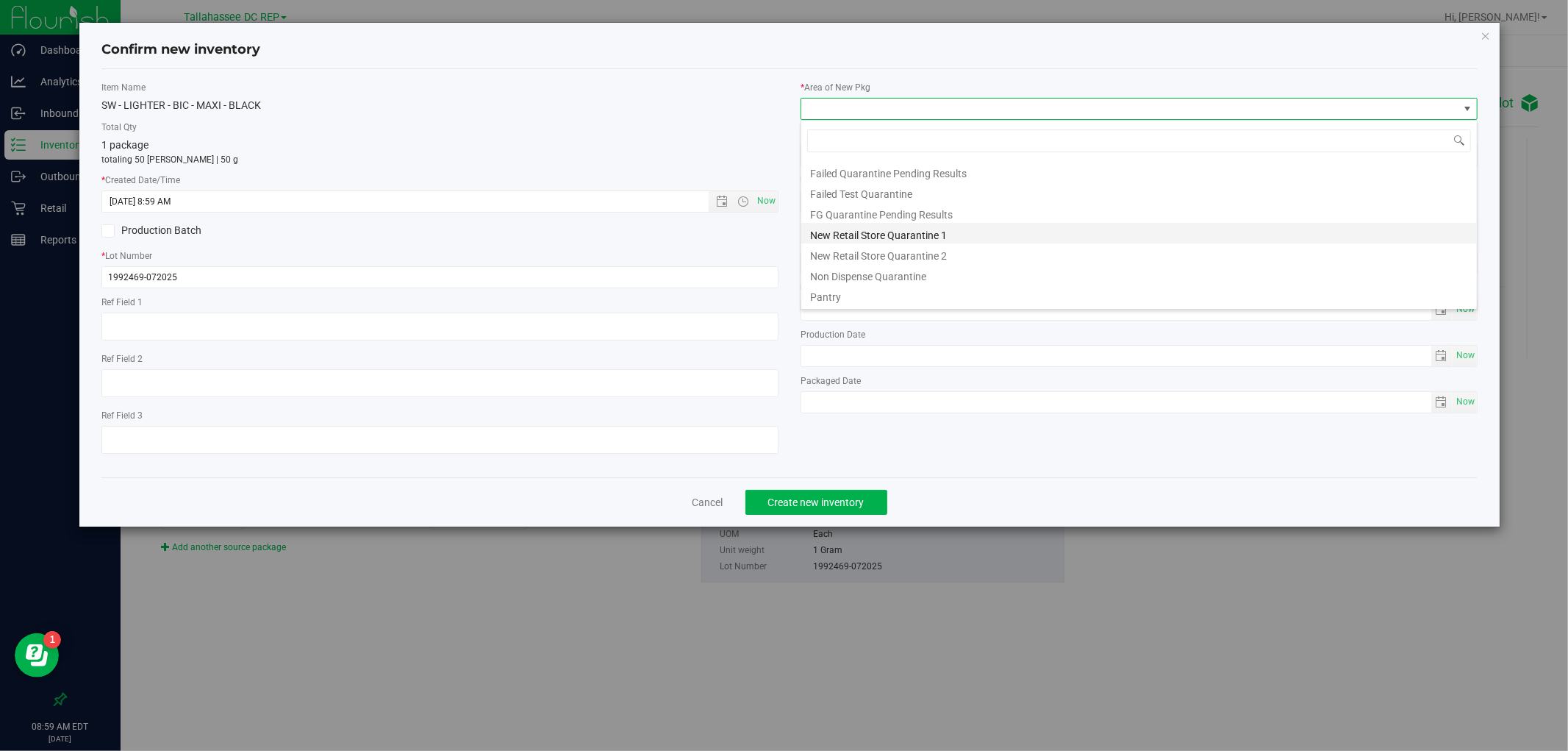
scroll to position [59, 0]
click at [840, 275] on li "Pantry" at bounding box center [1139, 275] width 676 height 21
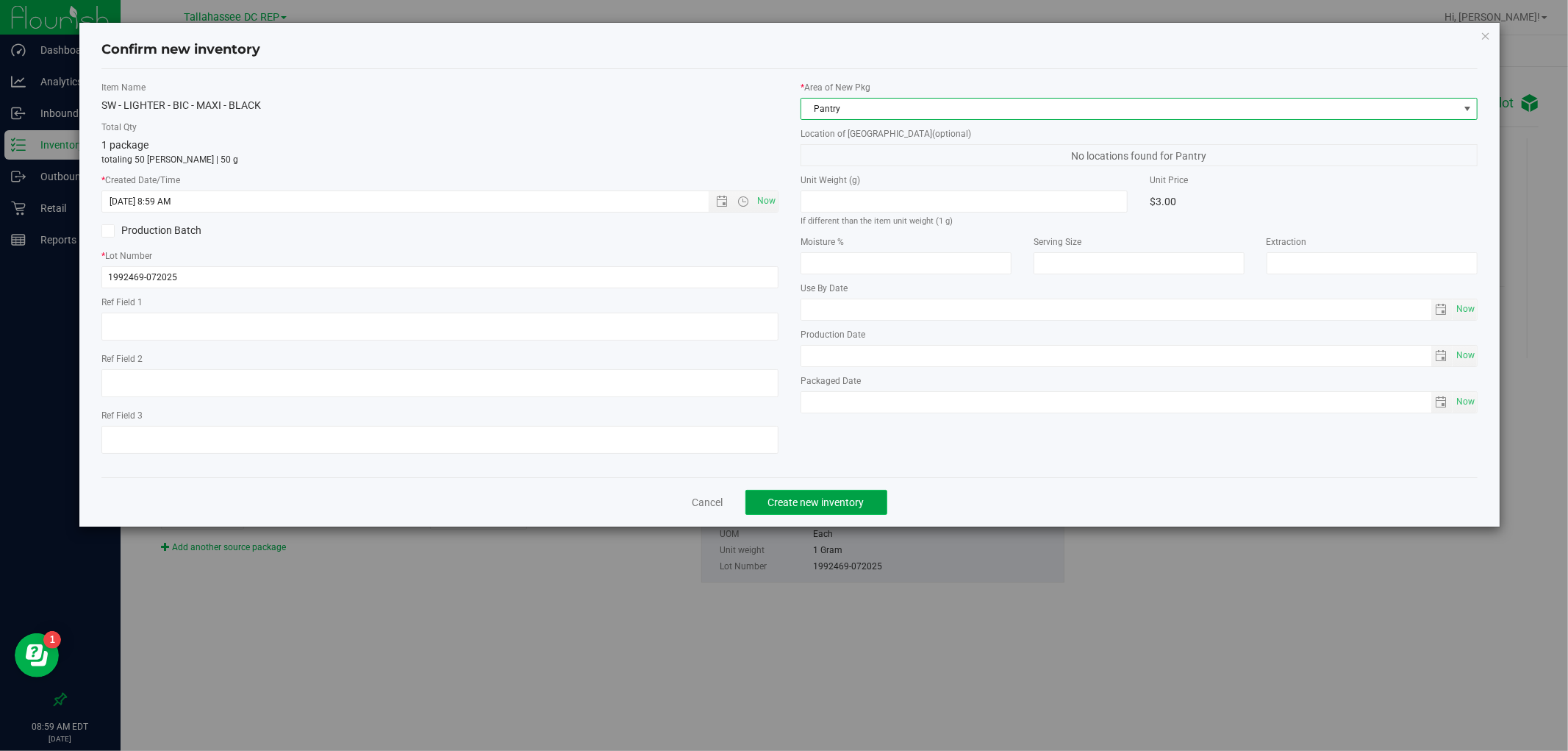
click at [871, 499] on button "Create new inventory" at bounding box center [816, 502] width 142 height 25
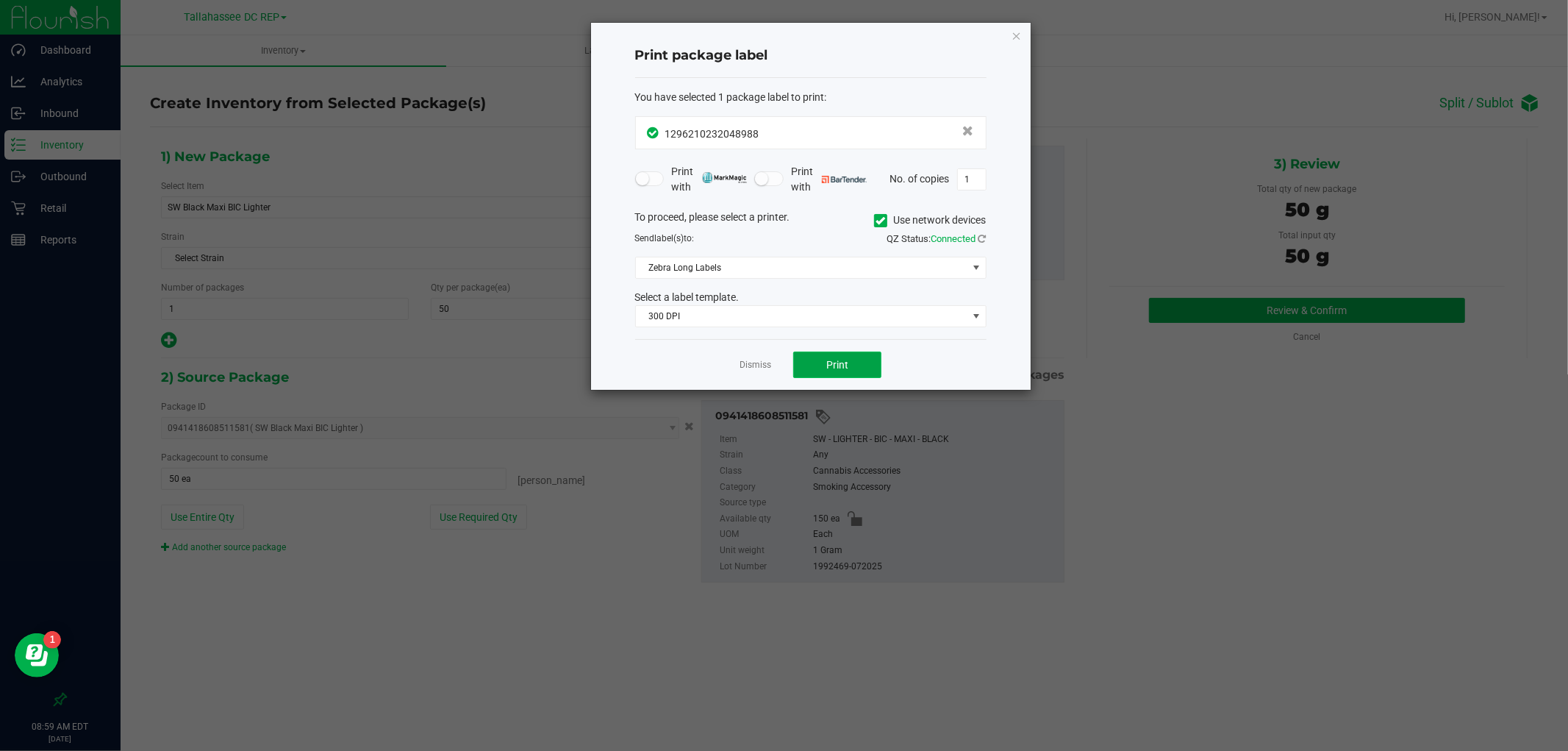
click at [865, 361] on button "Print" at bounding box center [838, 364] width 89 height 26
click at [1017, 33] on icon "button" at bounding box center [1016, 35] width 10 height 18
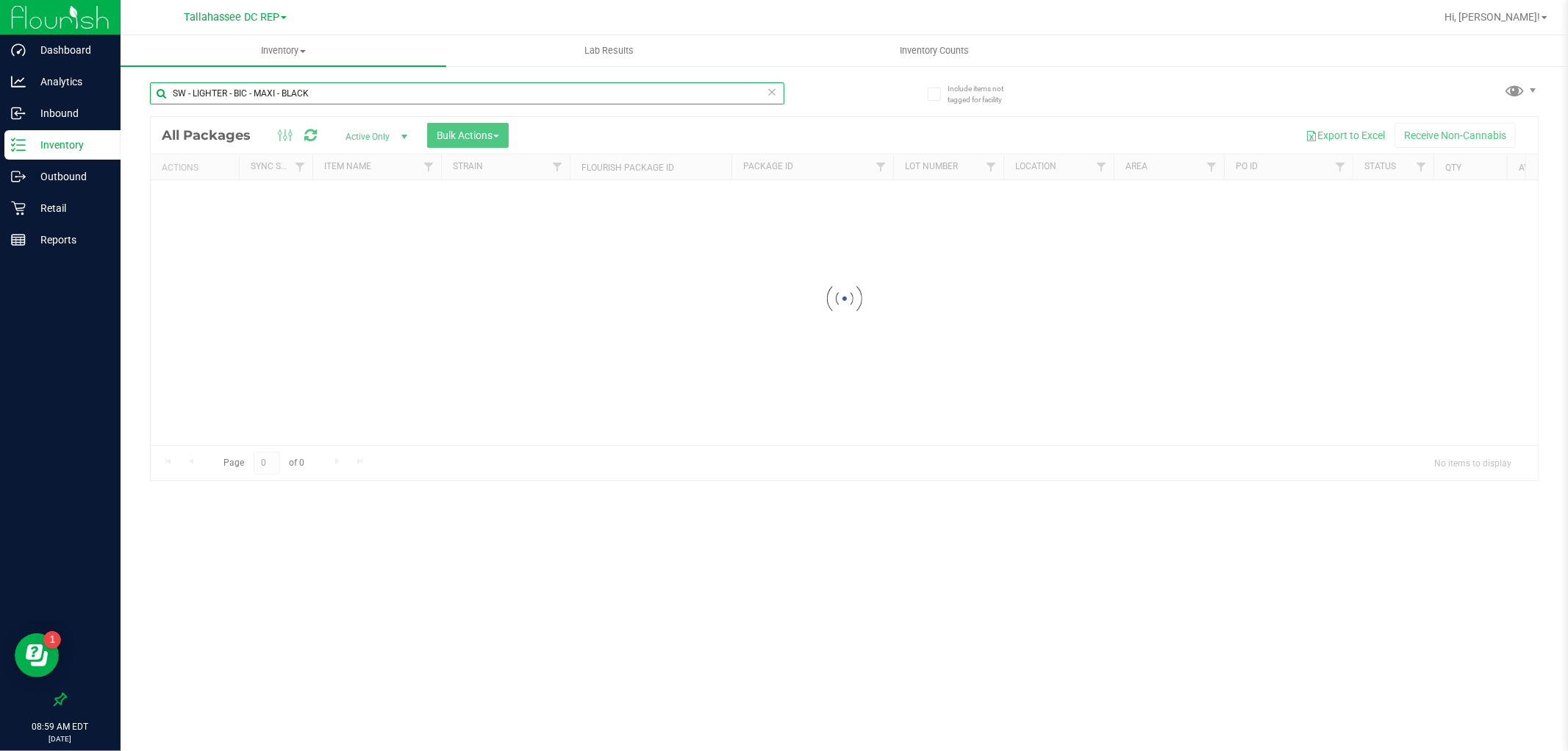
click at [298, 89] on input "SW - LIGHTER - BIC - MAXI - BLACK" at bounding box center [467, 93] width 634 height 22
paste input "VBS - ROLLING PAPERS - VIBES - RICE BLUE - 1.25IN"
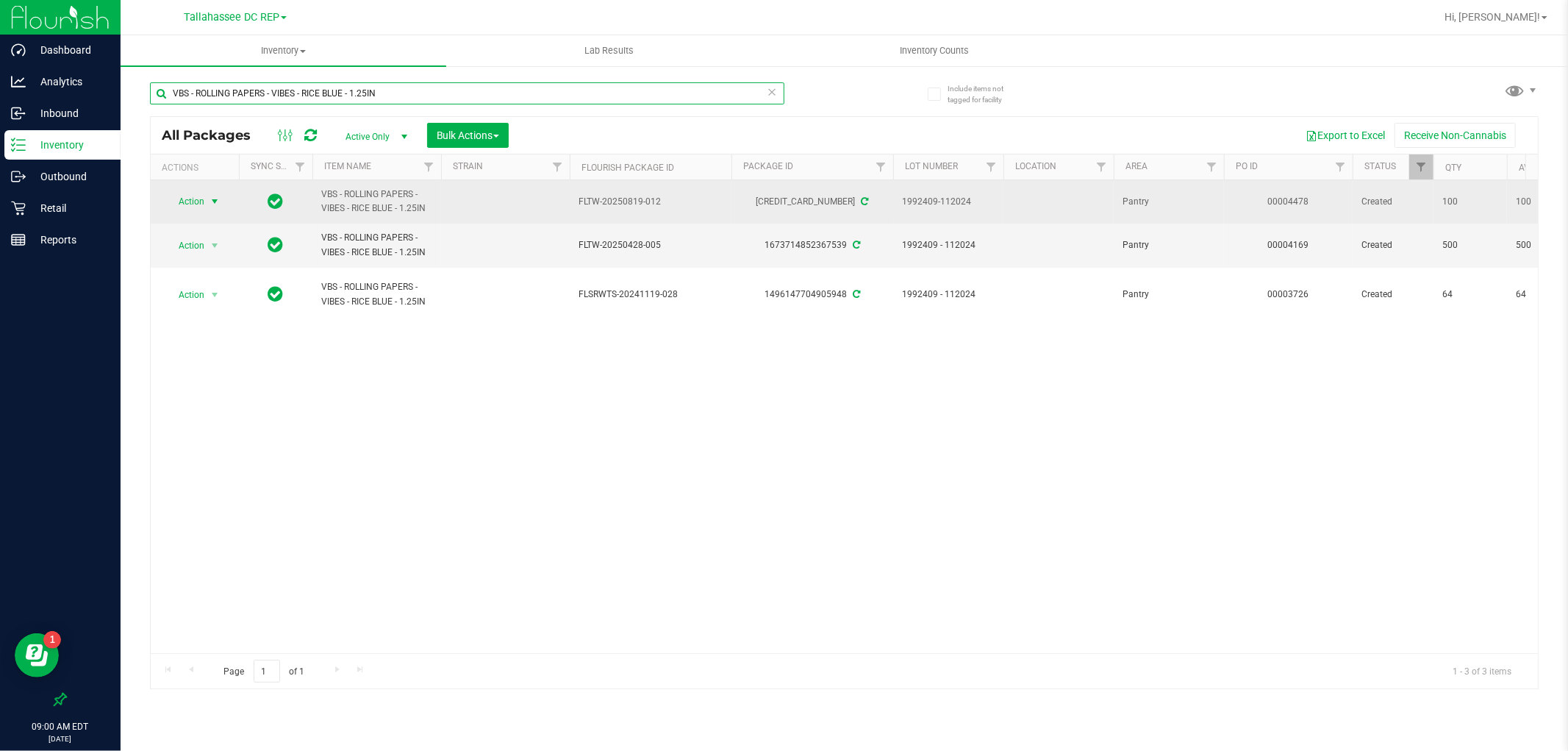
type input "VBS - ROLLING PAPERS - VIBES - RICE BLUE - 1.25IN"
click at [214, 198] on span "select" at bounding box center [214, 201] width 12 height 12
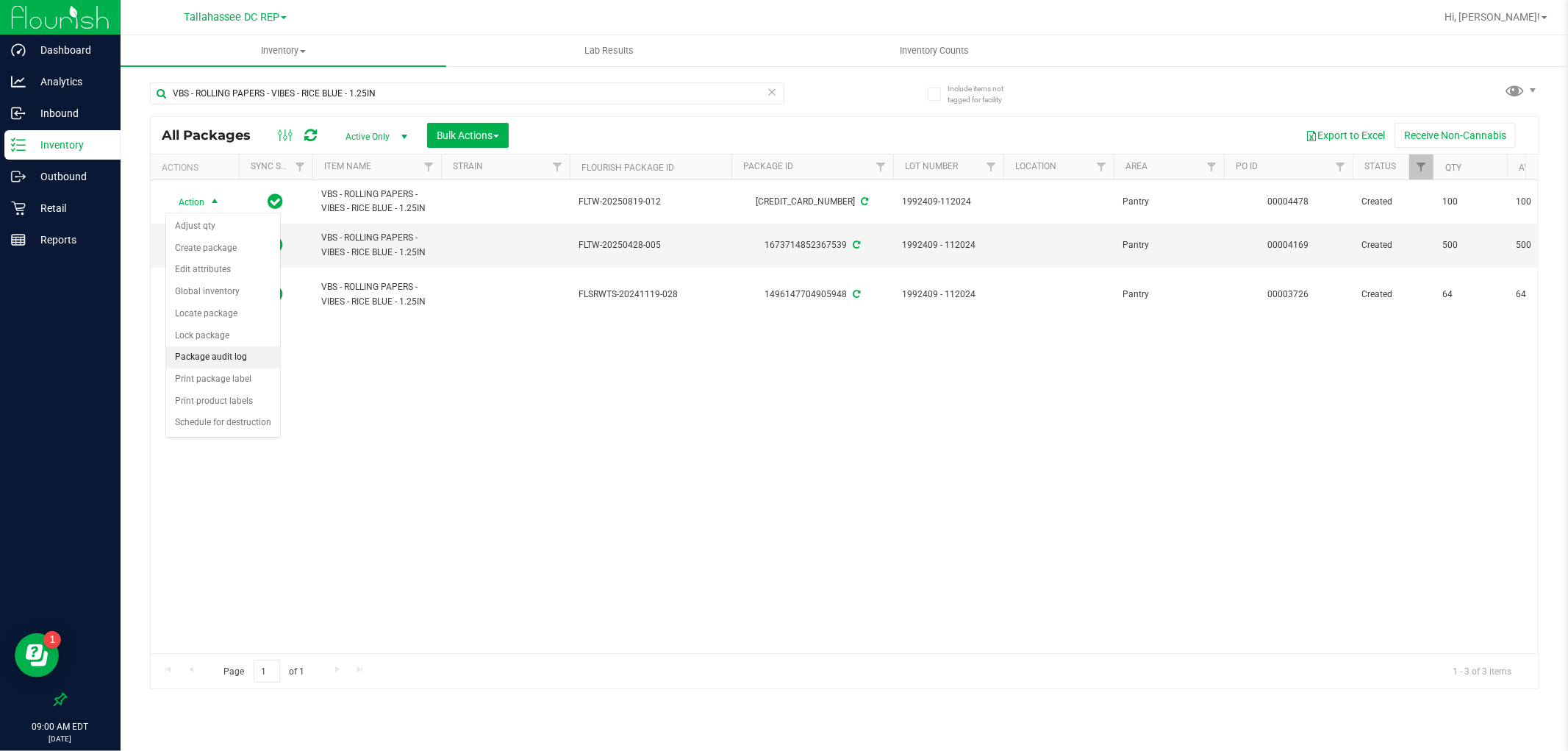
click at [230, 347] on li "Package audit log" at bounding box center [223, 357] width 114 height 22
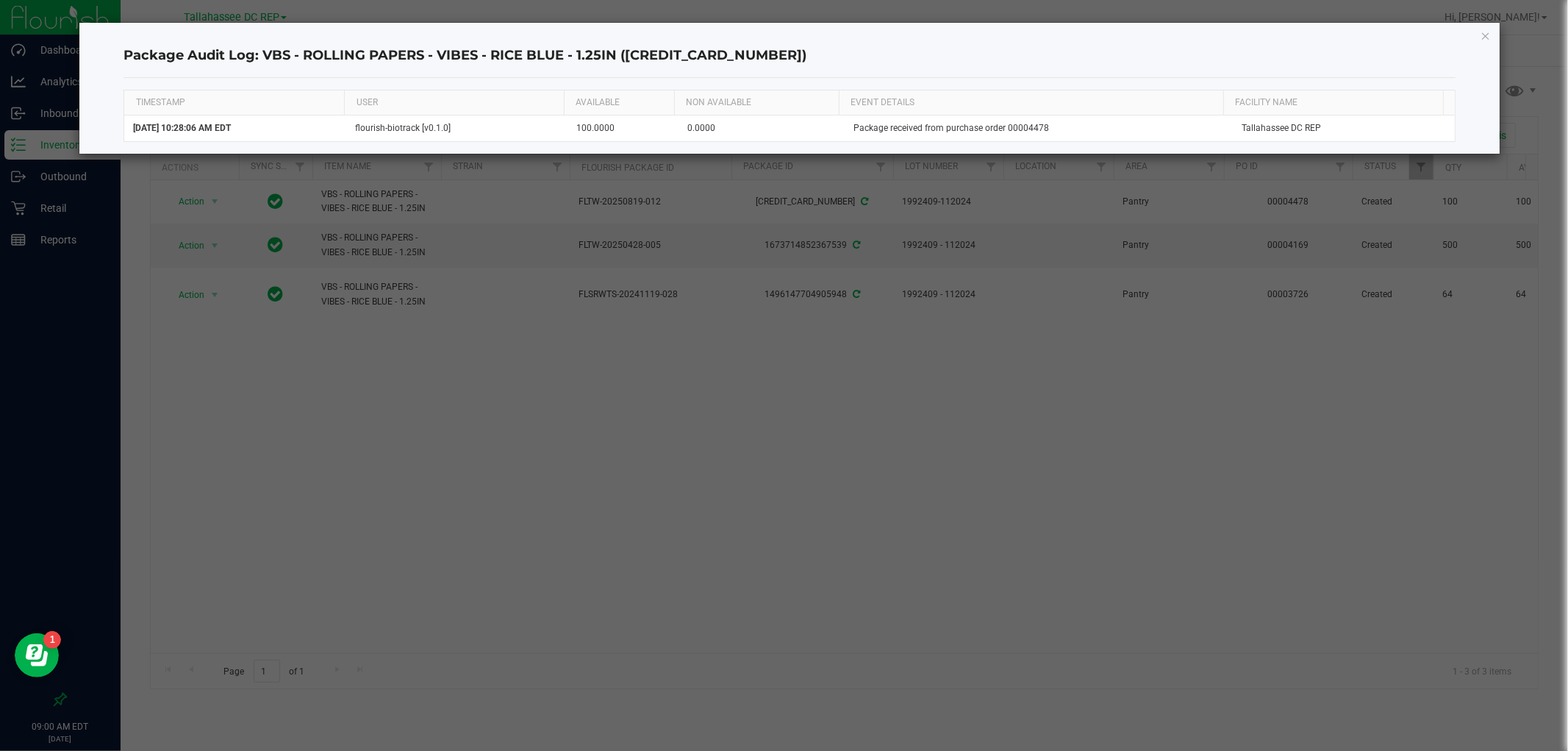
click at [1493, 31] on div "Package Audit Log: VBS - ROLLING PAPERS - VIBES - RICE BLUE - 1.25IN (427865033…" at bounding box center [789, 88] width 1420 height 131
click at [1482, 31] on icon "button" at bounding box center [1485, 35] width 10 height 18
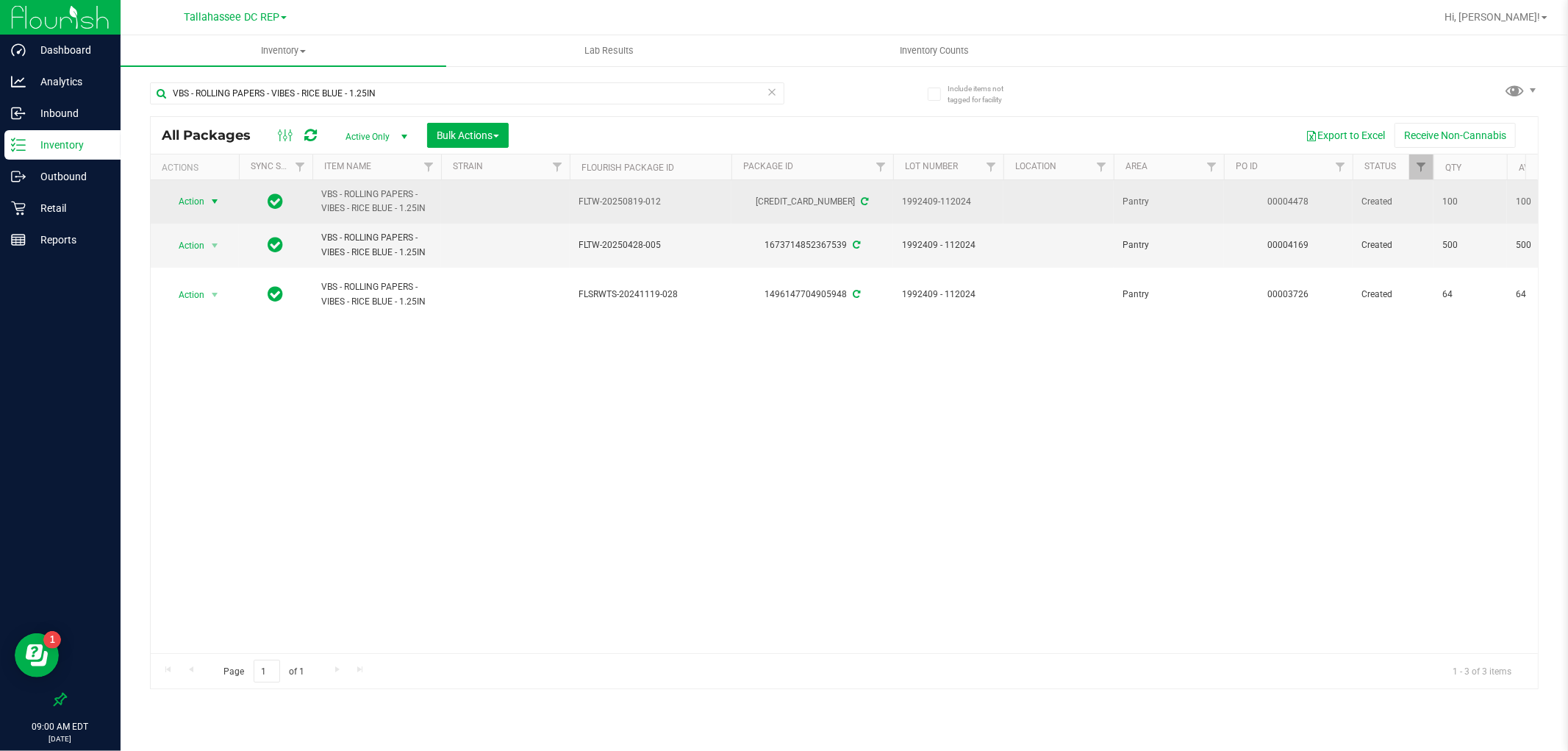
click at [215, 200] on span "select" at bounding box center [214, 201] width 12 height 12
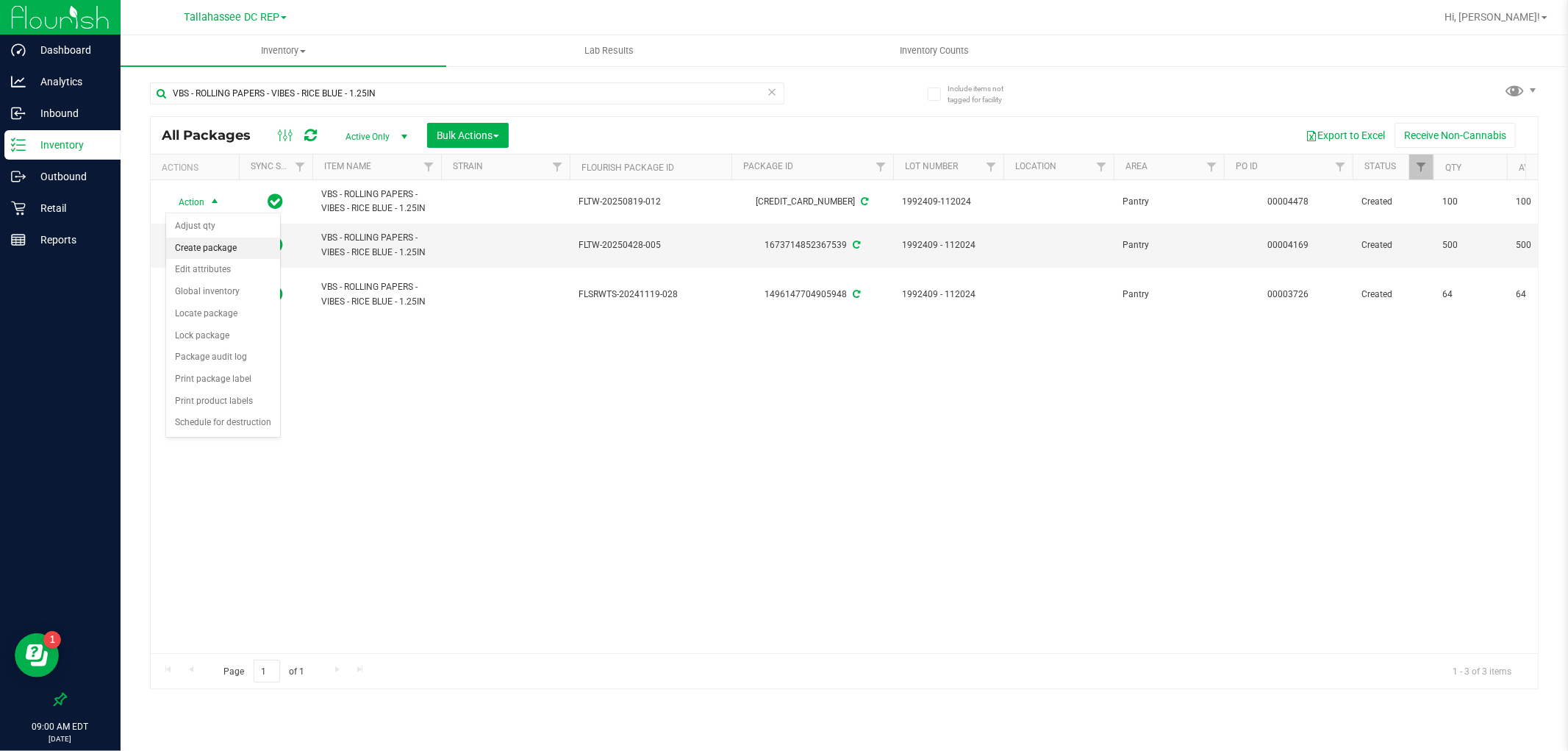
click at [233, 246] on li "Create package" at bounding box center [223, 248] width 114 height 22
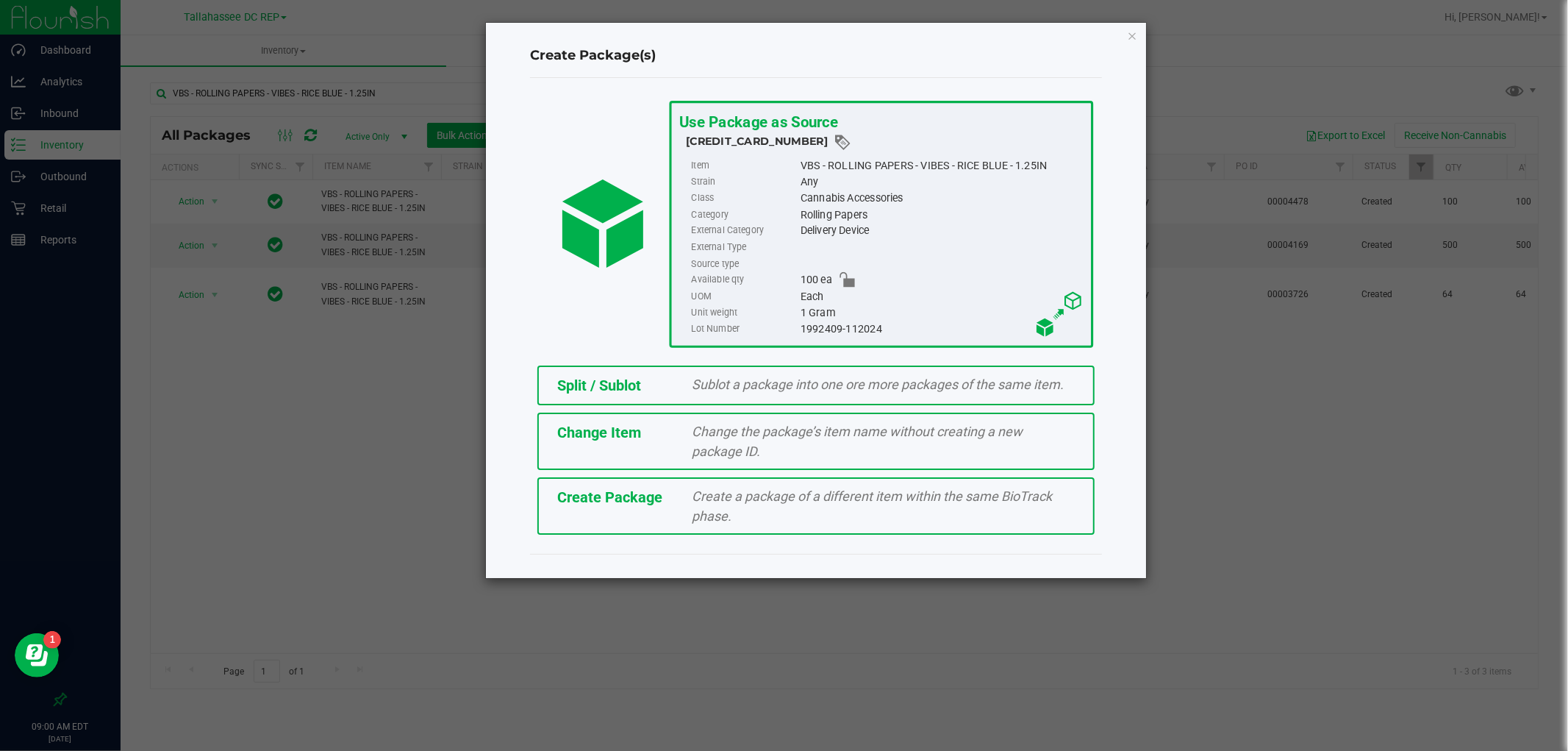
click at [684, 375] on div "Sublot a package into one ore more packages of the same item." at bounding box center [884, 385] width 405 height 20
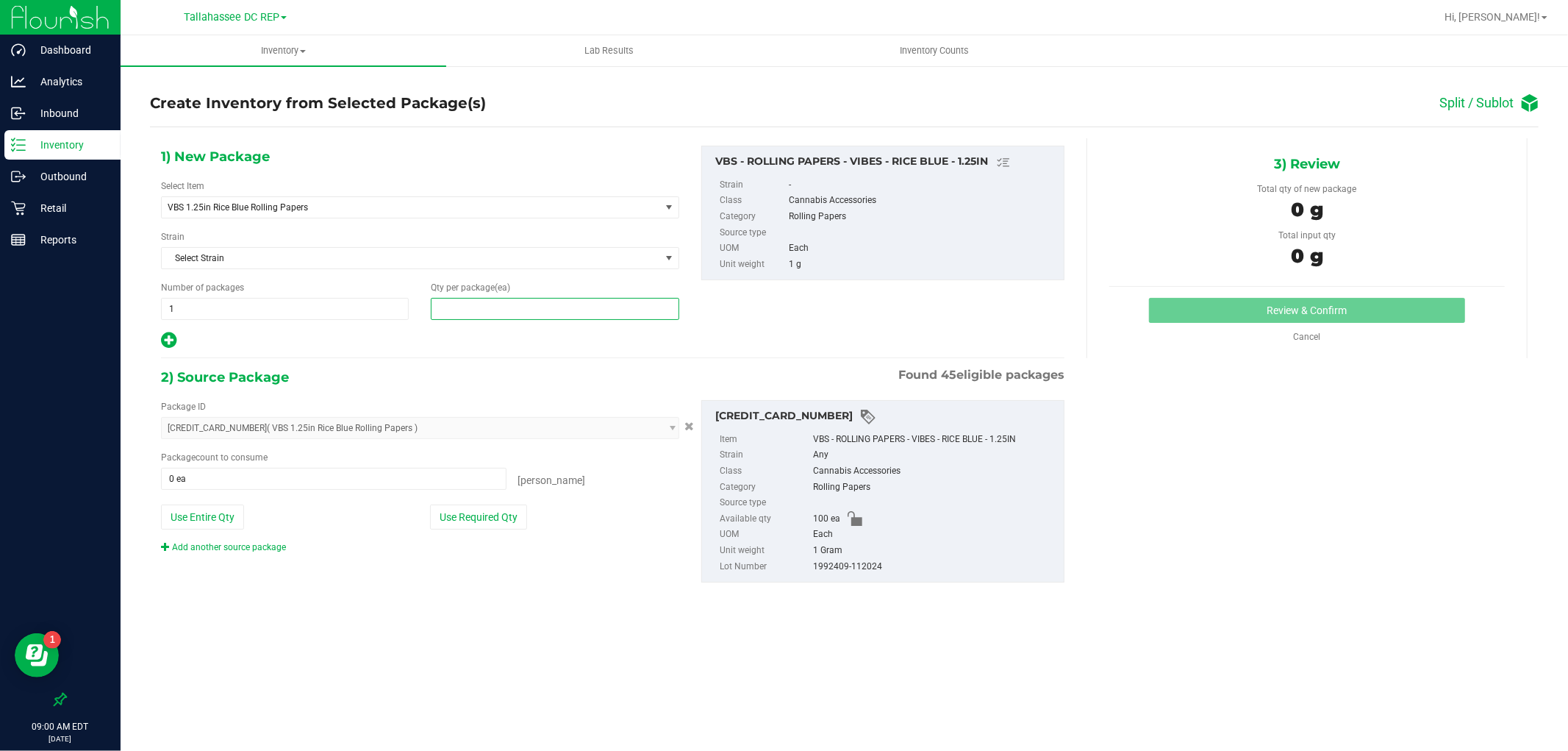
click at [517, 309] on span at bounding box center [555, 309] width 248 height 22
type input "50"
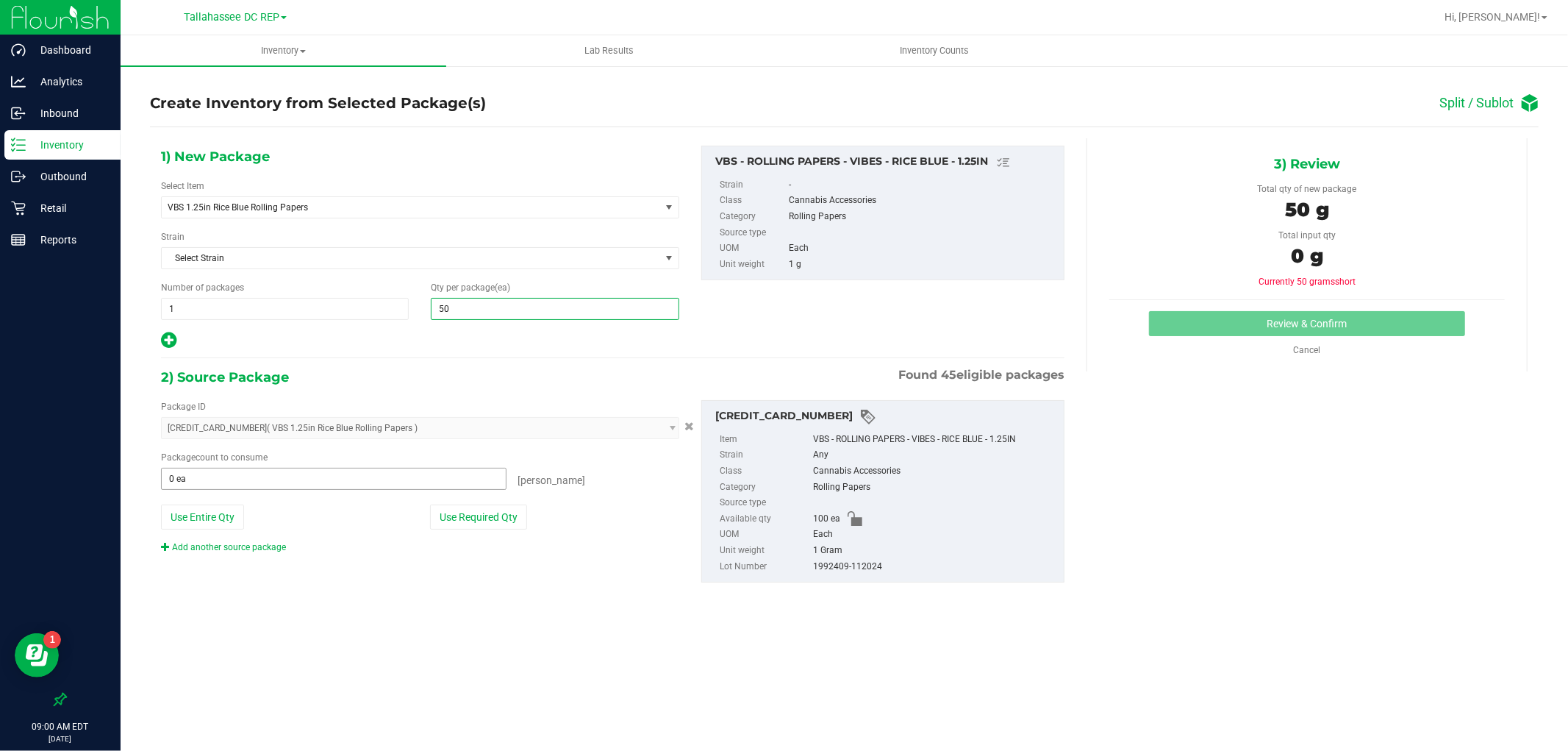
type input "50"
click at [263, 480] on span at bounding box center [334, 479] width 346 height 22
type input "50"
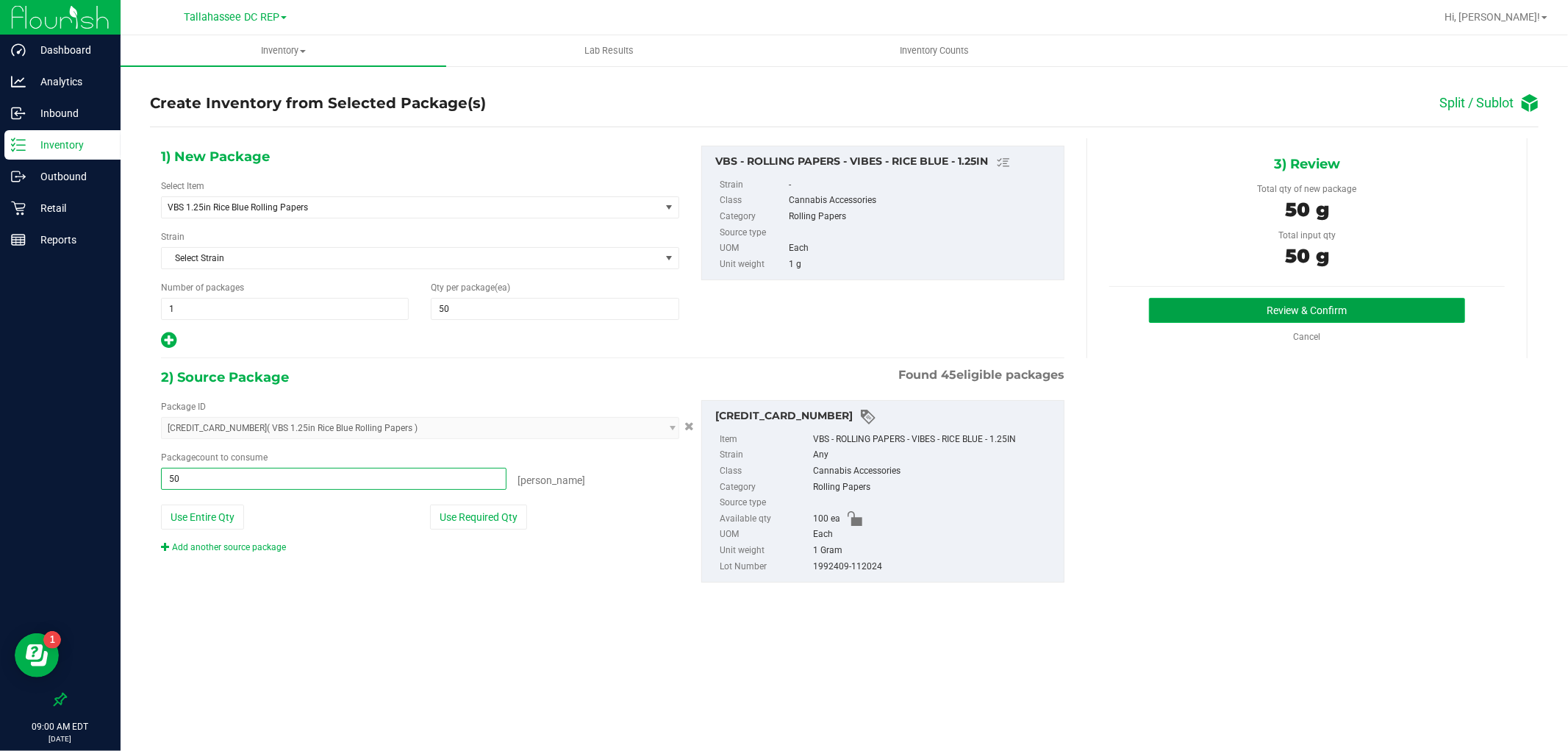
type input "50 ea"
click at [1171, 312] on button "Review & Confirm" at bounding box center [1307, 310] width 316 height 25
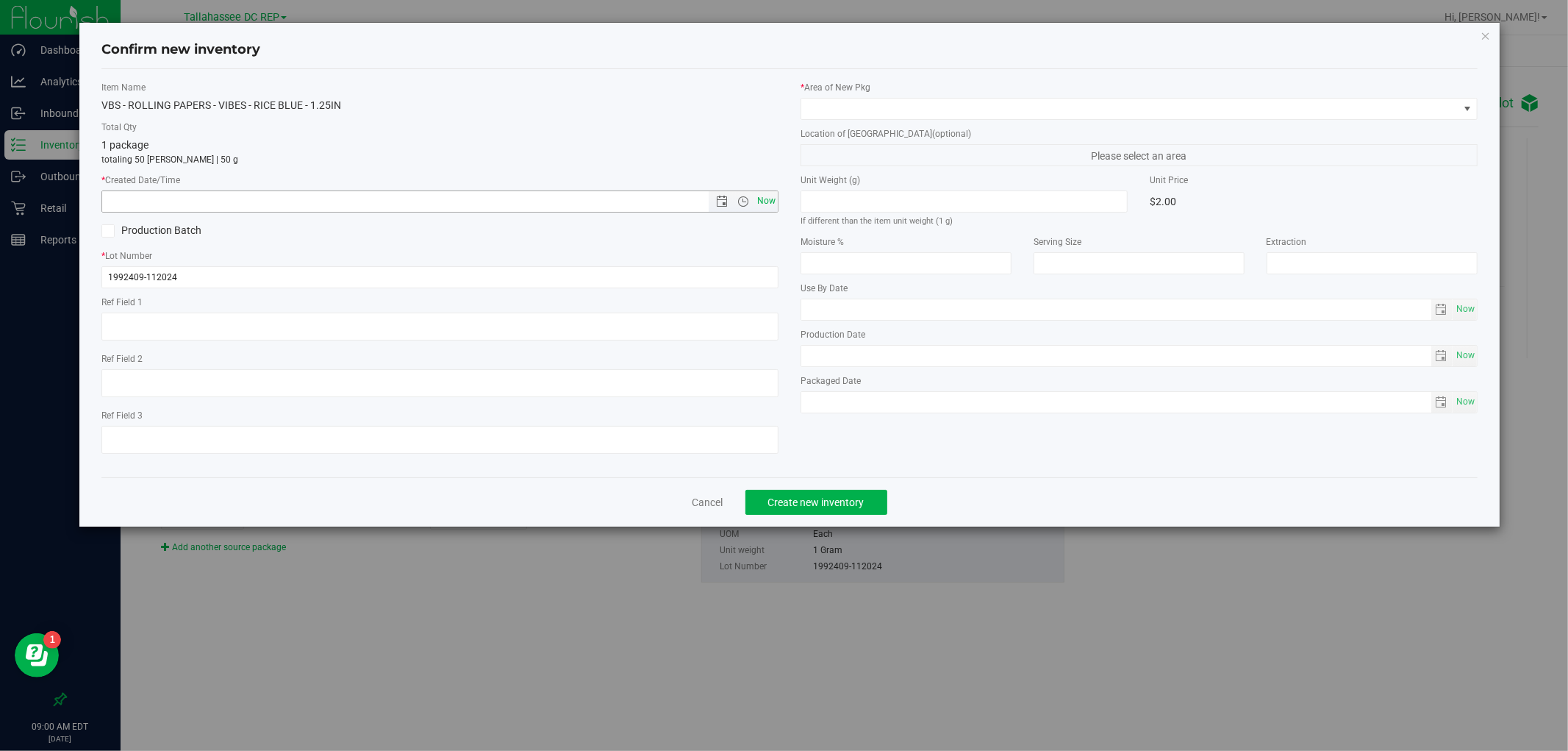
click at [775, 195] on span "Now" at bounding box center [767, 201] width 25 height 22
type input "9/19/2025 9:00 AM"
click at [853, 109] on span at bounding box center [1130, 109] width 657 height 21
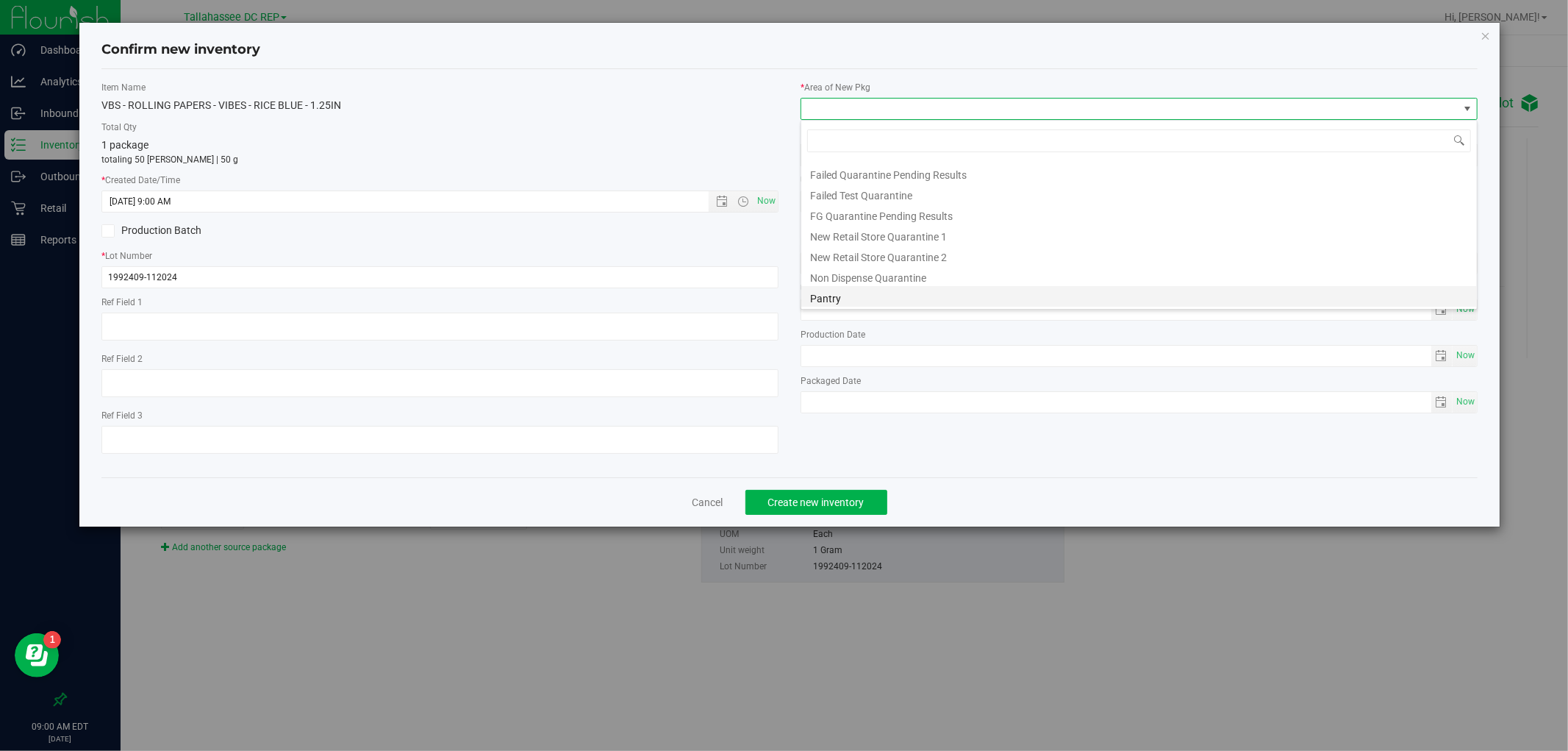
scroll to position [59, 0]
click at [844, 272] on li "Pantry" at bounding box center [1139, 275] width 676 height 21
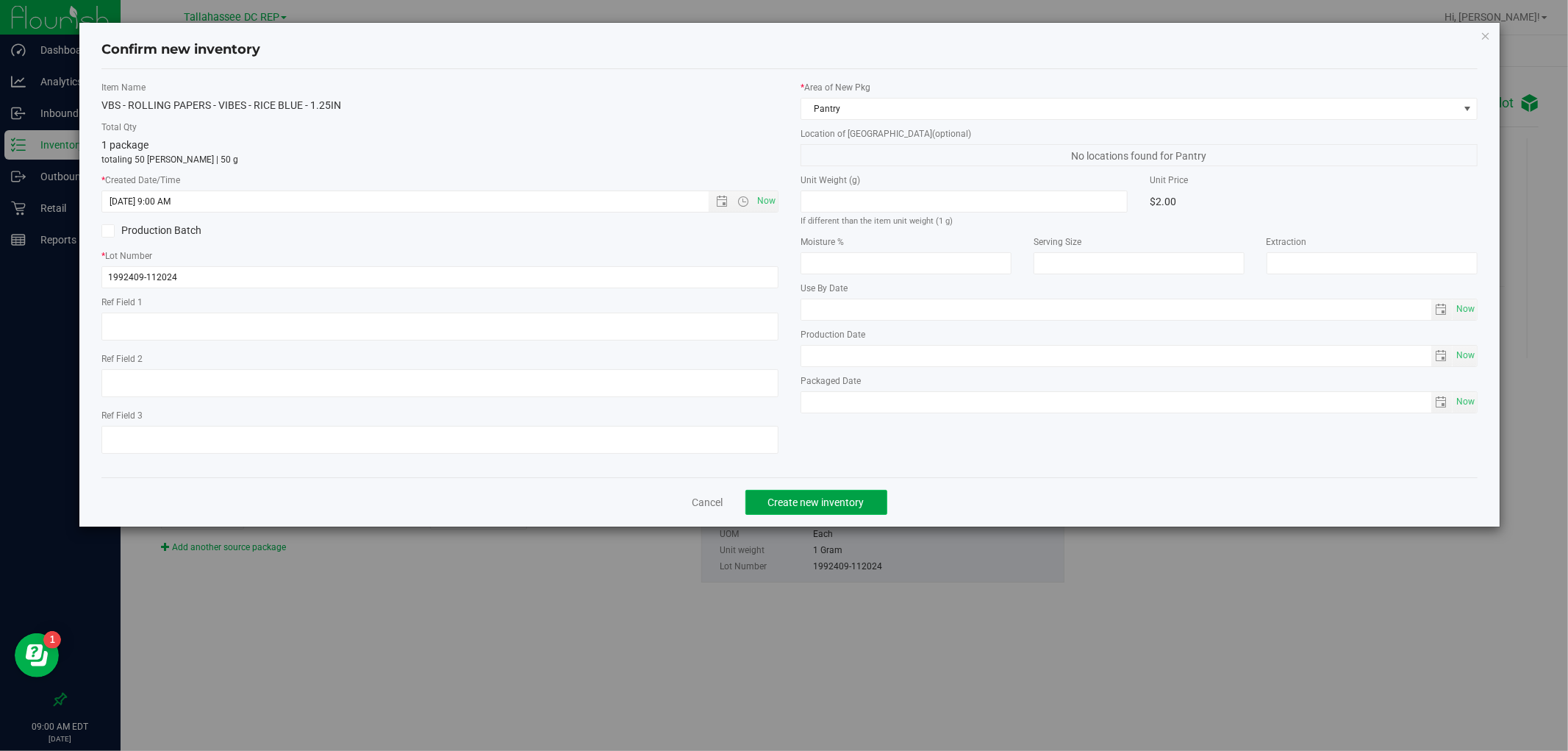
click at [872, 511] on button "Create new inventory" at bounding box center [816, 502] width 142 height 25
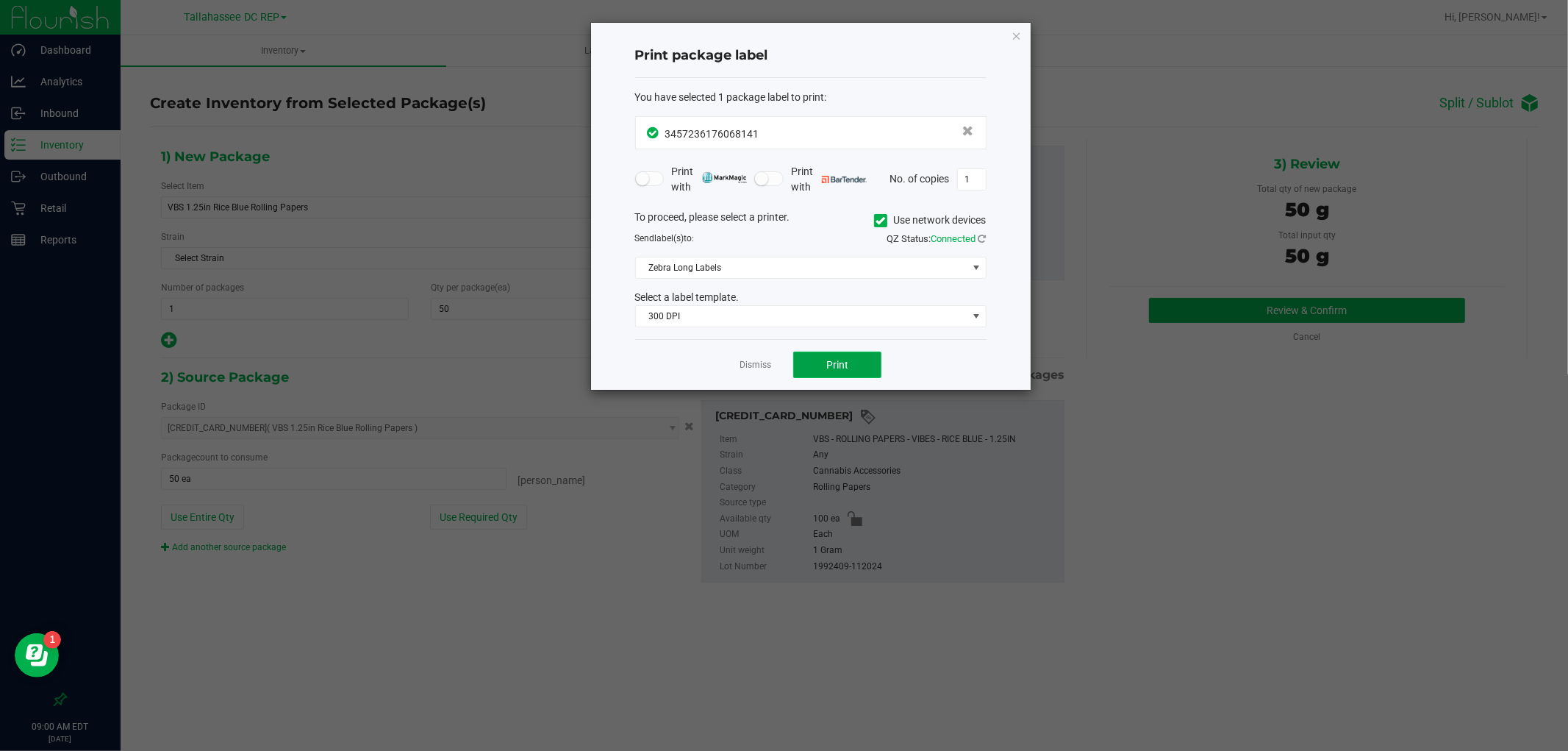
click at [872, 364] on button "Print" at bounding box center [838, 364] width 89 height 26
click at [1020, 37] on icon "button" at bounding box center [1016, 35] width 10 height 18
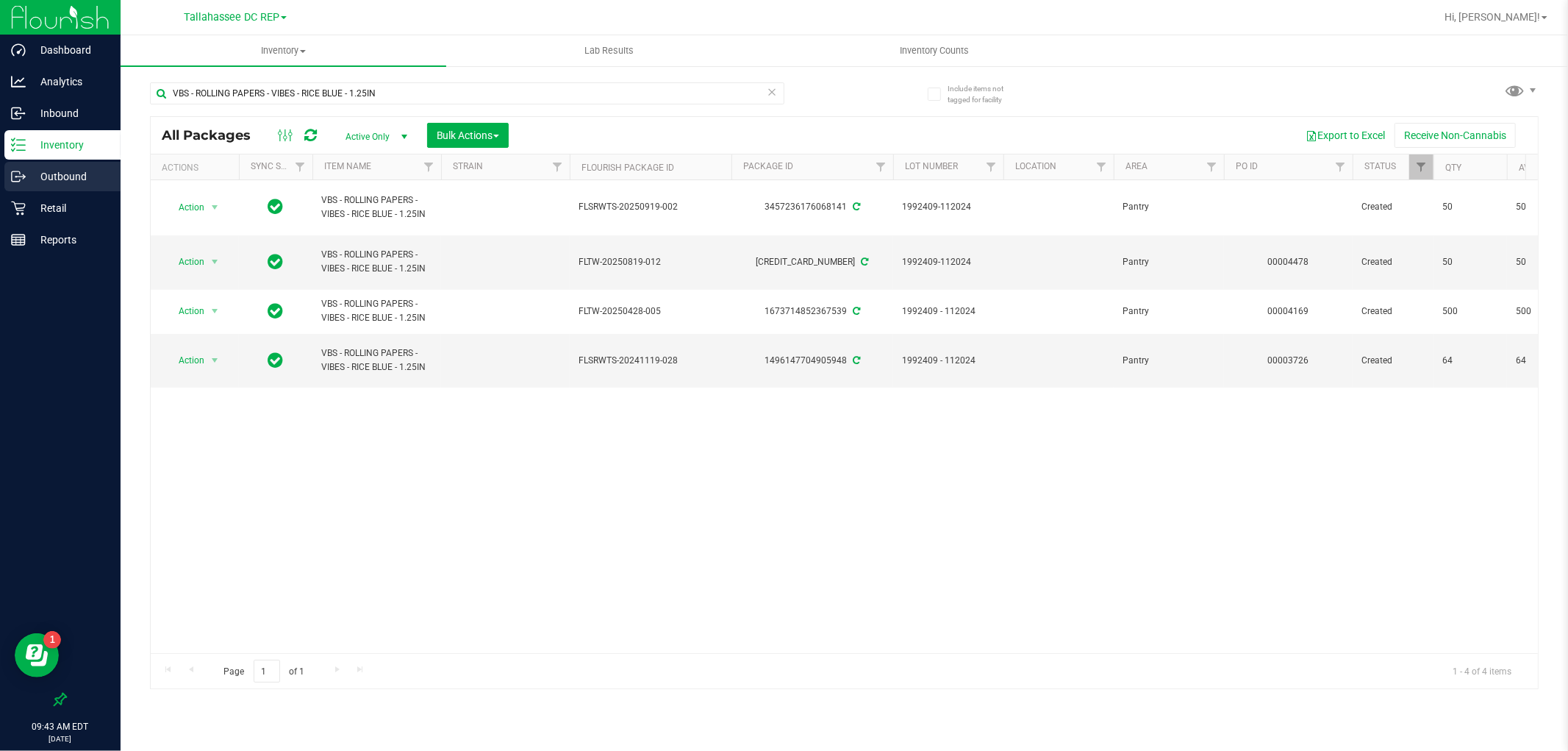
click at [57, 182] on p "Outbound" at bounding box center [70, 176] width 89 height 18
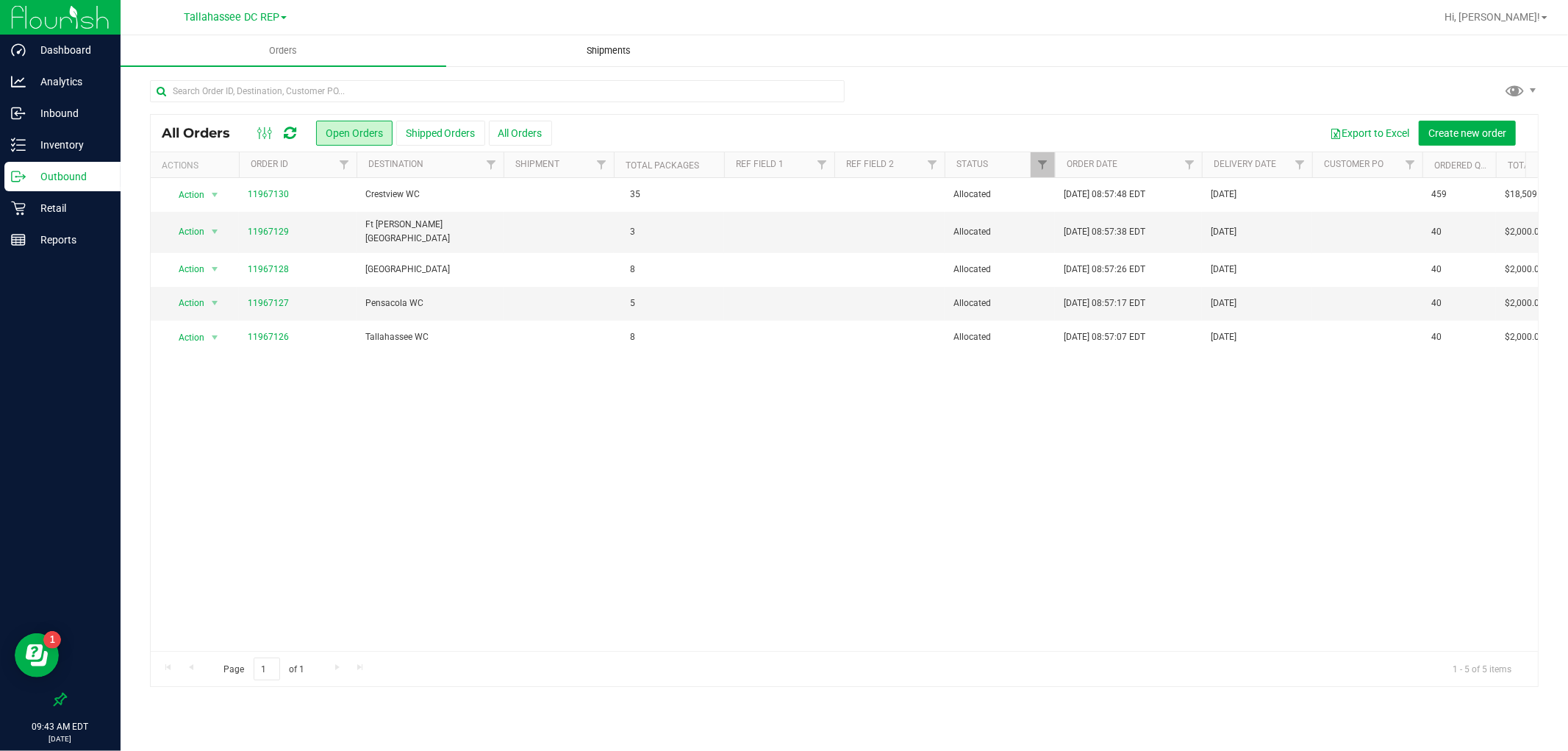
click at [611, 44] on span "Shipments" at bounding box center [609, 51] width 84 height 14
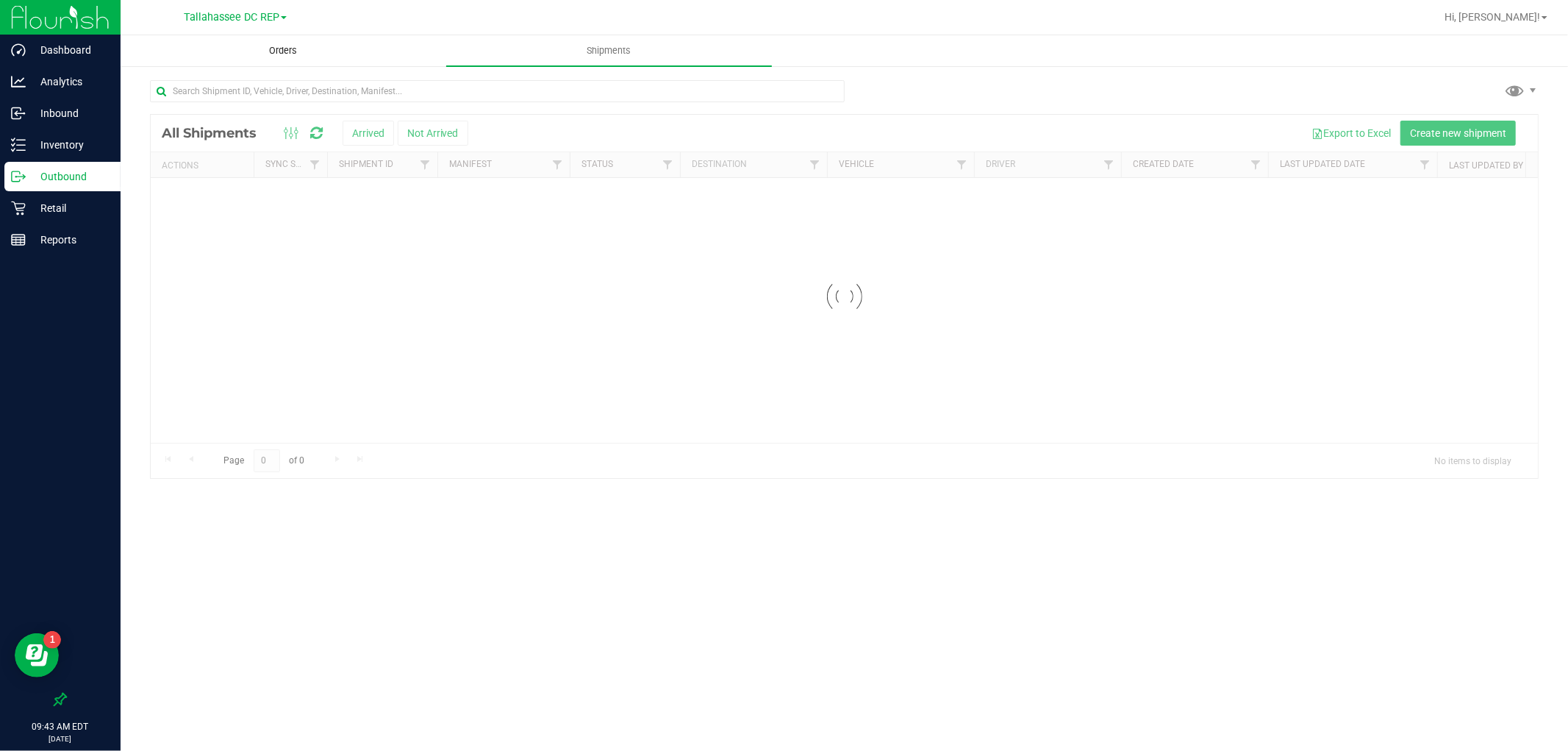
click at [277, 49] on span "Orders" at bounding box center [283, 51] width 68 height 14
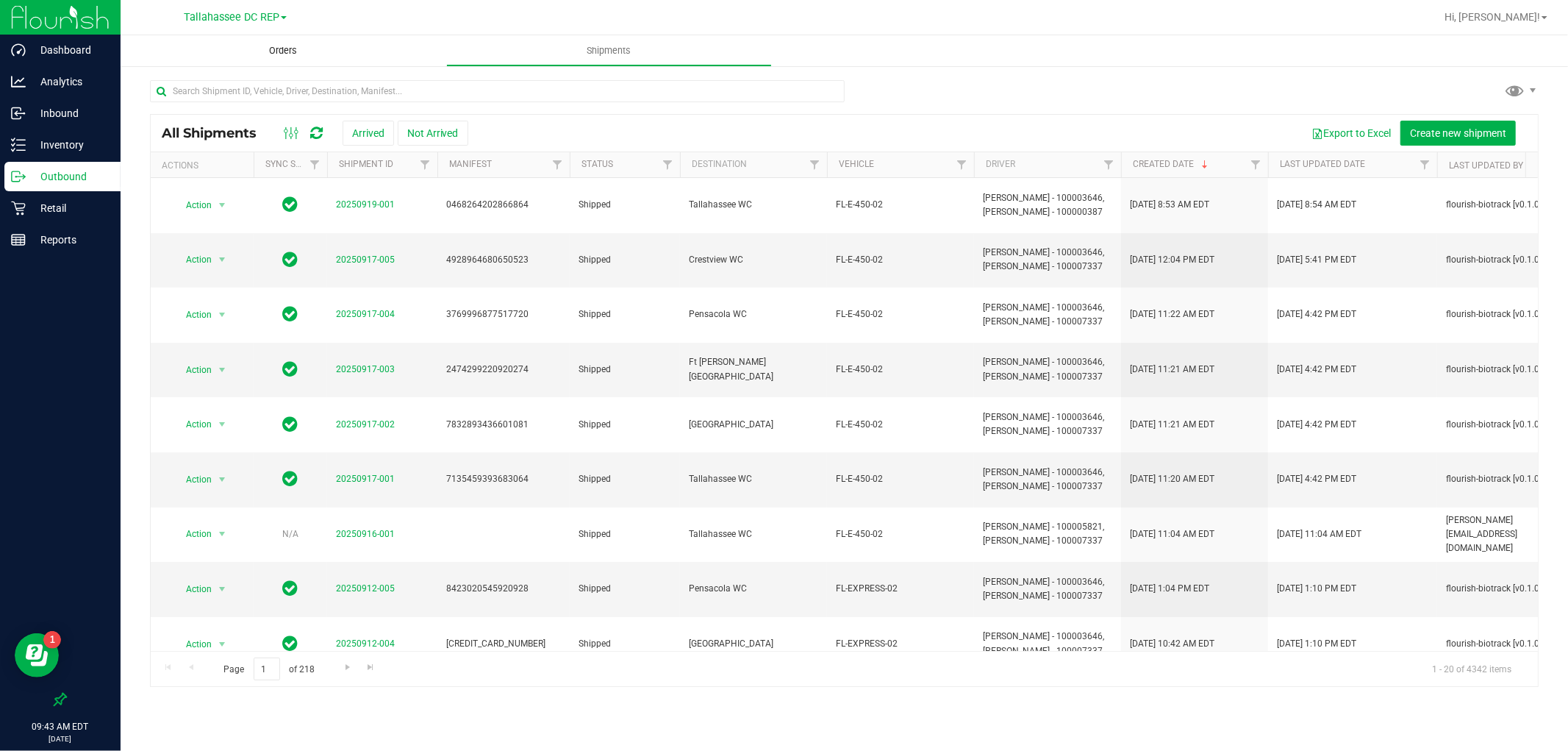
click at [277, 49] on span "Orders" at bounding box center [283, 51] width 68 height 14
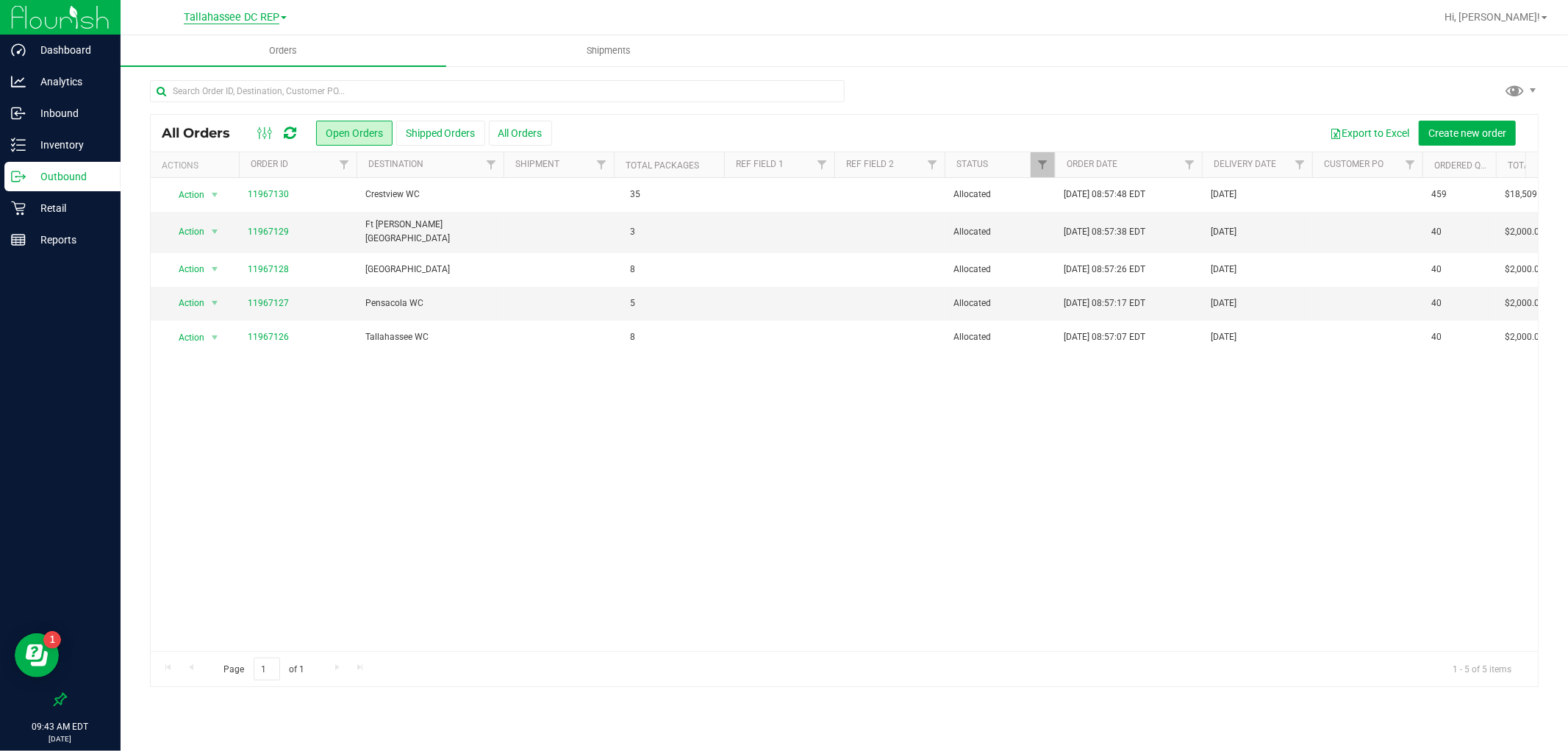
click at [272, 23] on span "Tallahassee DC REP" at bounding box center [232, 17] width 96 height 14
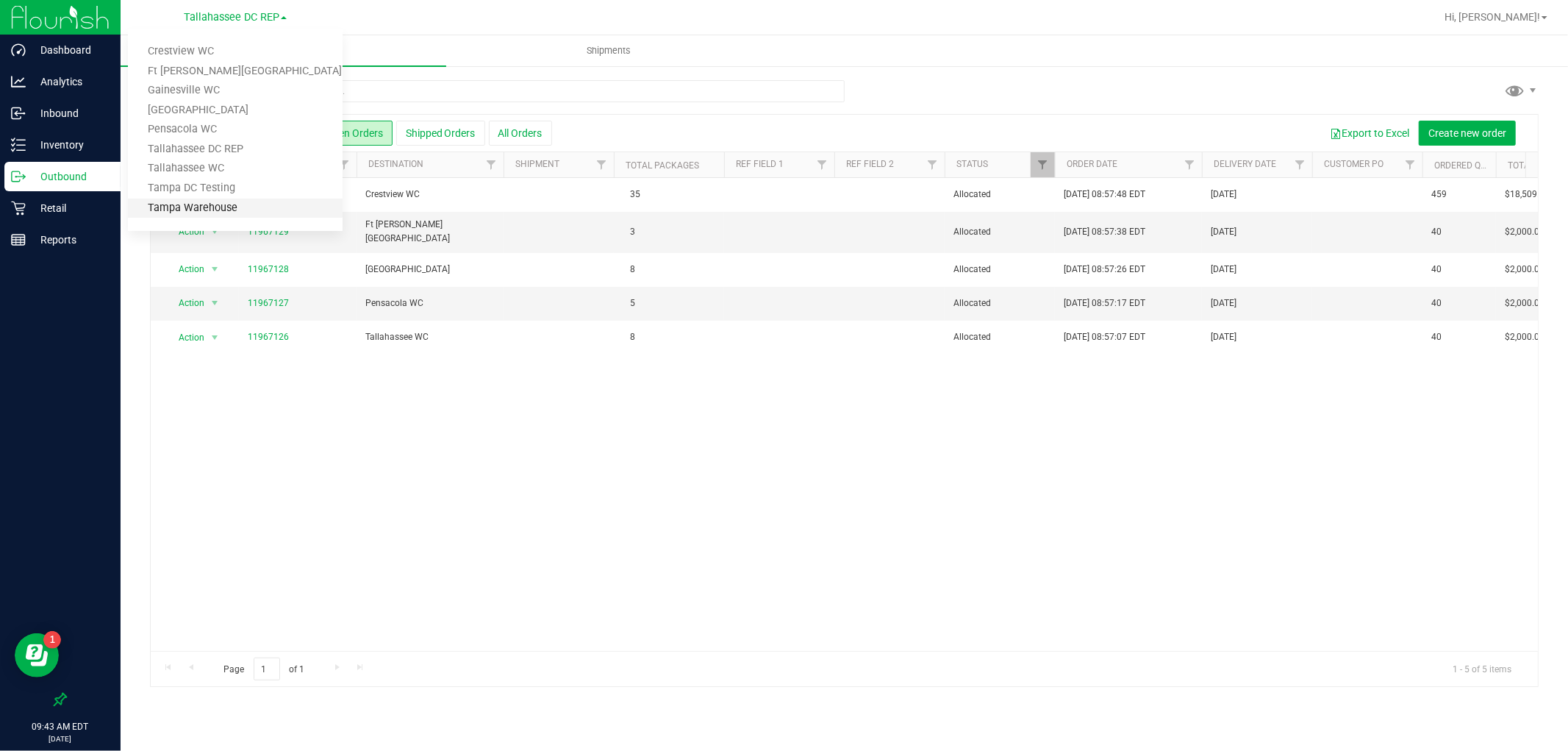
click at [254, 202] on link "Tampa Warehouse" at bounding box center [234, 208] width 214 height 20
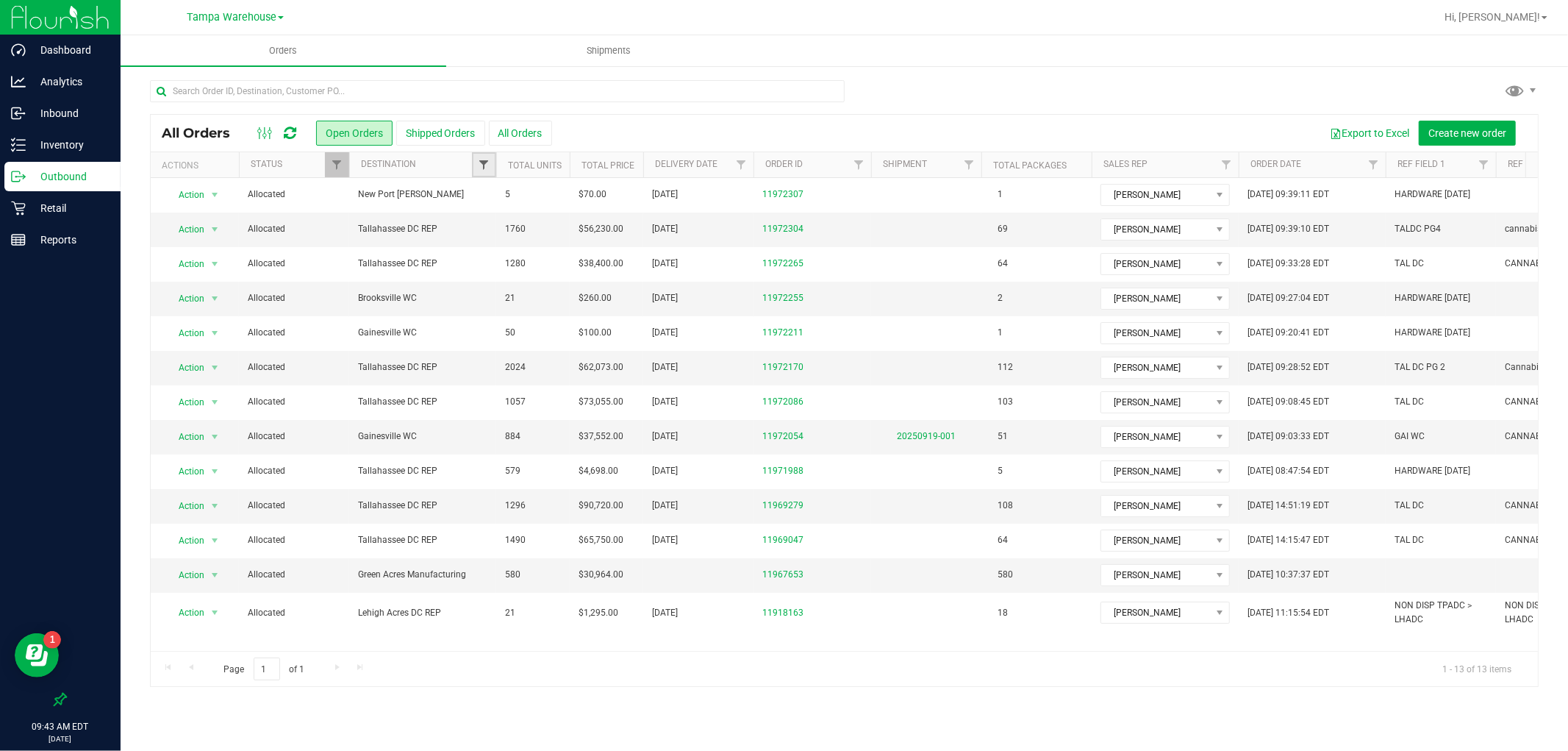
click at [481, 169] on span "Filter" at bounding box center [483, 165] width 12 height 12
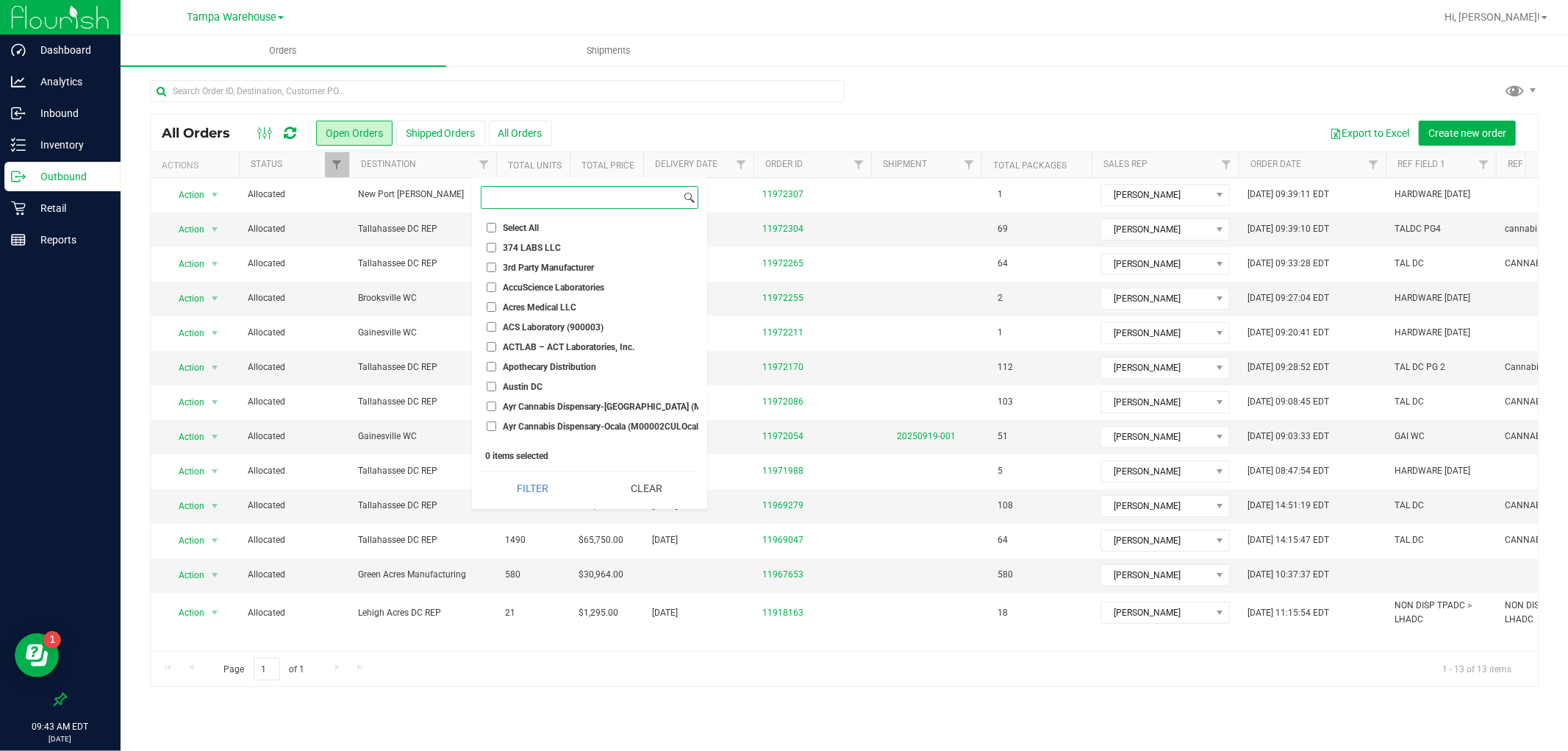
click at [533, 199] on input at bounding box center [581, 197] width 199 height 22
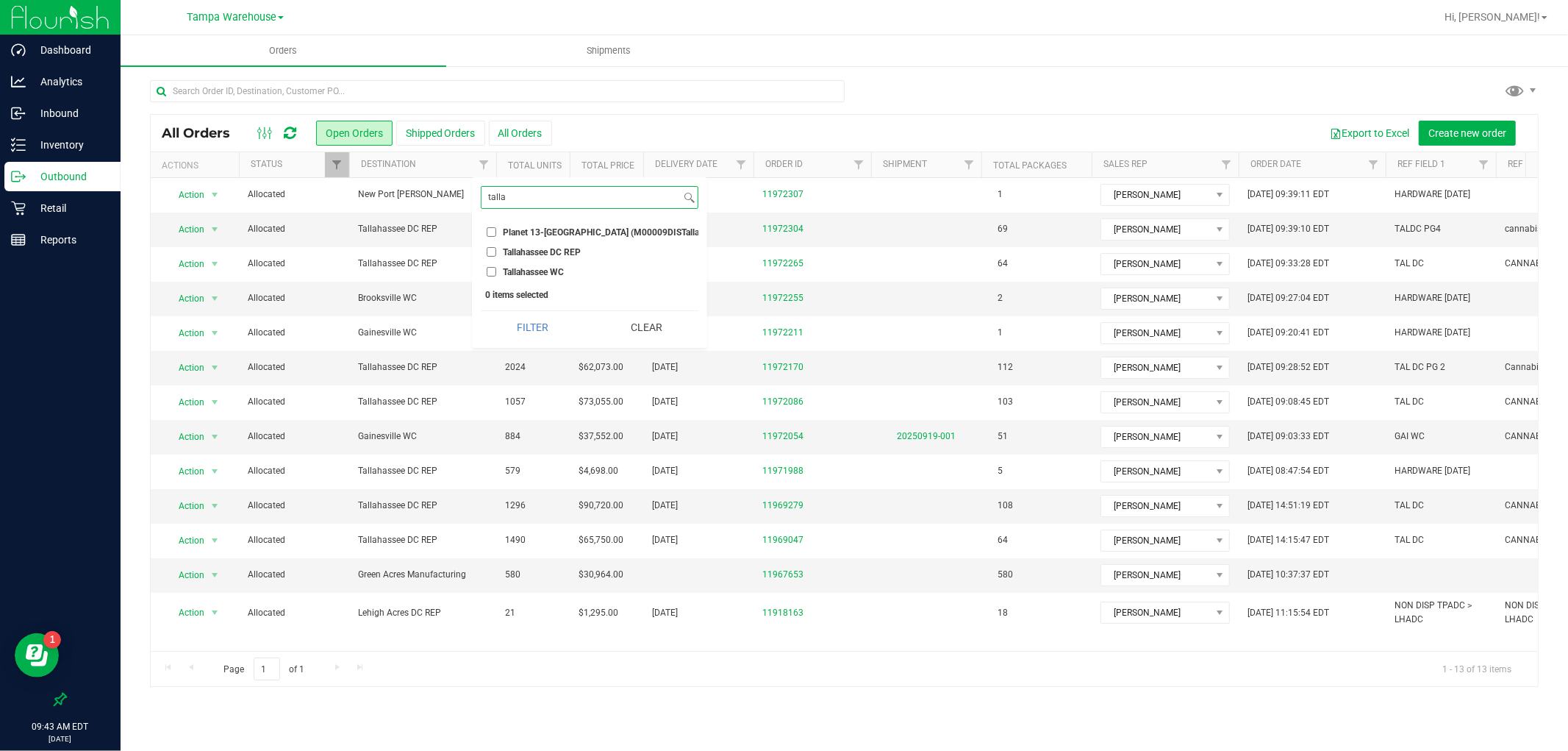
type input "talla"
click at [489, 254] on input "Tallahassee DC REP" at bounding box center [491, 252] width 10 height 10
checkbox input "true"
click at [535, 325] on button "Filter" at bounding box center [532, 328] width 104 height 33
